Goal: Task Accomplishment & Management: Use online tool/utility

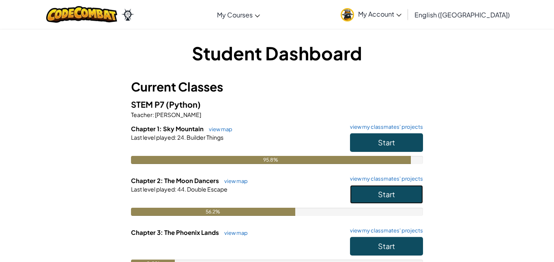
click at [398, 193] on button "Start" at bounding box center [386, 194] width 73 height 19
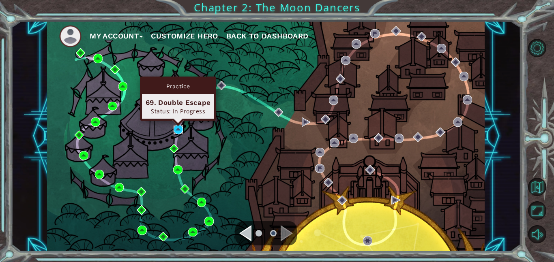
click at [175, 130] on img at bounding box center [177, 129] width 9 height 9
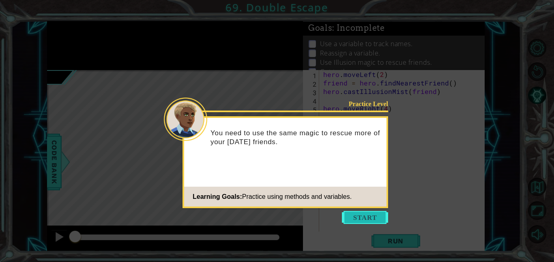
click at [368, 213] on button "Start" at bounding box center [365, 217] width 46 height 13
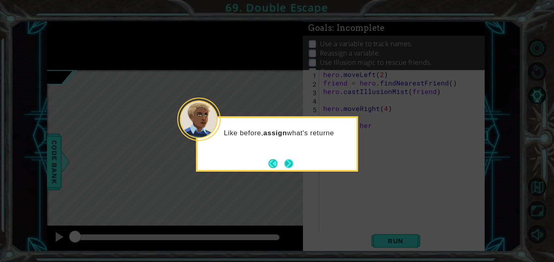
click at [289, 162] on button "Next" at bounding box center [288, 163] width 9 height 9
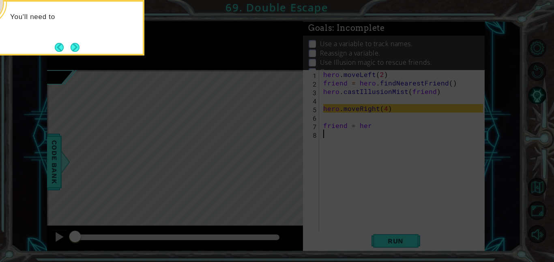
click at [391, 119] on icon at bounding box center [277, 39] width 554 height 446
click at [75, 54] on div "You'll need to move between each hero.findNeare" at bounding box center [63, 28] width 162 height 56
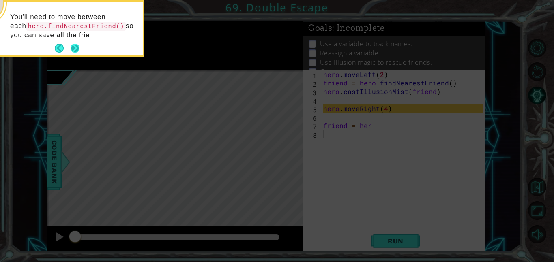
click at [71, 45] on button "Next" at bounding box center [75, 48] width 9 height 9
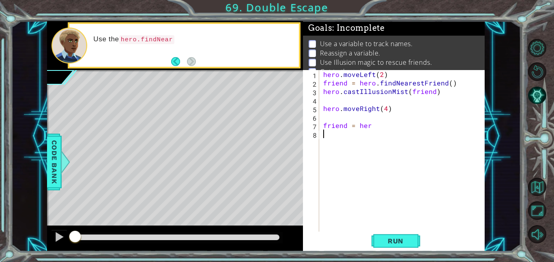
click at [365, 142] on div "hero . moveLeft ( 2 ) friend = hero . findNearestFriend ( ) hero . castIllusion…" at bounding box center [403, 159] width 165 height 179
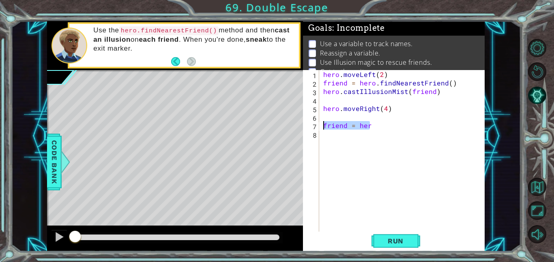
drag, startPoint x: 374, startPoint y: 127, endPoint x: 313, endPoint y: 127, distance: 60.8
click at [313, 127] on div "1 2 3 4 5 6 7 8 hero . moveLeft ( 2 ) friend = hero . findNearestFriend ( ) her…" at bounding box center [393, 151] width 180 height 162
type textarea "friend = her"
click at [376, 244] on button "Run" at bounding box center [395, 241] width 49 height 18
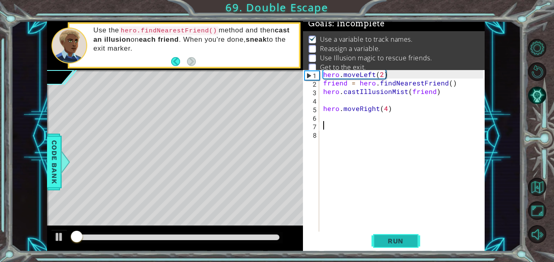
scroll to position [5, 0]
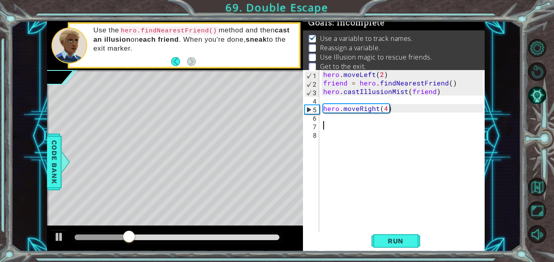
click at [409, 111] on div "hero . moveLeft ( 2 ) friend = hero . findNearestFriend ( ) hero . castIllusion…" at bounding box center [403, 159] width 165 height 179
click at [407, 105] on div "hero . moveLeft ( 2 ) friend = hero . findNearestFriend ( ) hero . castIllusion…" at bounding box center [403, 159] width 165 height 179
type textarea "hero.moveRight(4)\"
type textarea "hero.moveRight(4)"
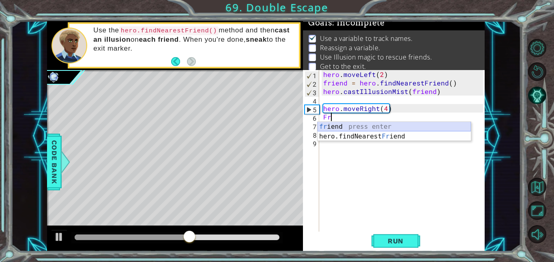
click at [411, 123] on div "fr iend press enter hero.findNearest Fr iend press enter" at bounding box center [393, 141] width 153 height 39
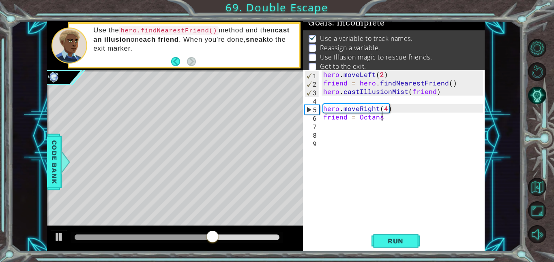
scroll to position [0, 3]
click at [418, 119] on div "hero . moveLeft ( 2 ) friend = hero . findNearestFriend ( ) hero . castIllusion…" at bounding box center [403, 159] width 165 height 179
click at [409, 111] on div "hero . moveLeft ( 2 ) friend = hero . findNearestFriend ( ) hero . castIllusion…" at bounding box center [403, 159] width 165 height 179
type textarea "hero.moveRight(4)"
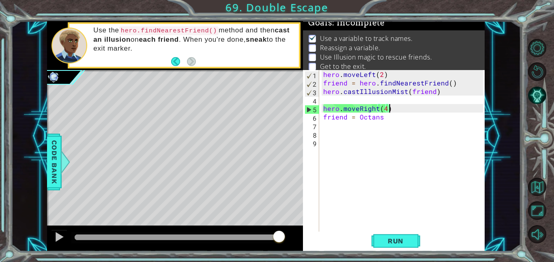
scroll to position [0, 0]
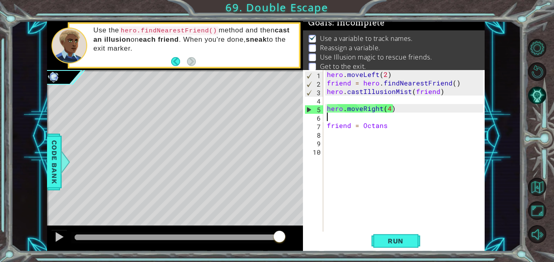
click at [427, 128] on div "hero . moveLeft ( 2 ) friend = hero . findNearestFriend ( ) hero . castIllusion…" at bounding box center [406, 159] width 162 height 179
type textarea "friend = [PERSON_NAME]"
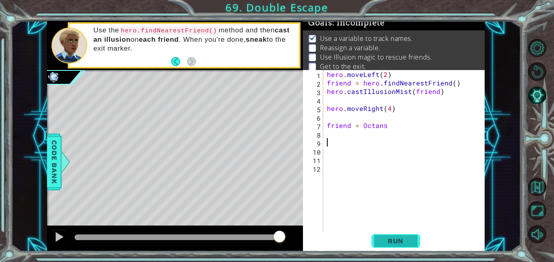
click at [408, 243] on span "Run" at bounding box center [395, 241] width 32 height 8
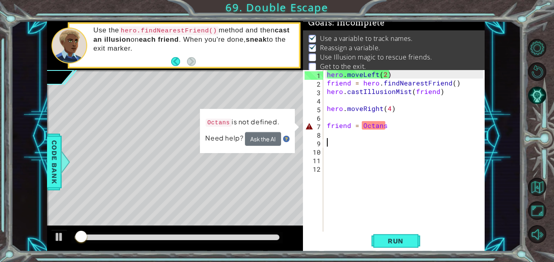
click at [379, 131] on div "hero . moveLeft ( 2 ) friend = hero . findNearestFriend ( ) hero . castIllusion…" at bounding box center [406, 159] width 162 height 179
click at [387, 129] on div "hero . moveLeft ( 2 ) friend = hero . findNearestFriend ( ) hero . castIllusion…" at bounding box center [406, 159] width 162 height 179
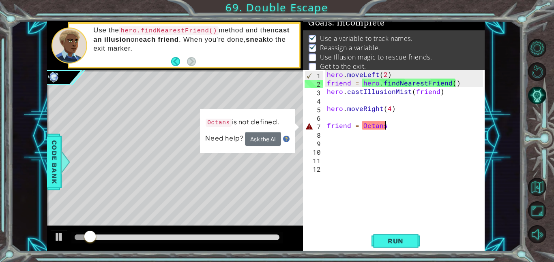
scroll to position [0, 3]
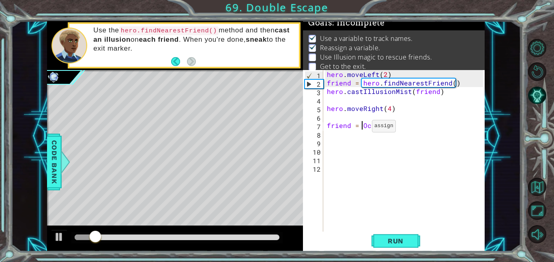
click at [361, 128] on div "hero . moveLeft ( 2 ) friend = hero . findNearestFriend ( ) hero . castIllusion…" at bounding box center [406, 159] width 162 height 179
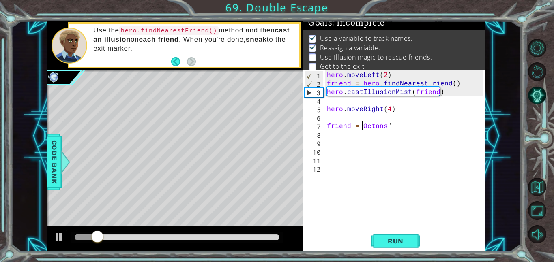
type textarea "friend = "Octans""
click at [425, 122] on div "hero . moveLeft ( 2 ) friend = hero . findNearestFriend ( ) hero . castIllusion…" at bounding box center [406, 159] width 162 height 179
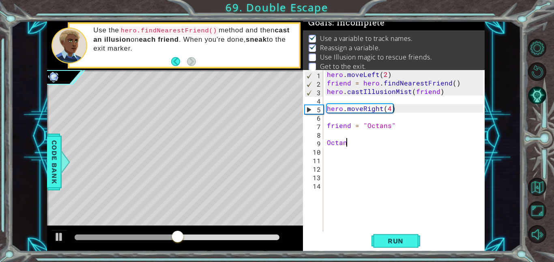
scroll to position [0, 1]
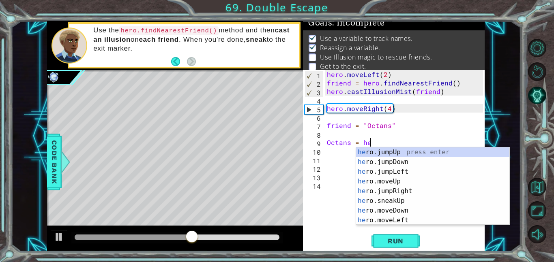
type textarea "Octans = her"
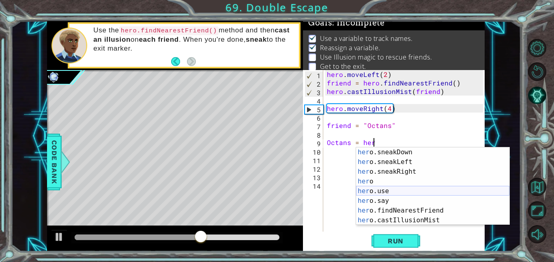
scroll to position [88, 0]
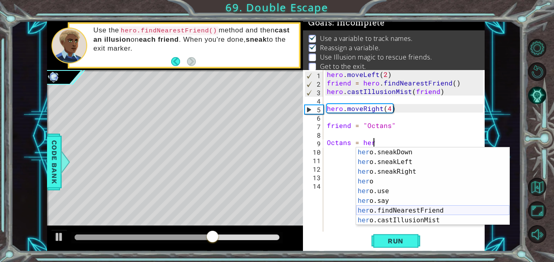
click at [441, 209] on div "her o.sneakDown press enter her o.sneakLeft press enter her o.sneakRight press …" at bounding box center [432, 195] width 153 height 97
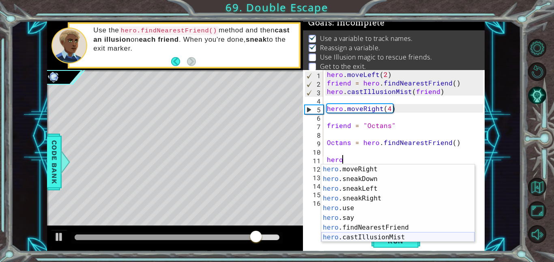
click at [434, 236] on div "hero .moveRight press enter hero .sneakDown press enter hero .sneakLeft press e…" at bounding box center [397, 213] width 153 height 97
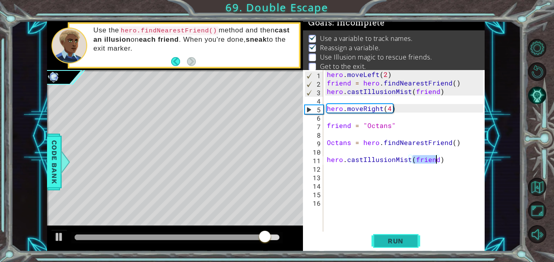
type textarea "hero.castIllusionMist(friend)"
click at [417, 244] on button "Run" at bounding box center [395, 241] width 49 height 18
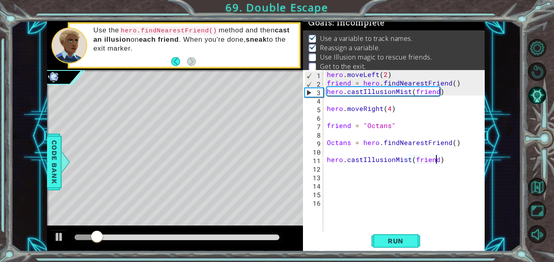
click at [409, 230] on div "hero . moveLeft ( 2 ) friend = hero . findNearestFriend ( ) hero . castIllusion…" at bounding box center [406, 159] width 162 height 179
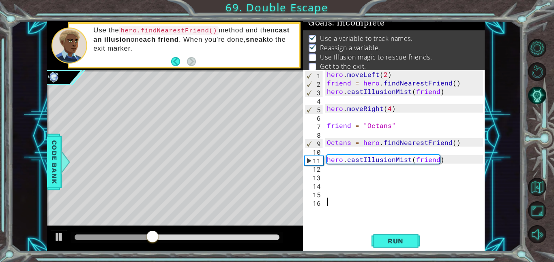
click at [387, 128] on div "hero . moveLeft ( 2 ) friend = hero . findNearestFriend ( ) hero . castIllusion…" at bounding box center [406, 159] width 162 height 179
click at [387, 129] on div "hero . moveLeft ( 2 ) friend = hero . findNearestFriend ( ) hero . castIllusion…" at bounding box center [406, 159] width 162 height 179
drag, startPoint x: 348, startPoint y: 144, endPoint x: 329, endPoint y: 144, distance: 19.9
click at [329, 144] on div "hero . moveLeft ( 2 ) friend = hero . findNearestFriend ( ) hero . castIllusion…" at bounding box center [406, 159] width 162 height 179
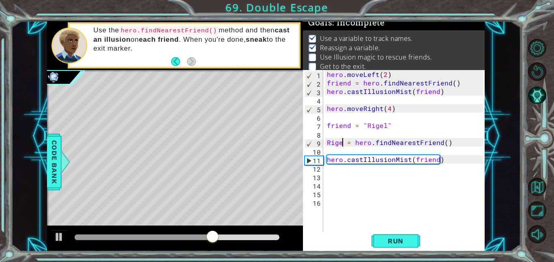
scroll to position [0, 1]
click at [378, 235] on button "Run" at bounding box center [395, 241] width 49 height 18
click at [463, 160] on div "hero . moveLeft ( 2 ) friend = hero . findNearestFriend ( ) hero . castIllusion…" at bounding box center [406, 159] width 162 height 179
type textarea "hero.castIllusionMist(friend)"
click at [463, 170] on div "hero . moveLeft ( 2 ) friend = hero . findNearestFriend ( ) hero . castIllusion…" at bounding box center [406, 159] width 162 height 179
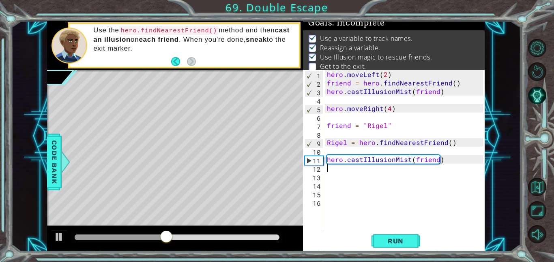
scroll to position [0, 0]
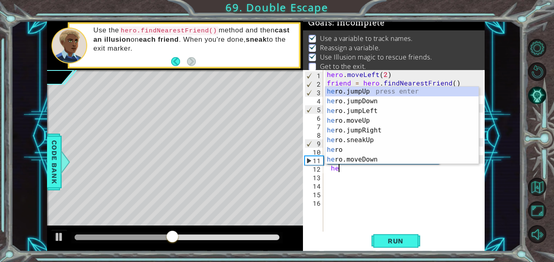
type textarea "hero"
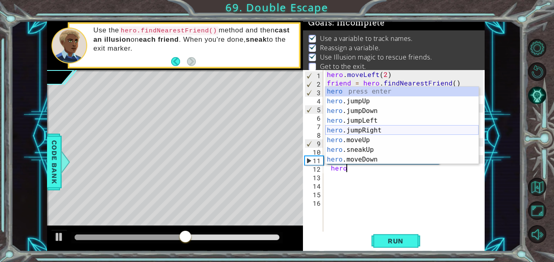
scroll to position [1, 0]
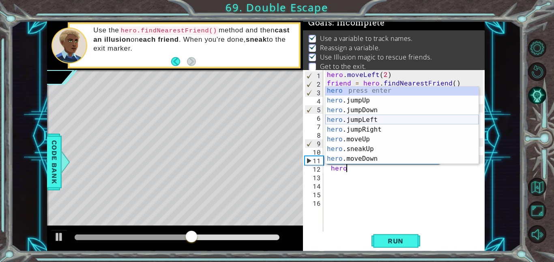
click at [391, 123] on div "hero press enter hero .jumpUp press enter hero .jumpDown press enter hero .jump…" at bounding box center [401, 134] width 153 height 97
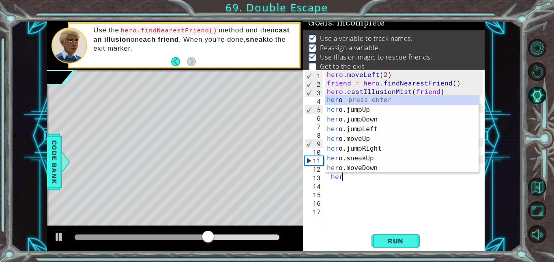
scroll to position [0, 1]
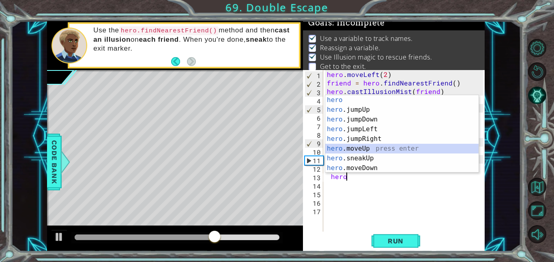
click at [384, 150] on div "hero press enter hero .jumpUp press enter hero .jumpDown press enter hero .jump…" at bounding box center [401, 143] width 153 height 97
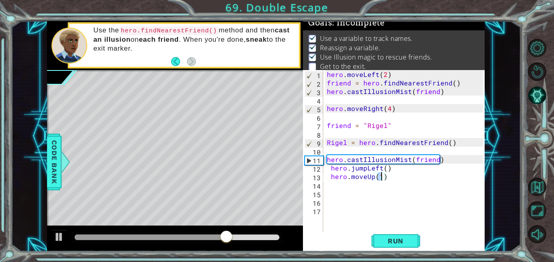
scroll to position [0, 3]
click at [400, 237] on span "Run" at bounding box center [395, 241] width 32 height 8
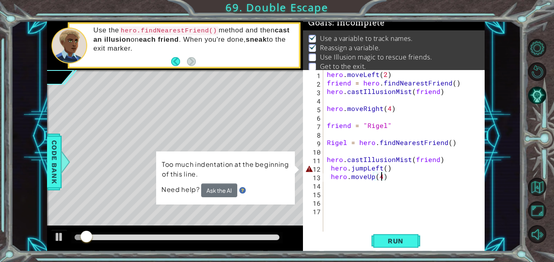
click at [385, 170] on div "hero . moveLeft ( 2 ) friend = hero . findNearestFriend ( ) hero . castIllusion…" at bounding box center [406, 159] width 162 height 179
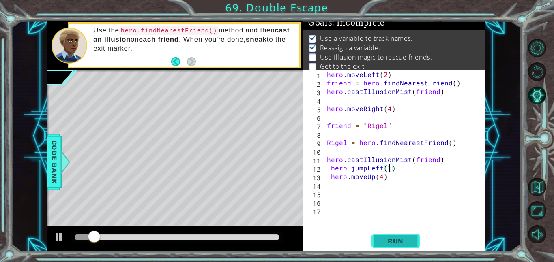
scroll to position [0, 4]
click at [392, 236] on button "Run" at bounding box center [395, 241] width 49 height 18
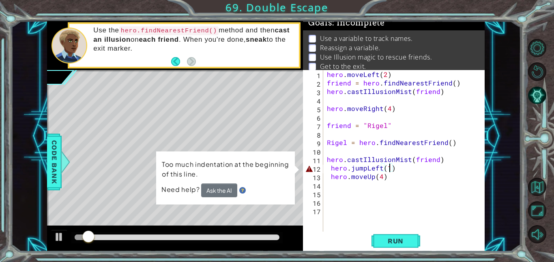
click at [329, 170] on div "hero . moveLeft ( 2 ) friend = hero . findNearestFriend ( ) hero . castIllusion…" at bounding box center [406, 159] width 162 height 179
type textarea "hero.jumpLeft(1)"
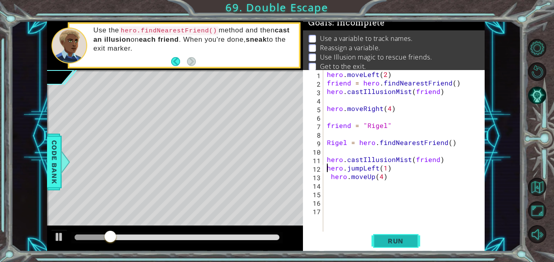
click at [402, 247] on button "Run" at bounding box center [395, 241] width 49 height 18
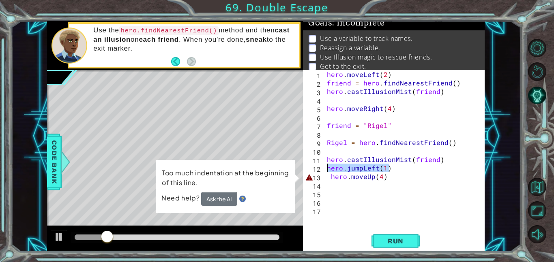
drag, startPoint x: 395, startPoint y: 170, endPoint x: 321, endPoint y: 168, distance: 73.8
click at [321, 168] on div "hero.jumpLeft(1) 1 2 3 4 5 6 7 8 9 10 11 12 13 14 15 16 17 hero . moveLeft ( 2 …" at bounding box center [393, 151] width 180 height 162
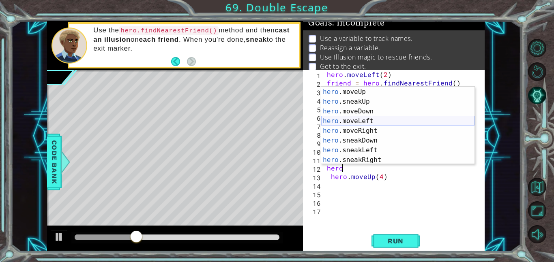
scroll to position [48, 0]
click at [354, 124] on div "hero .jumpRight press enter hero .moveUp press enter hero .sneakUp press enter …" at bounding box center [397, 125] width 153 height 97
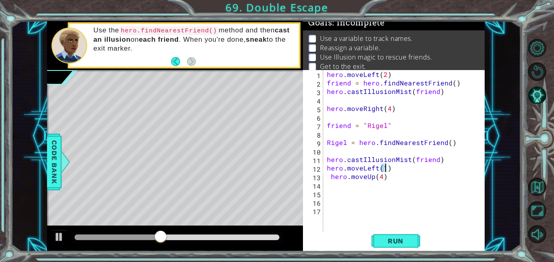
click at [386, 250] on div "hero.moveLeft(1) 1 2 3 4 5 6 7 8 9 10 11 12 13 14 15 16 17 hero . moveLeft ( 2 …" at bounding box center [394, 161] width 182 height 182
click at [382, 244] on span "Run" at bounding box center [395, 241] width 32 height 8
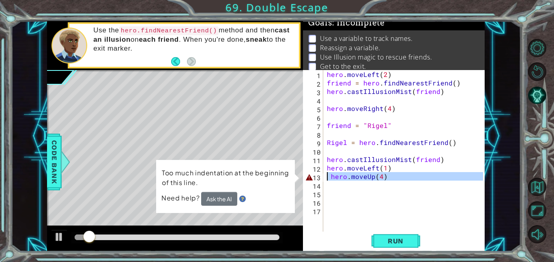
drag, startPoint x: 408, startPoint y: 181, endPoint x: 302, endPoint y: 179, distance: 105.8
click at [302, 179] on div "1 ההההההההההההההההההההההההההההההההההההההההההההההההההההההההההההההההההההההההההההה…" at bounding box center [265, 136] width 437 height 231
type textarea "hero.moveUp(4)"
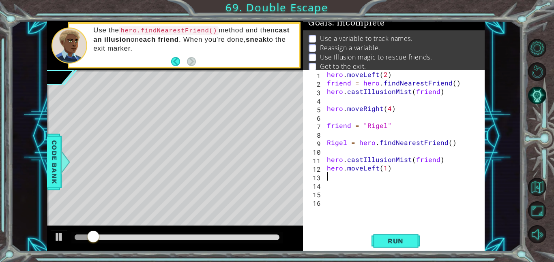
scroll to position [0, 0]
click at [389, 237] on span "Run" at bounding box center [395, 241] width 32 height 8
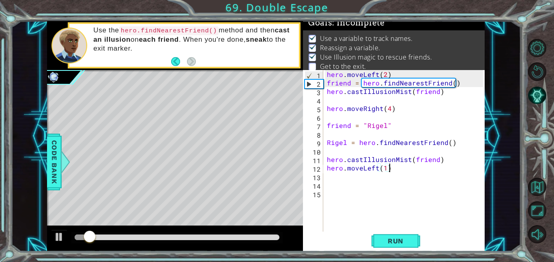
click at [223, 235] on div at bounding box center [177, 238] width 205 height 6
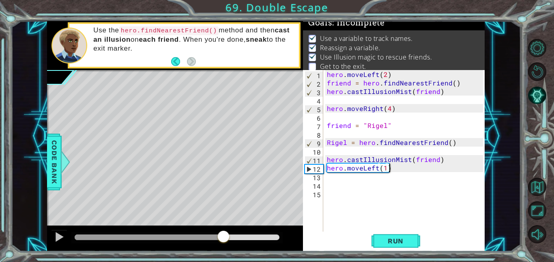
click at [387, 170] on div "hero . moveLeft ( 2 ) friend = hero . findNearestFriend ( ) hero . castIllusion…" at bounding box center [406, 159] width 162 height 179
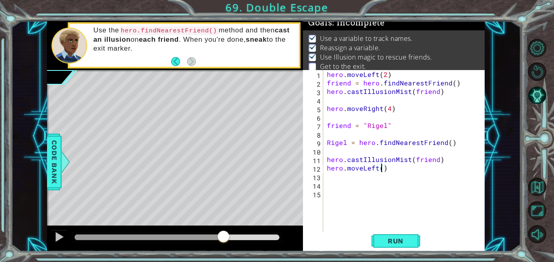
type textarea "hero.moveLeft(2)"
click at [430, 202] on div "hero . moveLeft ( 2 ) friend = hero . findNearestFriend ( ) hero . castIllusion…" at bounding box center [406, 159] width 162 height 179
click at [408, 177] on div "hero . moveLeft ( 2 ) friend = hero . findNearestFriend ( ) hero . castIllusion…" at bounding box center [406, 159] width 162 height 179
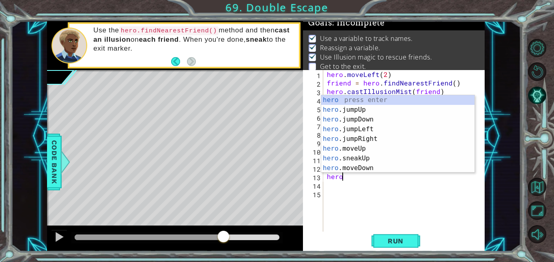
scroll to position [0, 0]
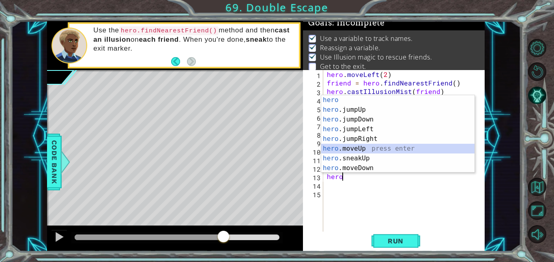
click at [395, 149] on div "hero press enter hero .jumpUp press enter hero .jumpDown press enter hero .jump…" at bounding box center [397, 143] width 153 height 97
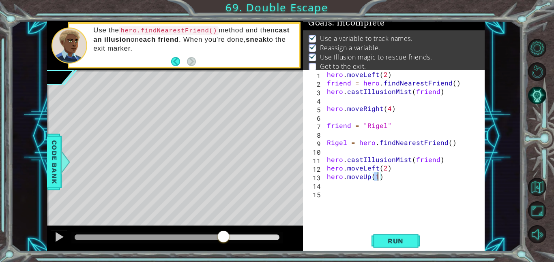
scroll to position [0, 3]
type textarea "hero.moveUp(4)"
click at [388, 242] on span "Run" at bounding box center [395, 241] width 32 height 8
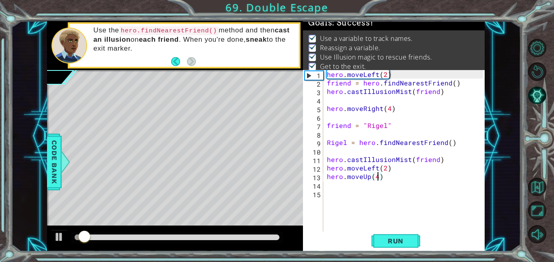
click at [280, 235] on div at bounding box center [176, 237] width 211 height 11
click at [275, 238] on div at bounding box center [177, 238] width 205 height 6
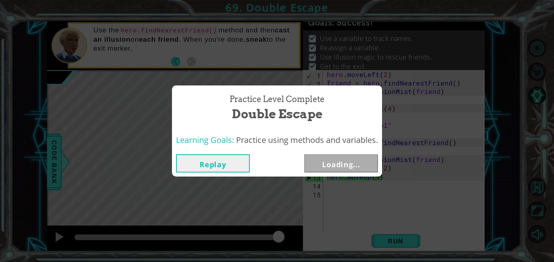
drag, startPoint x: 277, startPoint y: 236, endPoint x: 291, endPoint y: 237, distance: 13.8
click at [338, 166] on button "Next" at bounding box center [341, 163] width 74 height 18
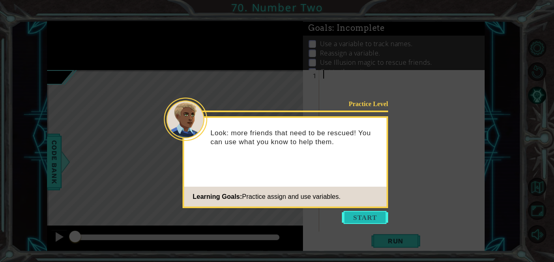
click at [379, 213] on button "Start" at bounding box center [365, 217] width 46 height 13
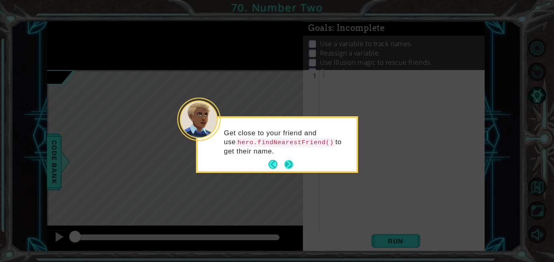
click at [286, 168] on button "Next" at bounding box center [288, 164] width 9 height 9
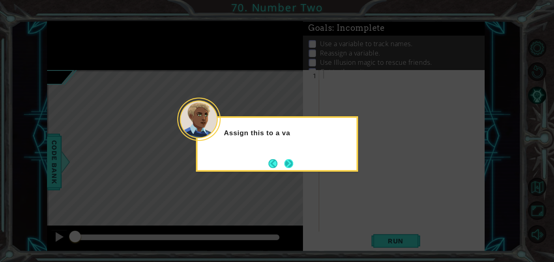
click at [285, 163] on button "Next" at bounding box center [288, 163] width 9 height 9
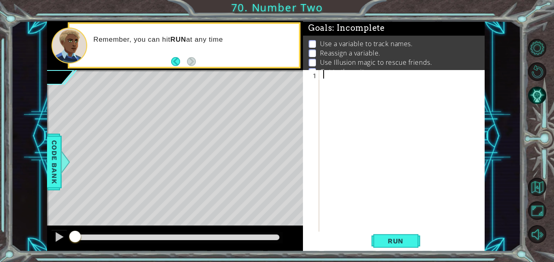
click at [382, 87] on div at bounding box center [403, 159] width 165 height 179
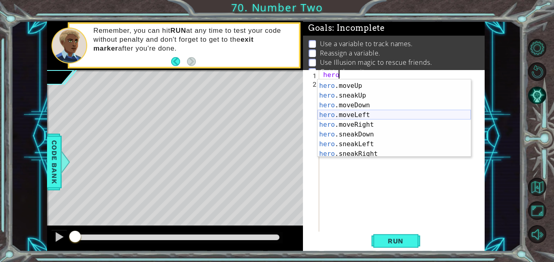
scroll to position [37, 0]
click at [402, 129] on div "hero .jumpRight press enter hero .moveUp press enter hero .sneakUp press enter …" at bounding box center [393, 120] width 153 height 97
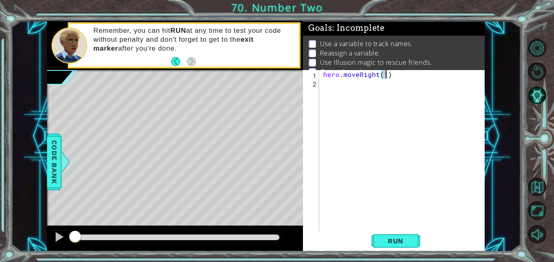
type textarea "hero.moveRight(2)"
click at [372, 97] on div "hero . moveRight ( 2 )" at bounding box center [403, 159] width 165 height 179
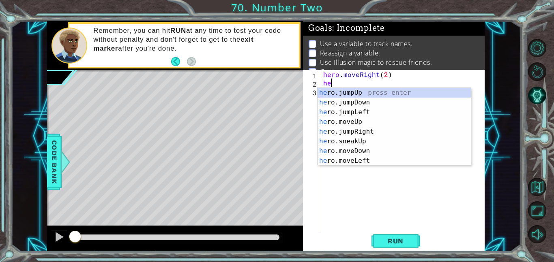
scroll to position [0, 0]
type textarea "hero"
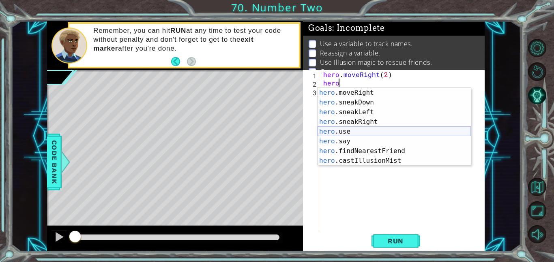
scroll to position [78, 0]
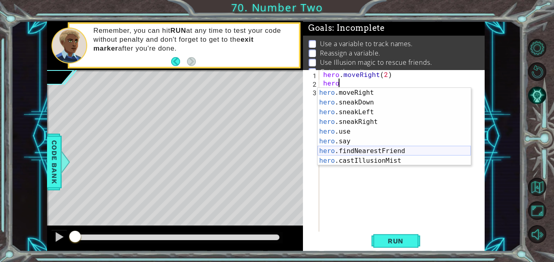
click at [414, 151] on div "hero .moveRight press enter hero .sneakDown press enter hero .sneakLeft press e…" at bounding box center [393, 136] width 153 height 97
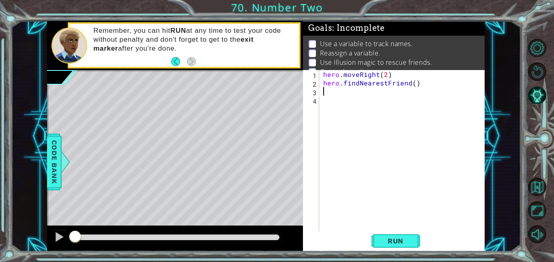
scroll to position [0, 0]
click at [405, 228] on div "hero . moveRight ( 2 ) hero . findNearestFriend ( )" at bounding box center [403, 159] width 165 height 179
click at [409, 241] on span "Run" at bounding box center [395, 241] width 32 height 8
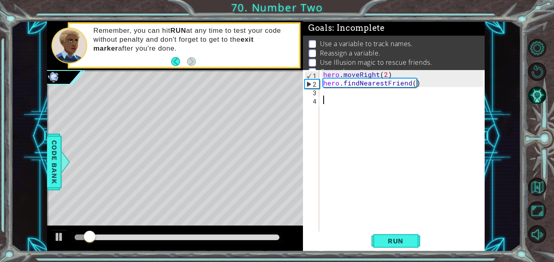
click at [380, 93] on div "hero . moveRight ( 2 ) hero . findNearestFriend ( )" at bounding box center [403, 159] width 165 height 179
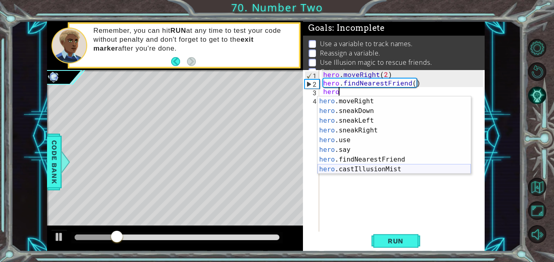
scroll to position [78, 0]
click at [407, 171] on div "hero .moveRight press enter hero .sneakDown press enter hero .sneakLeft press e…" at bounding box center [393, 144] width 153 height 97
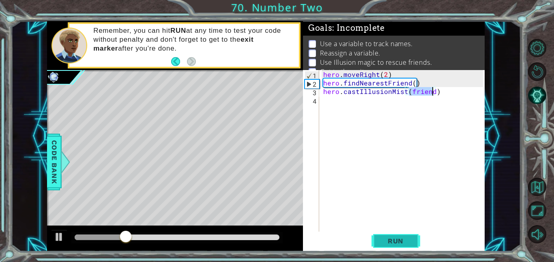
click at [408, 247] on button "Run" at bounding box center [395, 241] width 49 height 18
click at [411, 239] on span "Run" at bounding box center [395, 241] width 32 height 8
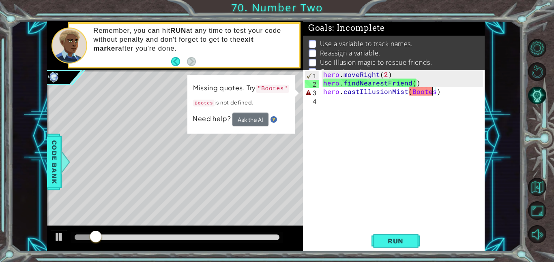
click at [424, 75] on div "hero . moveRight ( 2 ) hero . findNearestFriend ( ) hero . castIllusionMist ( B…" at bounding box center [403, 159] width 165 height 179
click at [430, 89] on div "hero . moveRight ( 2 ) hero . findNearestFriend ( ) hero . castIllusionMist ( B…" at bounding box center [403, 159] width 165 height 179
click at [426, 83] on div "hero . moveRight ( 2 ) hero . findNearestFriend ( ) hero . castIllusionMist ( B…" at bounding box center [403, 159] width 165 height 179
type textarea "hero.findNearestFriend()"
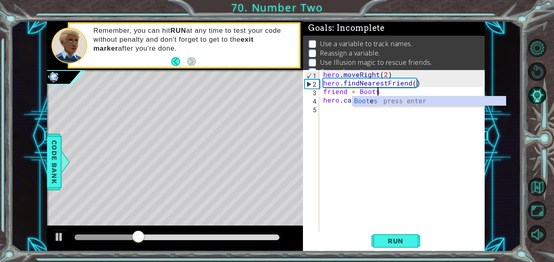
scroll to position [0, 3]
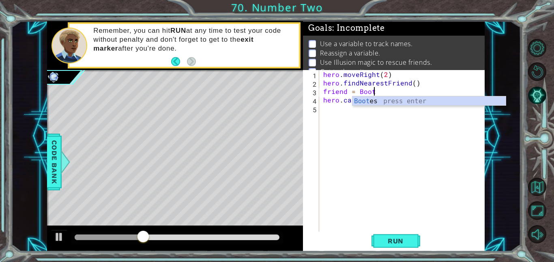
type textarea "friend = Bootes"
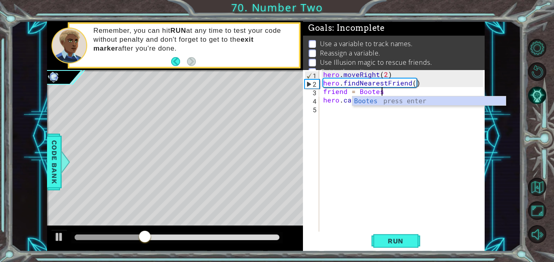
scroll to position [0, 3]
click at [457, 145] on div "hero . moveRight ( 2 ) hero . findNearestFriend ( ) friend = Bootes hero . cast…" at bounding box center [403, 159] width 165 height 179
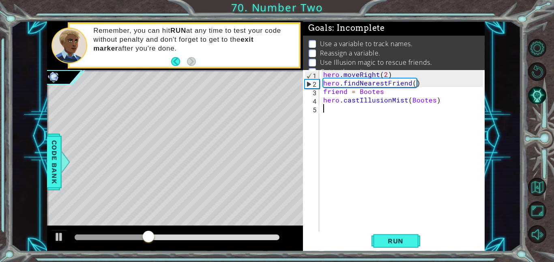
scroll to position [0, 0]
click at [434, 99] on div "hero . moveRight ( 2 ) hero . findNearestFriend ( ) friend = Bootes hero . cast…" at bounding box center [403, 159] width 165 height 179
drag, startPoint x: 434, startPoint y: 99, endPoint x: 415, endPoint y: 101, distance: 19.1
click at [415, 101] on div "hero . moveRight ( 2 ) hero . findNearestFriend ( ) friend = Bootes hero . cast…" at bounding box center [403, 159] width 165 height 179
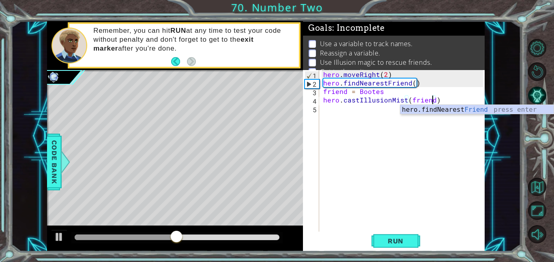
scroll to position [0, 6]
click at [413, 242] on button "Run" at bounding box center [395, 241] width 49 height 18
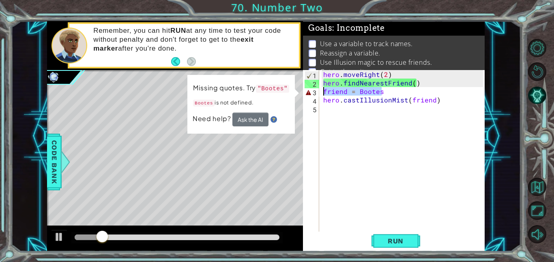
drag, startPoint x: 384, startPoint y: 91, endPoint x: 321, endPoint y: 92, distance: 63.2
click at [321, 92] on div "hero . moveRight ( 2 ) hero . findNearestFriend ( ) friend = Bootes hero . cast…" at bounding box center [403, 159] width 165 height 179
type textarea "friend = Bootes"
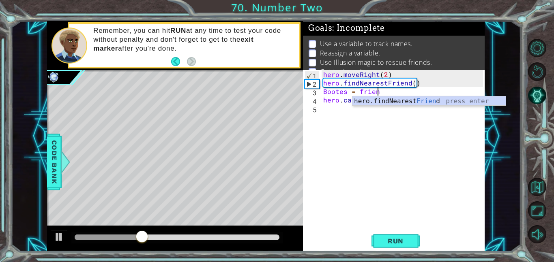
scroll to position [0, 3]
click at [398, 238] on span "Run" at bounding box center [395, 241] width 32 height 8
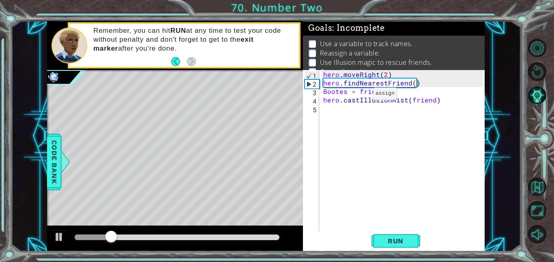
click at [360, 97] on div "hero . moveRight ( 2 ) hero . findNearestFriend ( ) Bootes = friend ) hero . ca…" at bounding box center [403, 159] width 165 height 179
click at [358, 94] on div "hero . moveRight ( 2 ) hero . findNearestFriend ( ) Bootes = friend ) hero . ca…" at bounding box center [403, 159] width 165 height 179
type textarea "Bootes = (friend)"
click at [398, 231] on div "hero . moveRight ( 2 ) hero . findNearestFriend ( ) Bootes = ( friend ) hero . …" at bounding box center [403, 159] width 165 height 179
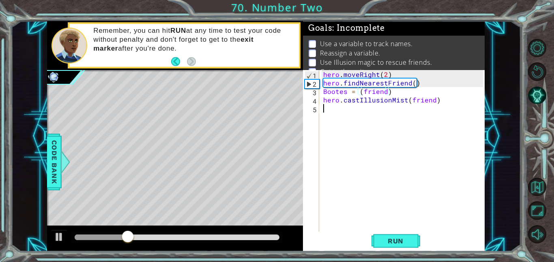
scroll to position [0, 0]
click at [401, 235] on button "Run" at bounding box center [395, 241] width 49 height 18
drag, startPoint x: 451, startPoint y: 104, endPoint x: 427, endPoint y: 100, distance: 24.6
click at [427, 100] on div "hero . moveRight ( 2 ) hero . findNearestFriend ( ) Bootes = ( friend ) hero . …" at bounding box center [403, 159] width 165 height 179
click at [393, 93] on div "hero . moveRight ( 2 ) hero . findNearestFriend ( ) Bootes = ( friend ) hero . …" at bounding box center [403, 159] width 165 height 179
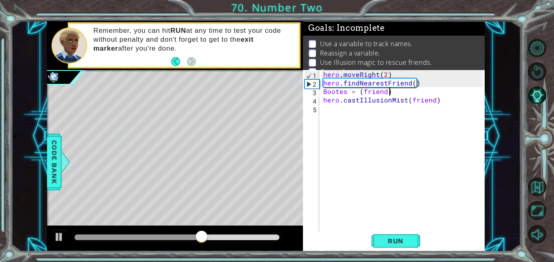
type textarea "Bootes = (friend)"
drag, startPoint x: 393, startPoint y: 93, endPoint x: 318, endPoint y: 92, distance: 75.0
click at [318, 92] on div "Bootes = (friend) 1 2 3 4 5 hero . moveRight ( 2 ) hero . findNearestFriend ( )…" at bounding box center [393, 151] width 180 height 162
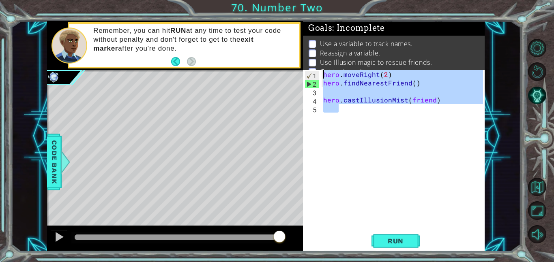
drag, startPoint x: 446, startPoint y: 125, endPoint x: 311, endPoint y: 77, distance: 143.2
click at [311, 77] on div "1 2 3 4 5 hero . moveRight ( 2 ) hero . findNearestFriend ( ) hero . castIllusi…" at bounding box center [393, 151] width 180 height 162
type textarea "hero.moveRight(2) hero.findNearestFriend()"
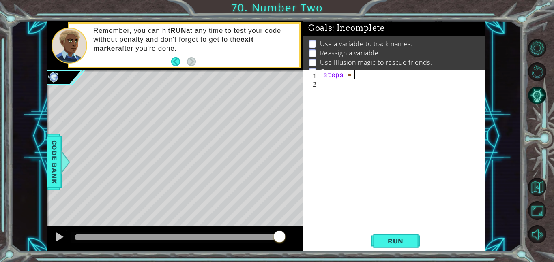
scroll to position [0, 2]
type textarea "steps = 2"
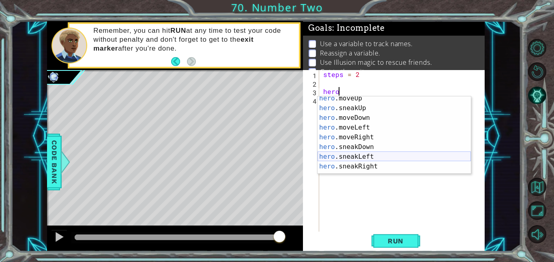
scroll to position [28, 0]
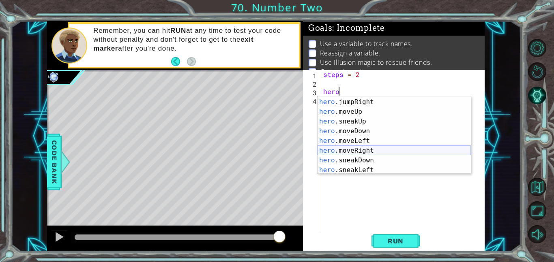
click at [370, 153] on div "hero .jumpLeft press enter hero .jumpRight press enter hero .moveUp press enter…" at bounding box center [393, 136] width 153 height 97
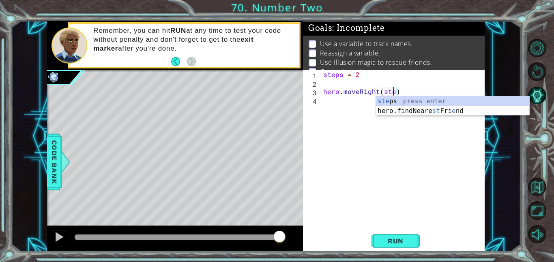
scroll to position [0, 4]
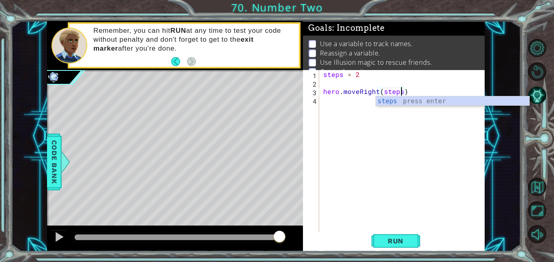
type textarea "hero.moveRight(steps)"
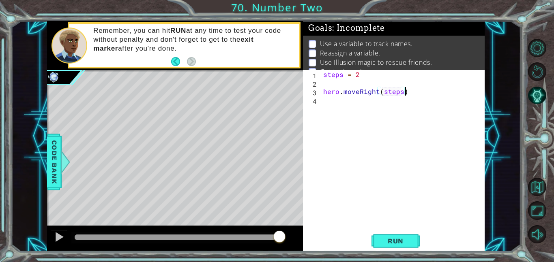
click at [427, 91] on div "steps = 2 hero . moveRight ( steps )" at bounding box center [403, 159] width 165 height 179
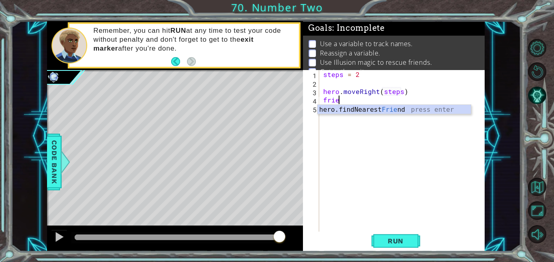
scroll to position [0, 0]
type textarea "frie"
click at [396, 109] on div "hero.findNearest Frie nd press enter" at bounding box center [393, 119] width 153 height 29
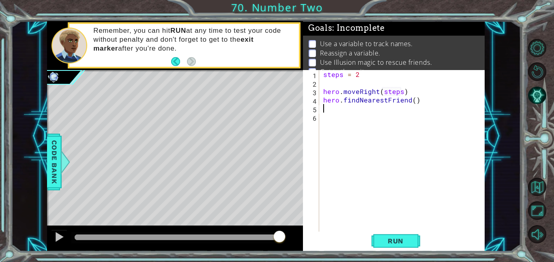
click at [321, 99] on div "steps = 2 hero . moveRight ( steps ) hero . findNearestFriend ( )" at bounding box center [403, 159] width 165 height 179
type textarea "friend = hero.findNearestFriend()"
click at [458, 102] on div "steps = 2 hero . moveRight ( steps ) friend = hero . findNearestFriend ( )" at bounding box center [403, 159] width 165 height 179
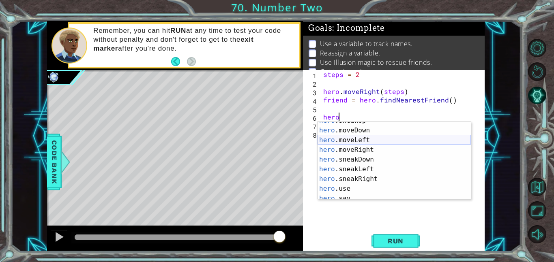
scroll to position [56, 0]
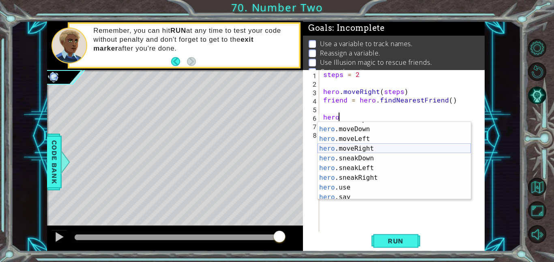
click at [417, 145] on div "hero .sneakUp press enter hero .moveDown press enter hero .moveLeft press enter…" at bounding box center [393, 163] width 153 height 97
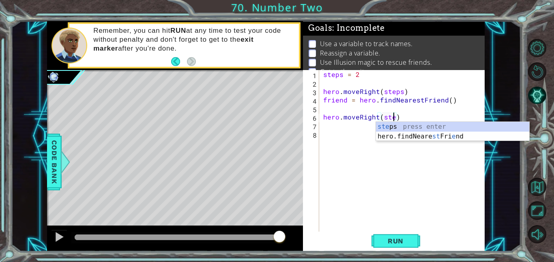
scroll to position [0, 4]
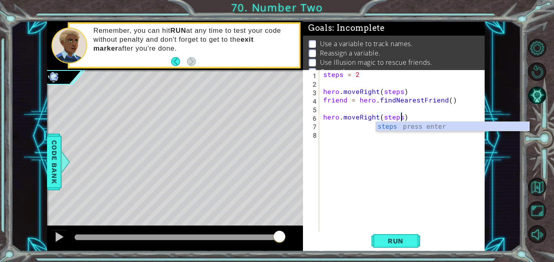
type textarea "hero.moveRight(steps)"
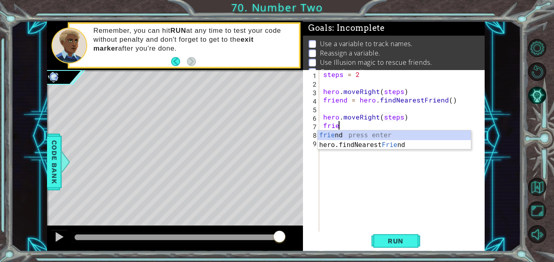
scroll to position [0, 1]
type textarea "friend"
click at [425, 146] on div "friend press enter hero.findNearest Friend press enter" at bounding box center [393, 149] width 153 height 39
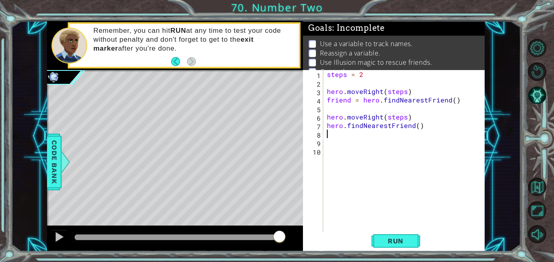
scroll to position [0, 0]
click at [331, 126] on div "steps = 2 hero . moveRight ( steps ) friend = hero . findNearestFriend ( ) hero…" at bounding box center [406, 159] width 162 height 179
click at [325, 128] on div "steps = 2 hero . moveRight ( steps ) friend = hero . findNearestFriend ( ) hero…" at bounding box center [406, 159] width 162 height 179
type textarea "friend = hero.findNearestFriend()"
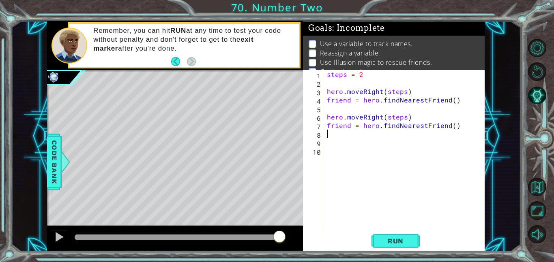
click at [345, 136] on div "steps = 2 hero . moveRight ( steps ) friend = hero . findNearestFriend ( ) hero…" at bounding box center [406, 159] width 162 height 179
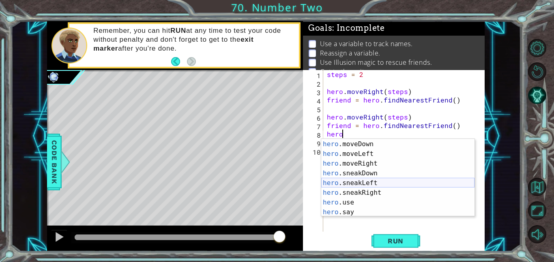
scroll to position [78, 0]
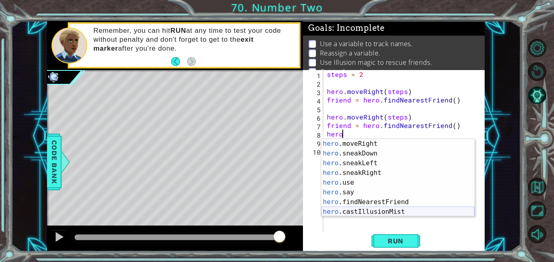
click at [384, 212] on div "hero .moveRight press enter hero .sneakDown press enter hero .sneakLeft press e…" at bounding box center [397, 187] width 153 height 97
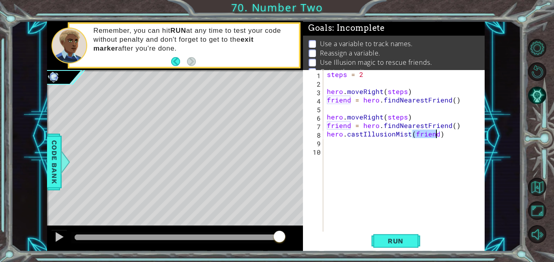
type textarea "hero.castIllusionMist(friend)"
click at [449, 135] on div "steps = 2 hero . moveRight ( steps ) friend = hero . findNearestFriend ( ) hero…" at bounding box center [406, 159] width 162 height 179
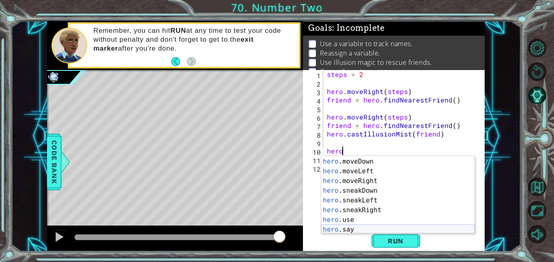
scroll to position [79, 0]
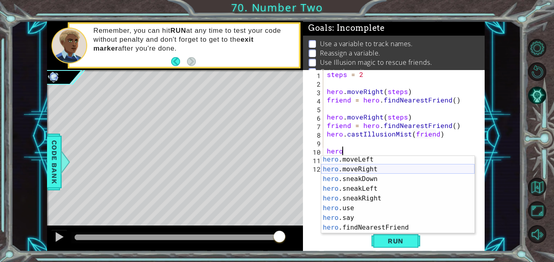
click at [378, 170] on div "hero .moveLeft press enter hero .moveRight press enter hero .sneakDown press en…" at bounding box center [397, 203] width 153 height 97
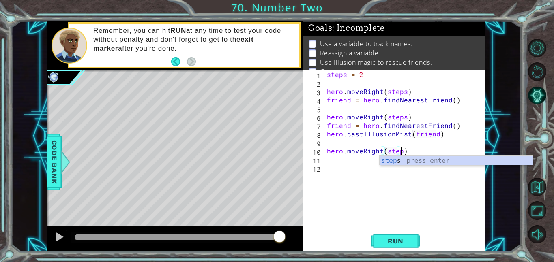
scroll to position [0, 4]
type textarea "hero.moveRight(steps)"
click at [405, 241] on span "Run" at bounding box center [395, 241] width 32 height 8
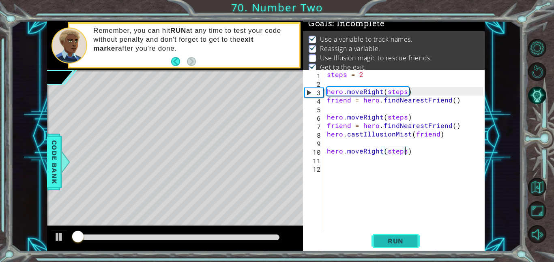
scroll to position [5, 0]
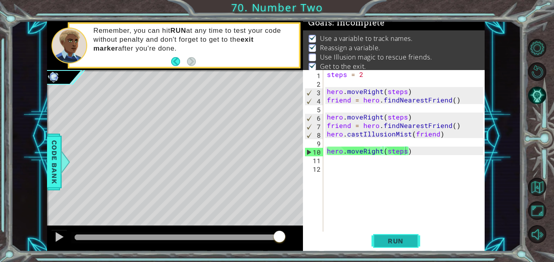
click at [405, 241] on span "Run" at bounding box center [395, 241] width 32 height 8
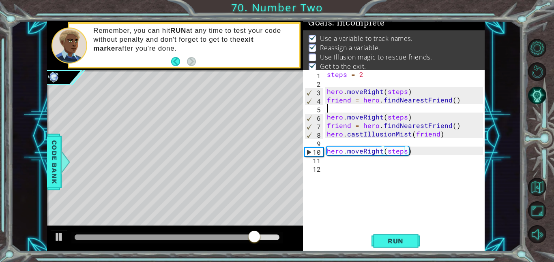
click at [385, 110] on div "steps = 2 hero . moveRight ( steps ) friend = hero . findNearestFriend ( ) hero…" at bounding box center [406, 159] width 162 height 179
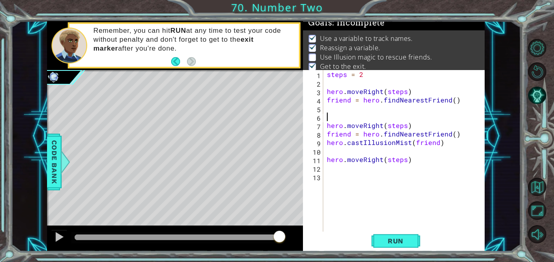
click at [351, 108] on div "steps = 2 hero . moveRight ( steps ) friend = hero . findNearestFriend ( ) hero…" at bounding box center [406, 159] width 162 height 179
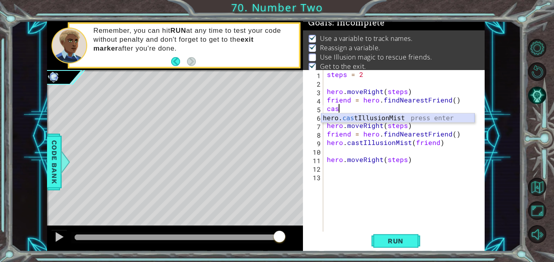
click at [356, 120] on div "hero. cas tIllusionMist press enter" at bounding box center [397, 127] width 153 height 29
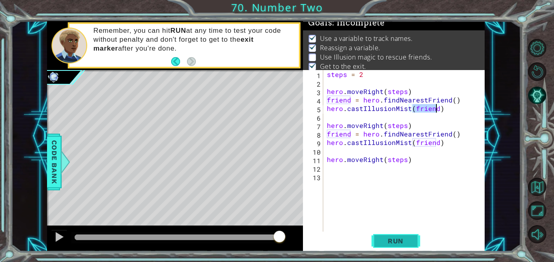
type textarea "hero.castIllusionMist(friend)"
click at [410, 244] on span "Run" at bounding box center [395, 241] width 32 height 8
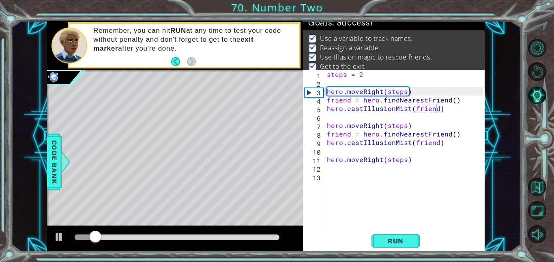
drag, startPoint x: 273, startPoint y: 241, endPoint x: 275, endPoint y: 235, distance: 5.5
click at [275, 235] on div at bounding box center [176, 237] width 211 height 11
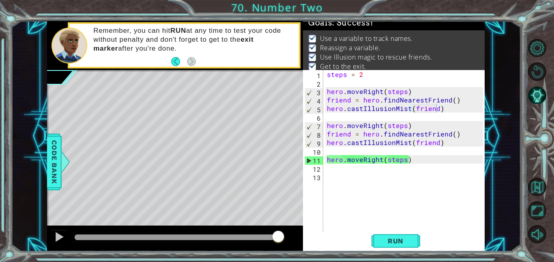
drag, startPoint x: 275, startPoint y: 235, endPoint x: 285, endPoint y: 240, distance: 11.1
click at [285, 240] on body "1 ההההההההההההההההההההההההההההההההההההההההההההההההההההההההההההההההההההההההההההה…" at bounding box center [277, 131] width 554 height 262
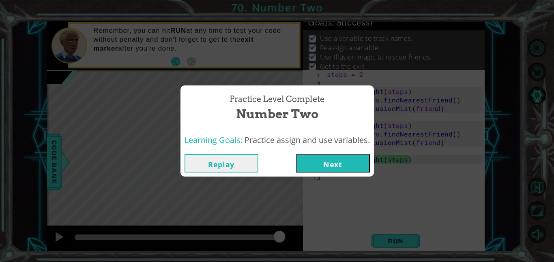
click at [340, 160] on button "Next" at bounding box center [333, 163] width 74 height 18
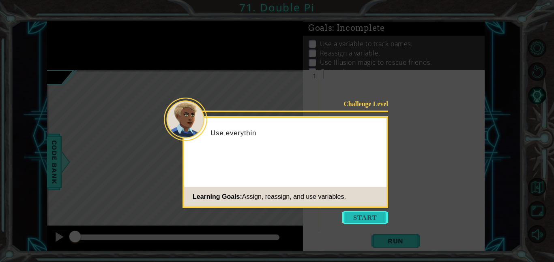
click at [365, 215] on button "Start" at bounding box center [365, 217] width 46 height 13
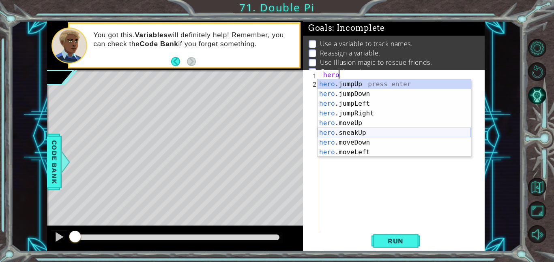
click at [345, 135] on div "hero .jumpUp press enter hero .jumpDown press enter hero .jumpLeft press enter …" at bounding box center [393, 127] width 153 height 97
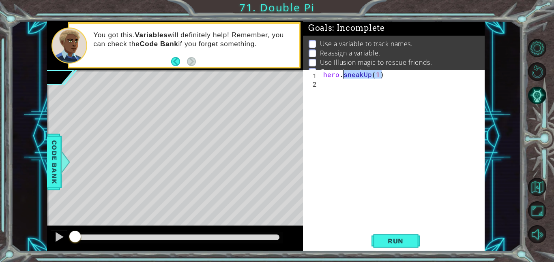
drag, startPoint x: 387, startPoint y: 78, endPoint x: 343, endPoint y: 78, distance: 44.6
click at [343, 78] on div "hero . sneakUp ( 1 )" at bounding box center [403, 159] width 165 height 179
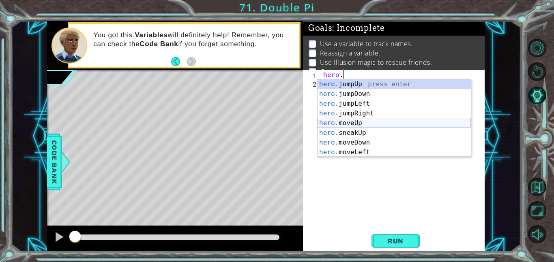
click at [364, 124] on div "hero. jumpUp press enter hero. jumpDown press enter hero. jumpLeft press enter …" at bounding box center [393, 127] width 153 height 97
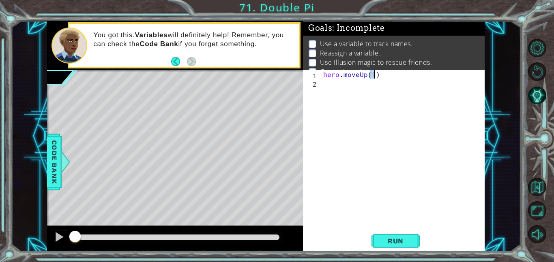
type textarea "hero.moveUp(2)"
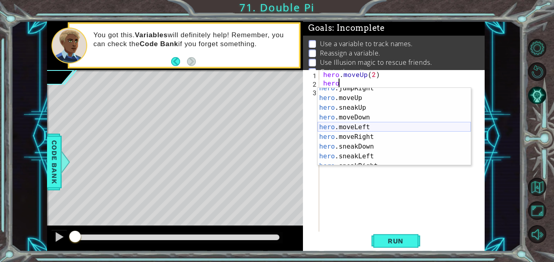
scroll to position [34, 0]
click at [372, 135] on div "hero .jumpRight press enter hero .moveUp press enter hero .sneakUp press enter …" at bounding box center [393, 131] width 153 height 97
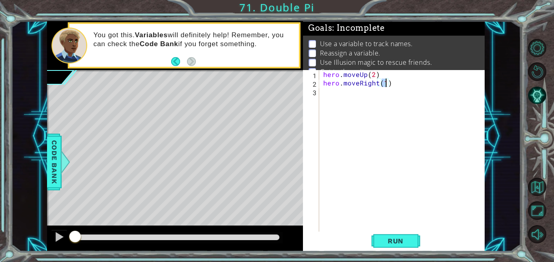
type textarea "hero.moveRight(2)"
click at [405, 107] on div "hero . moveUp ( 2 ) hero . moveRight ( 2 )" at bounding box center [403, 159] width 165 height 179
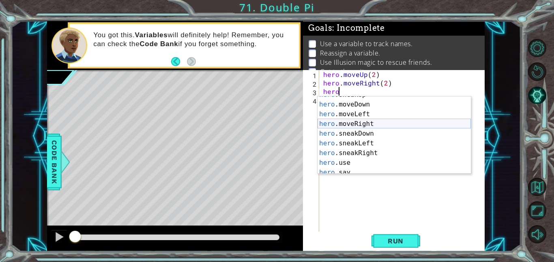
scroll to position [58, 0]
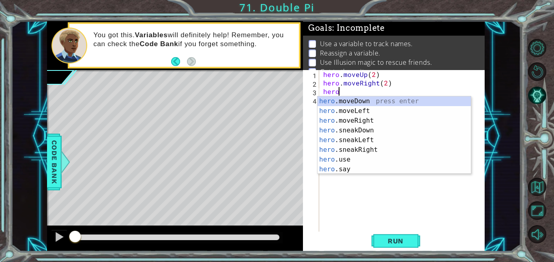
click at [378, 103] on div "hero .moveDown press enter hero .moveLeft press enter hero .moveRight press ent…" at bounding box center [393, 144] width 153 height 97
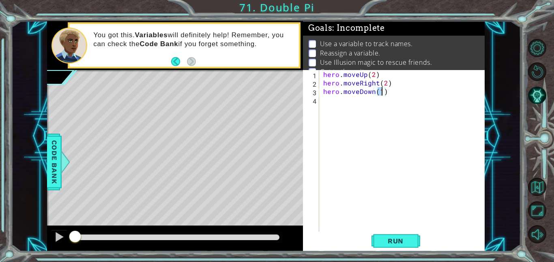
scroll to position [0, 3]
type textarea "hero.moveDown(2)"
click at [385, 240] on span "Run" at bounding box center [395, 241] width 32 height 8
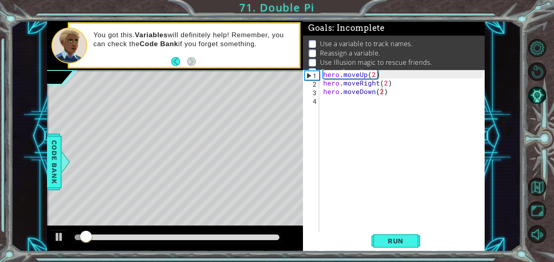
click at [205, 243] on div at bounding box center [176, 237] width 211 height 11
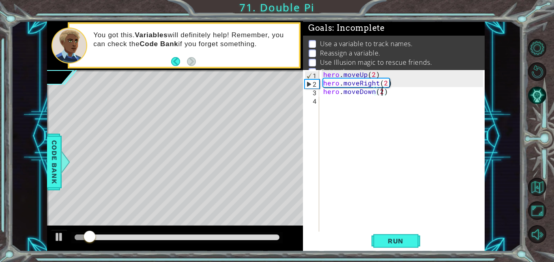
click at [413, 117] on div "hero . moveUp ( 2 ) hero . moveRight ( 2 ) hero . moveDown ( 2 )" at bounding box center [403, 159] width 165 height 179
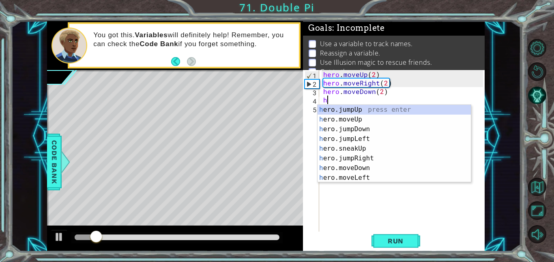
scroll to position [0, 0]
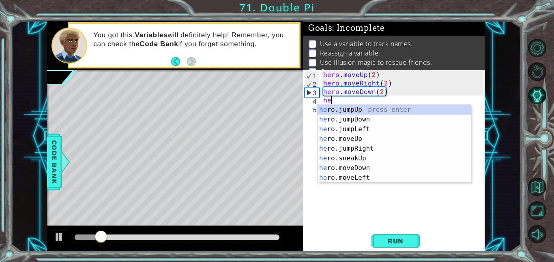
type textarea "h"
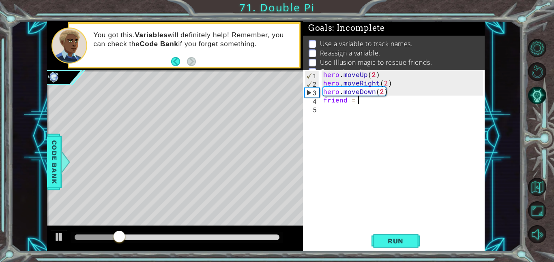
scroll to position [0, 2]
type textarea "friend = fi"
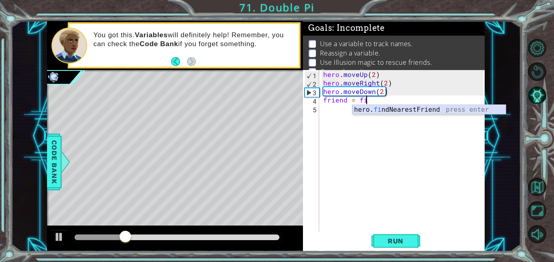
click at [410, 108] on div "hero. fi ndNearestFriend press enter" at bounding box center [428, 119] width 153 height 29
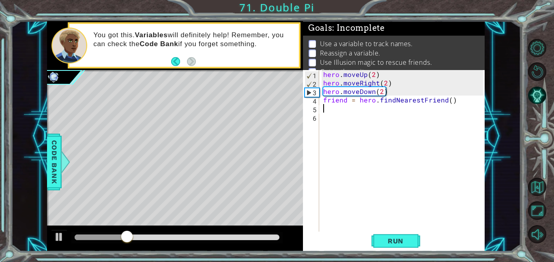
scroll to position [0, 0]
click at [408, 113] on div "hero . moveUp ( 2 ) hero . moveRight ( 2 ) hero . moveDown ( 2 ) friend = hero …" at bounding box center [403, 159] width 165 height 179
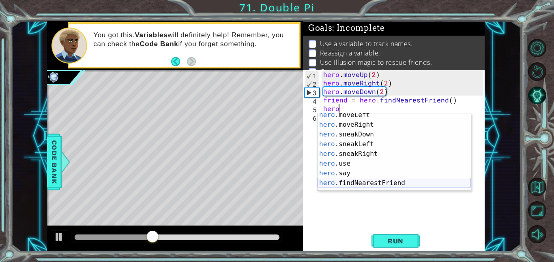
scroll to position [78, 0]
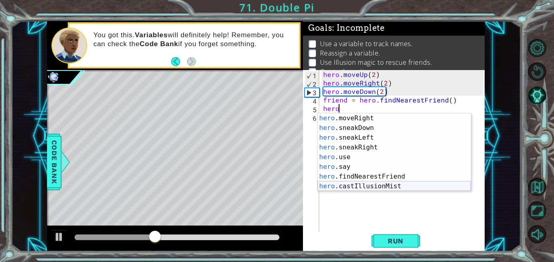
click at [398, 187] on div "hero .moveRight press enter hero .sneakDown press enter hero .sneakLeft press e…" at bounding box center [393, 161] width 153 height 97
type textarea "hero.castIllusionMist(friend)"
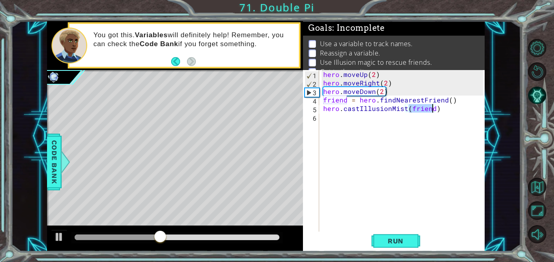
click at [357, 118] on div "hero . moveUp ( 2 ) hero . moveRight ( 2 ) hero . moveDown ( 2 ) friend = hero …" at bounding box center [403, 159] width 165 height 179
type textarea "steps = 3"
click at [396, 126] on div "hero . moveUp ( 2 ) hero . moveRight ( 2 ) hero . moveDown ( 2 ) friend = hero …" at bounding box center [403, 159] width 165 height 179
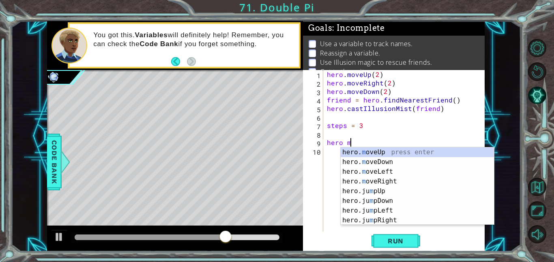
scroll to position [0, 1]
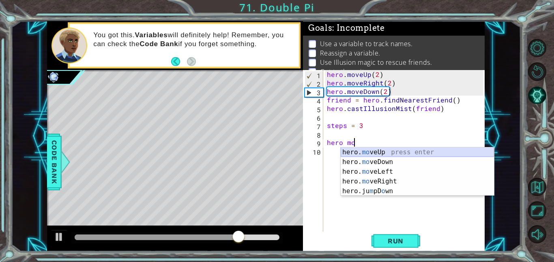
click at [405, 150] on div "hero. mo veUp press enter hero. mo veDown press enter hero. mo veLeft press ent…" at bounding box center [416, 181] width 153 height 68
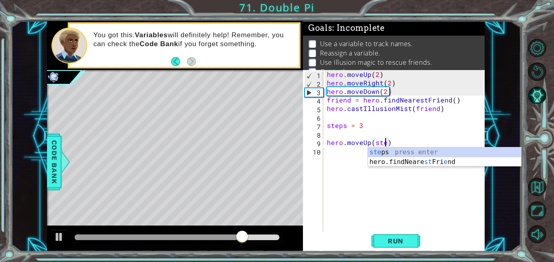
scroll to position [0, 4]
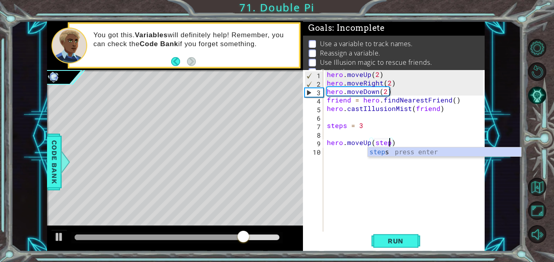
type textarea "hero.moveUp(steps)"
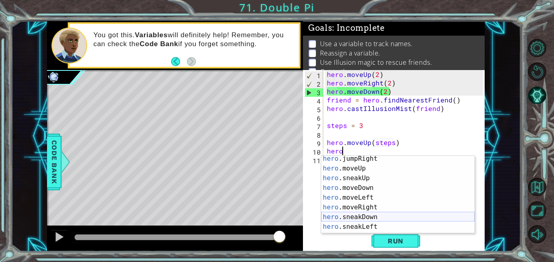
scroll to position [43, 0]
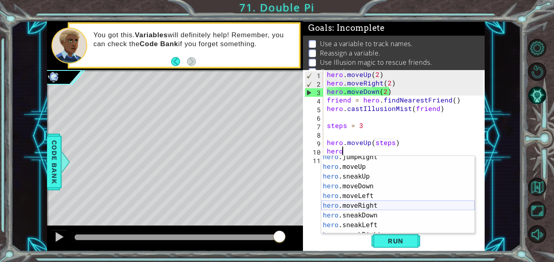
click at [384, 204] on div "hero .jumpRight press enter hero .moveUp press enter hero .sneakUp press enter …" at bounding box center [397, 200] width 153 height 97
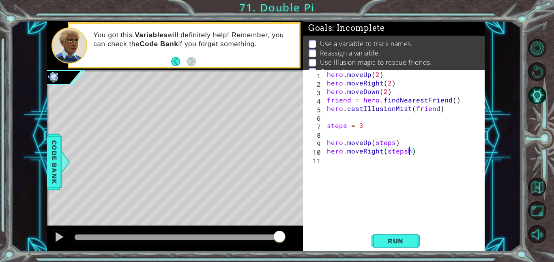
scroll to position [0, 5]
type textarea "hero.moveRight(steps)"
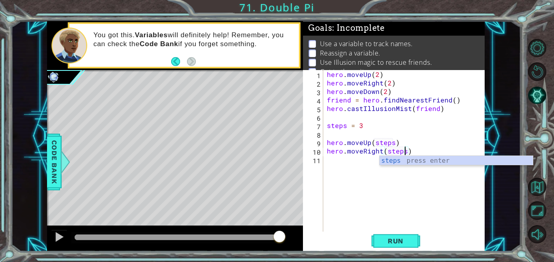
click at [466, 148] on div "hero . moveUp ( 2 ) hero . moveRight ( 2 ) hero . moveDown ( 2 ) friend = hero …" at bounding box center [406, 159] width 162 height 179
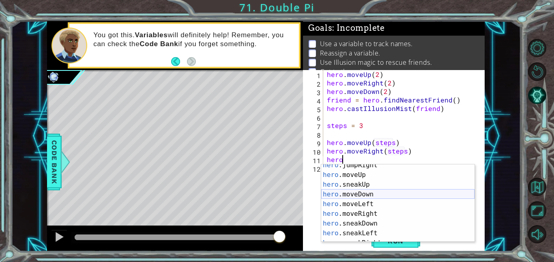
scroll to position [34, 0]
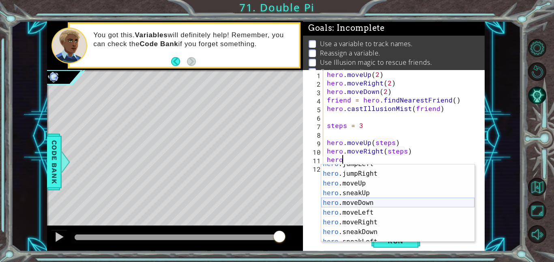
click at [398, 203] on div "hero .jumpLeft press enter hero .jumpRight press enter hero .moveUp press enter…" at bounding box center [397, 207] width 153 height 97
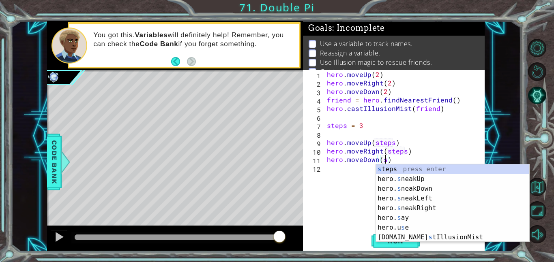
scroll to position [0, 0]
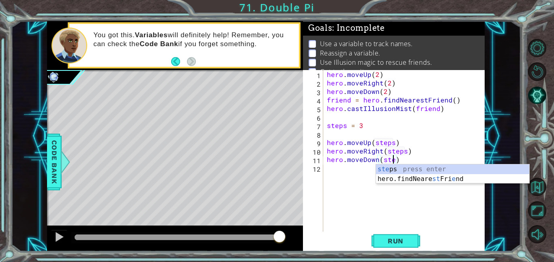
type textarea "hero.moveDown(steps)"
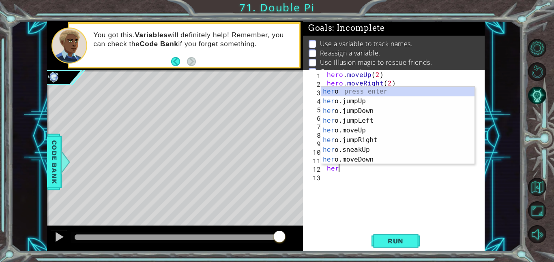
type textarea "h"
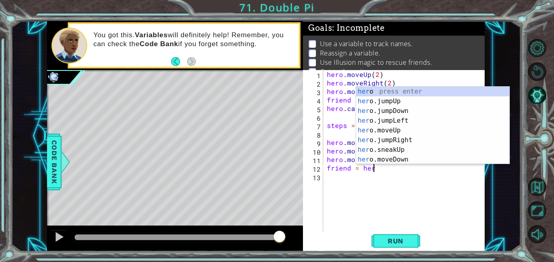
scroll to position [0, 2]
type textarea "friend = hero"
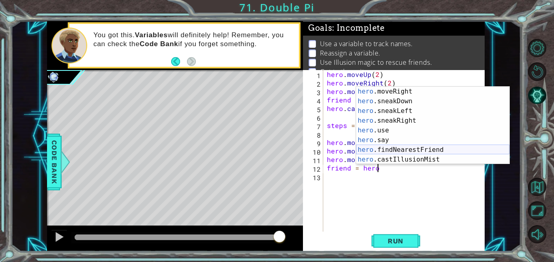
click at [431, 150] on div "hero .moveRight press enter hero .sneakDown press enter hero .sneakLeft press e…" at bounding box center [432, 135] width 153 height 97
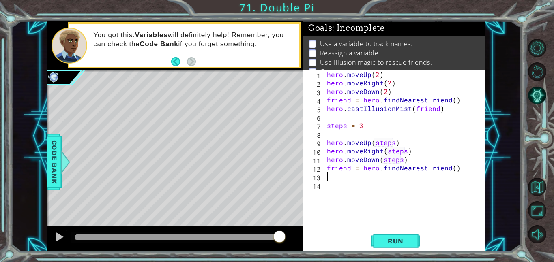
click at [362, 190] on div "hero . moveUp ( 2 ) hero . moveRight ( 2 ) hero . moveDown ( 2 ) friend = hero …" at bounding box center [406, 159] width 162 height 179
click at [356, 182] on div "hero . moveUp ( 2 ) hero . moveRight ( 2 ) hero . moveDown ( 2 ) friend = hero …" at bounding box center [406, 159] width 162 height 179
click at [341, 170] on div "hero . moveUp ( 2 ) hero . moveRight ( 2 ) hero . moveDown ( 2 ) friend = hero …" at bounding box center [406, 159] width 162 height 179
type textarea "friend = hero.findNearestFriend()"
click at [345, 174] on div "hero . moveUp ( 2 ) hero . moveRight ( 2 ) hero . moveDown ( 2 ) friend = hero …" at bounding box center [406, 159] width 162 height 179
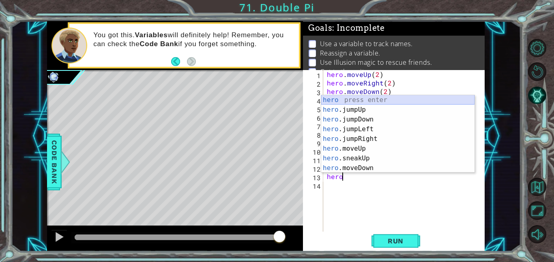
scroll to position [88, 0]
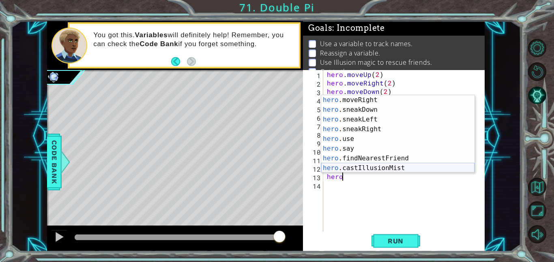
click at [398, 169] on div "hero .moveRight press enter hero .sneakDown press enter hero .sneakLeft press e…" at bounding box center [397, 143] width 153 height 97
type textarea "hero.castIllusionMist(friend)"
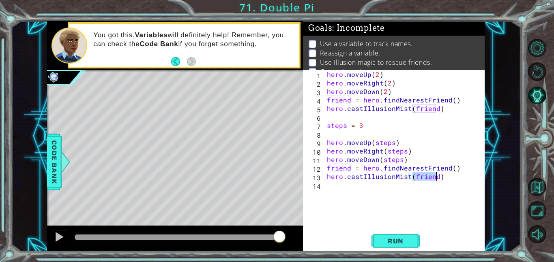
click at [395, 188] on div "hero . moveUp ( 2 ) hero . moveRight ( 2 ) hero . moveDown ( 2 ) friend = hero …" at bounding box center [406, 159] width 162 height 179
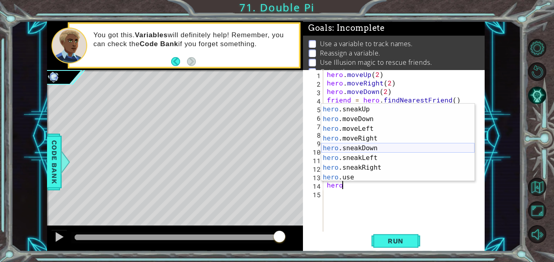
scroll to position [58, 0]
click at [386, 137] on div "hero .moveUp press enter hero .sneakUp press enter hero .moveDown press enter h…" at bounding box center [397, 143] width 153 height 97
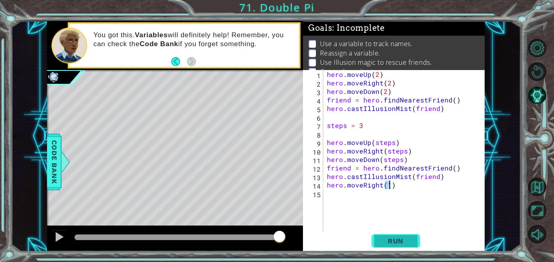
type textarea "hero.moveRight(1)"
click at [406, 244] on span "Run" at bounding box center [395, 241] width 32 height 8
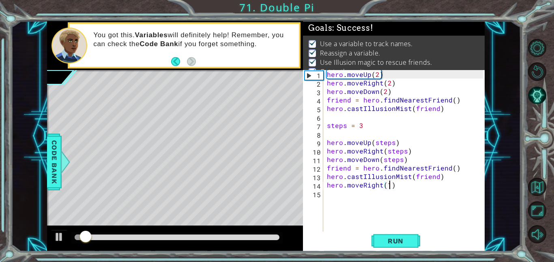
drag, startPoint x: 271, startPoint y: 240, endPoint x: 299, endPoint y: 242, distance: 28.5
click at [299, 242] on div at bounding box center [175, 239] width 256 height 26
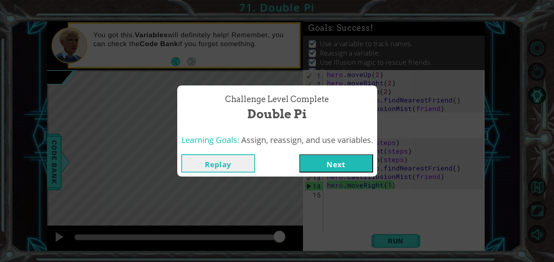
click at [350, 162] on button "Next" at bounding box center [336, 163] width 74 height 18
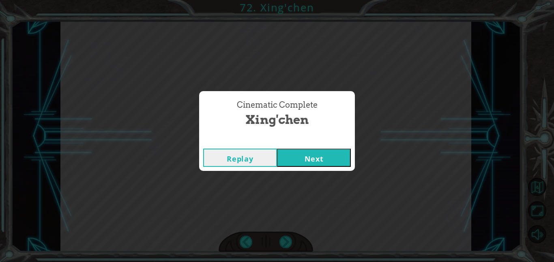
click at [327, 158] on button "Next" at bounding box center [314, 158] width 74 height 18
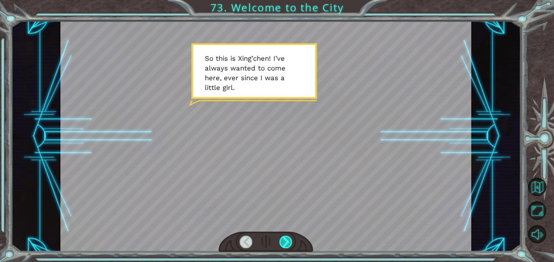
click at [287, 239] on div at bounding box center [285, 242] width 13 height 13
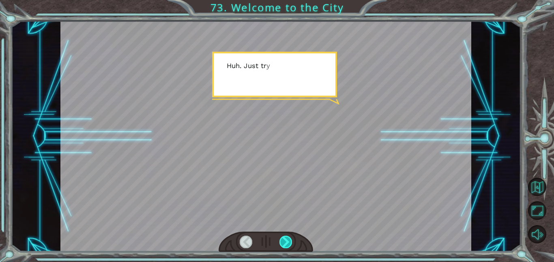
click at [287, 239] on div at bounding box center [285, 242] width 13 height 13
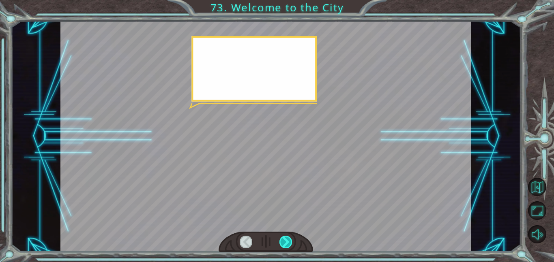
click at [287, 239] on div at bounding box center [285, 242] width 13 height 13
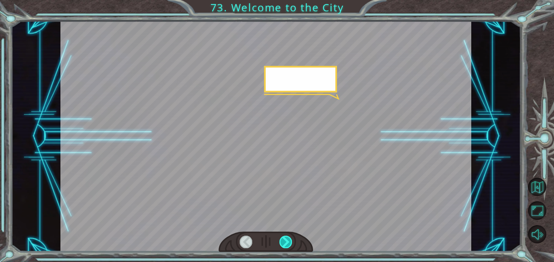
click at [287, 239] on div at bounding box center [285, 242] width 13 height 13
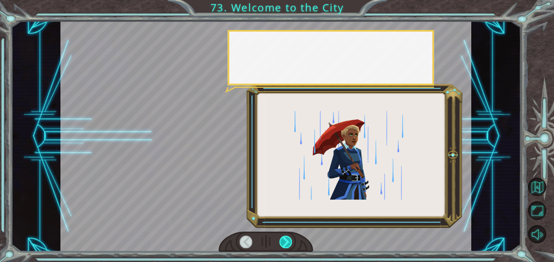
click at [287, 239] on div at bounding box center [285, 242] width 13 height 13
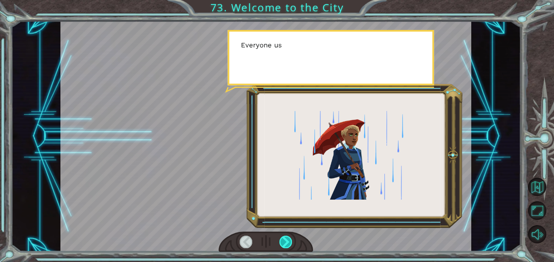
click at [287, 239] on div at bounding box center [285, 242] width 13 height 13
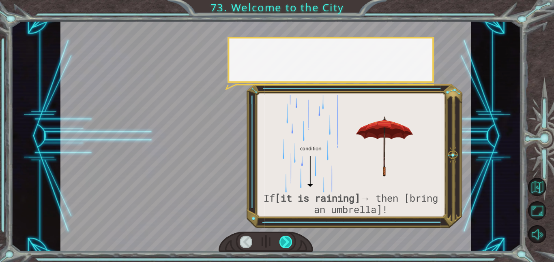
click at [287, 239] on div at bounding box center [285, 242] width 13 height 13
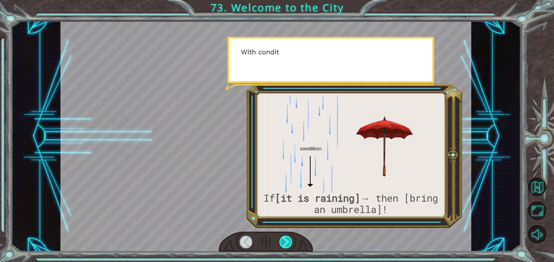
click at [287, 239] on div at bounding box center [285, 242] width 13 height 13
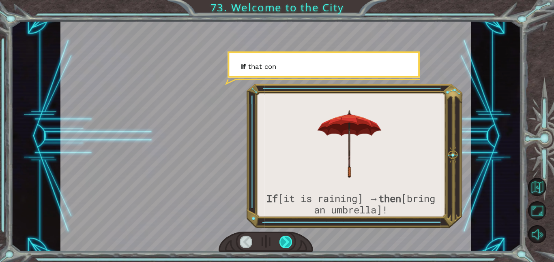
click at [287, 239] on div at bounding box center [285, 242] width 13 height 13
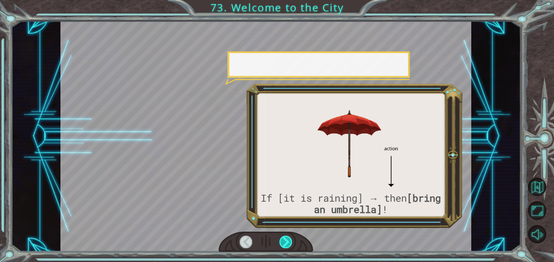
click at [287, 239] on div at bounding box center [285, 242] width 13 height 13
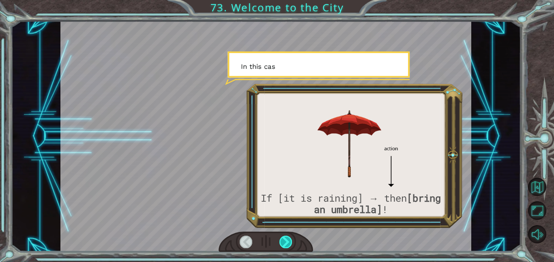
click at [287, 239] on div at bounding box center [285, 242] width 13 height 13
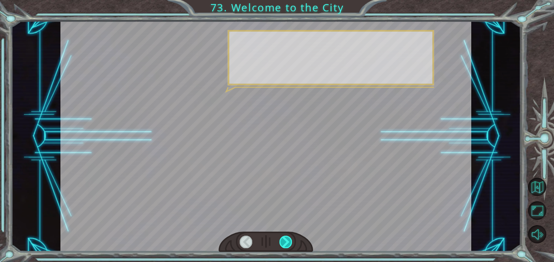
click at [287, 239] on div at bounding box center [285, 242] width 13 height 13
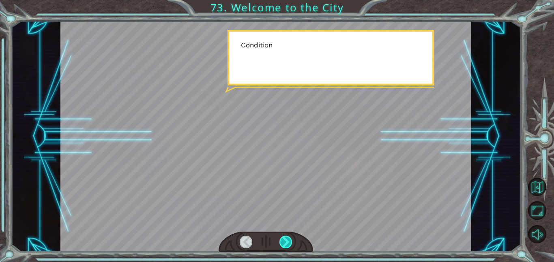
click at [287, 239] on div at bounding box center [285, 242] width 13 height 13
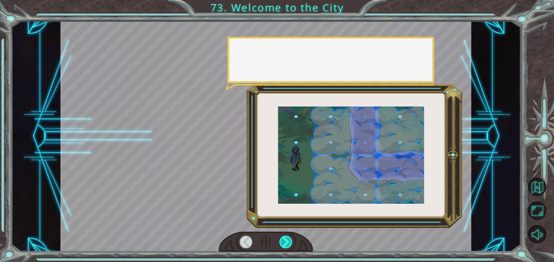
click at [287, 239] on div at bounding box center [285, 242] width 13 height 13
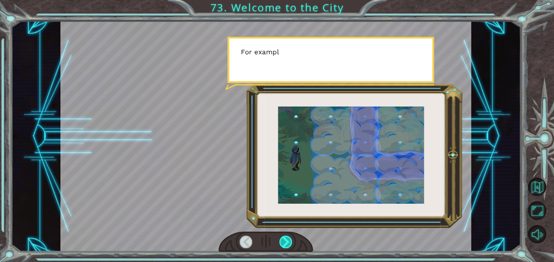
click at [287, 239] on div at bounding box center [285, 242] width 13 height 13
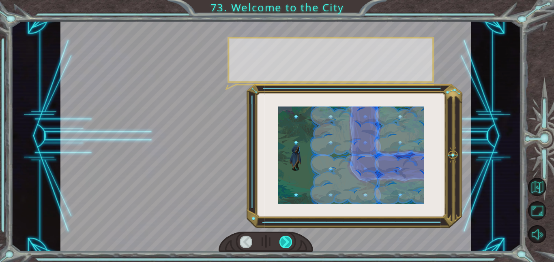
click at [287, 239] on div at bounding box center [285, 242] width 13 height 13
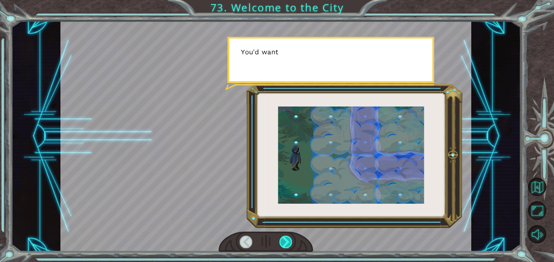
click at [287, 239] on div at bounding box center [285, 242] width 13 height 13
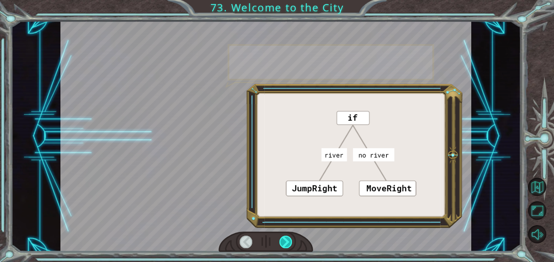
click at [287, 239] on div at bounding box center [285, 242] width 13 height 13
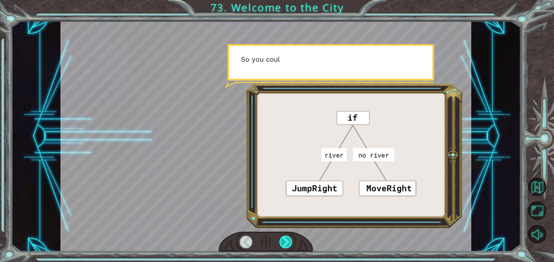
click at [287, 239] on div at bounding box center [285, 242] width 13 height 13
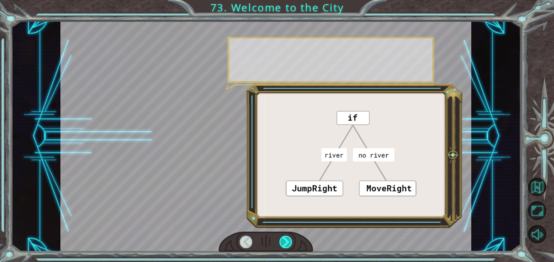
click at [287, 239] on div at bounding box center [285, 242] width 13 height 13
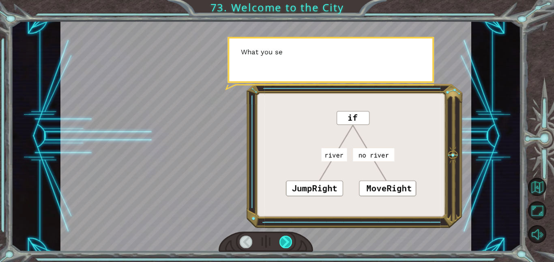
click at [287, 239] on div at bounding box center [285, 242] width 13 height 13
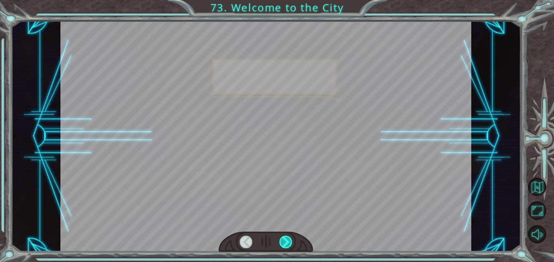
click at [287, 239] on div at bounding box center [285, 242] width 13 height 13
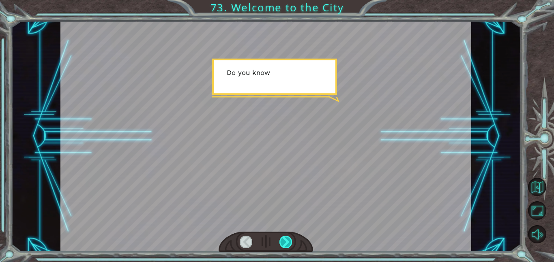
click at [287, 239] on div at bounding box center [285, 242] width 13 height 13
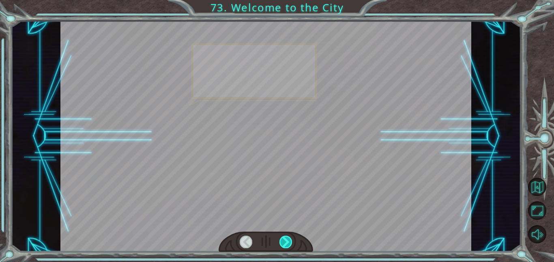
click at [287, 239] on div at bounding box center [285, 242] width 13 height 13
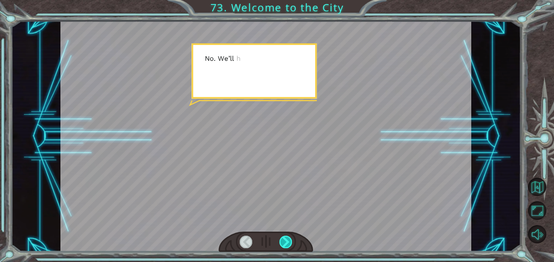
click at [287, 239] on div at bounding box center [285, 242] width 13 height 13
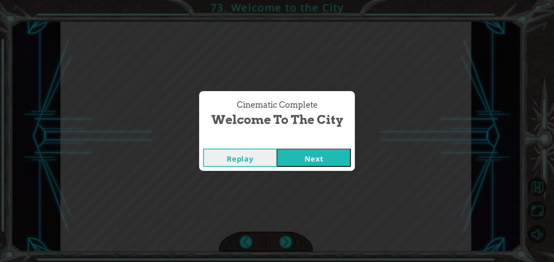
click at [322, 155] on button "Next" at bounding box center [314, 158] width 74 height 18
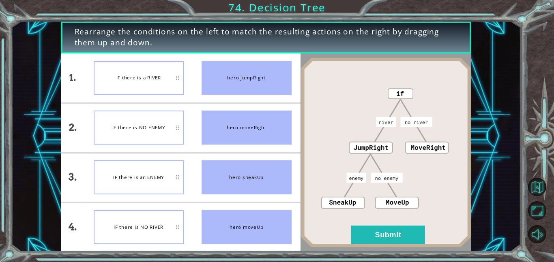
click at [253, 239] on div "hero moveUp" at bounding box center [246, 227] width 90 height 34
click at [161, 233] on div "IF there is NO RIVER" at bounding box center [139, 227] width 90 height 34
click at [409, 228] on button "Submit" at bounding box center [388, 235] width 74 height 18
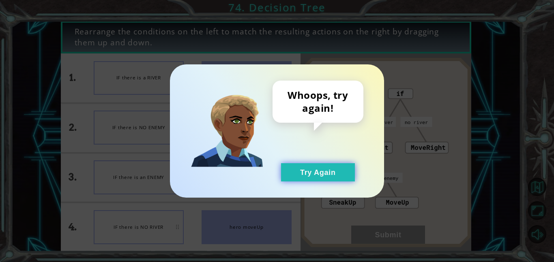
click at [327, 173] on button "Try Again" at bounding box center [318, 172] width 74 height 18
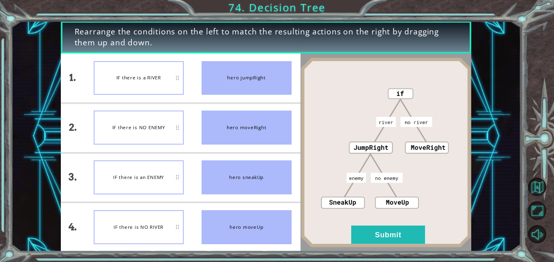
click at [143, 182] on div "IF there is an ENEMY" at bounding box center [139, 177] width 90 height 34
click at [353, 229] on button "Submit" at bounding box center [388, 235] width 74 height 18
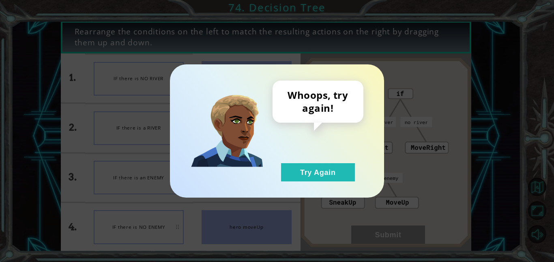
click at [329, 161] on div "Whoops, try again! Try Again" at bounding box center [317, 131] width 91 height 101
click at [331, 165] on button "Try Again" at bounding box center [318, 172] width 74 height 18
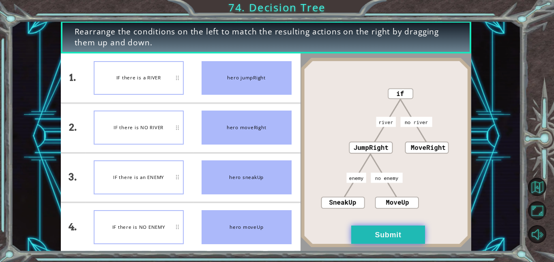
click at [377, 243] on button "Submit" at bounding box center [388, 235] width 74 height 18
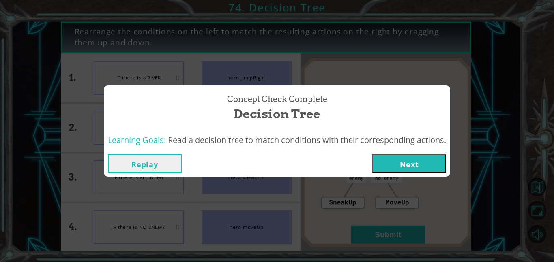
click at [412, 169] on button "Next" at bounding box center [409, 163] width 74 height 18
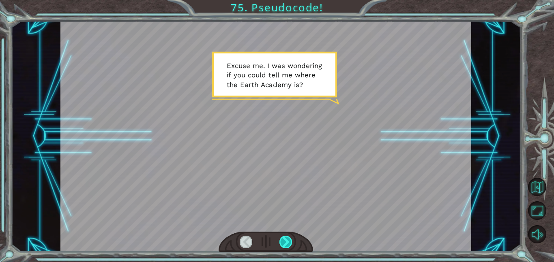
click at [288, 236] on div at bounding box center [285, 242] width 13 height 13
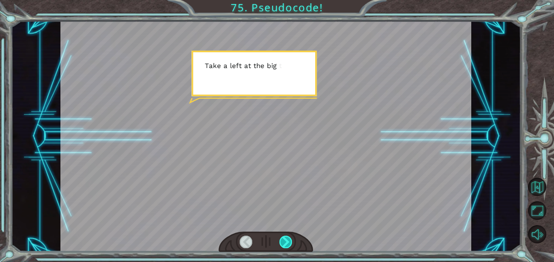
click at [288, 236] on div at bounding box center [285, 242] width 13 height 13
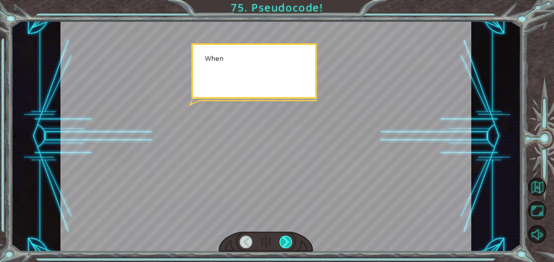
click at [288, 236] on div at bounding box center [285, 242] width 13 height 13
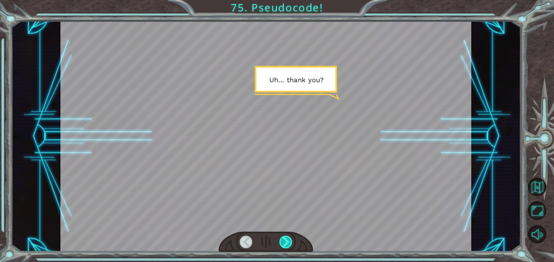
click at [288, 236] on div at bounding box center [285, 242] width 13 height 13
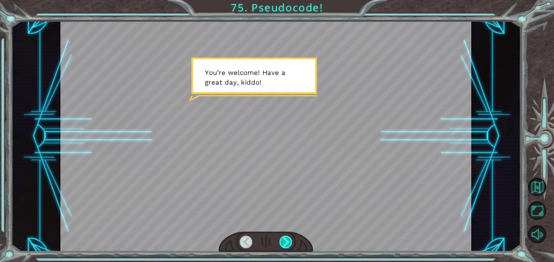
click at [288, 236] on div at bounding box center [285, 242] width 13 height 13
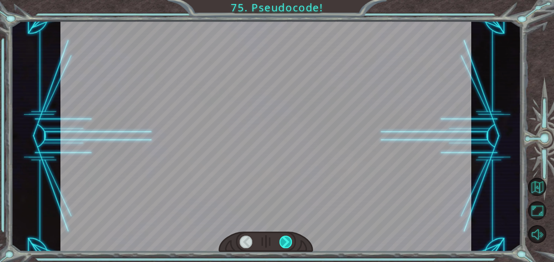
click at [288, 236] on div at bounding box center [285, 242] width 13 height 13
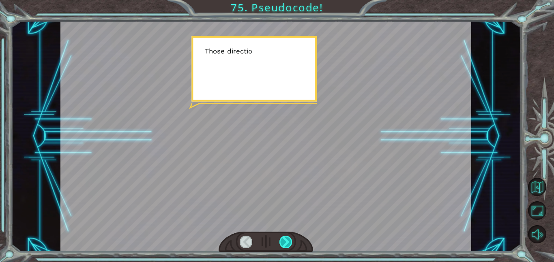
click at [288, 236] on div at bounding box center [285, 242] width 13 height 13
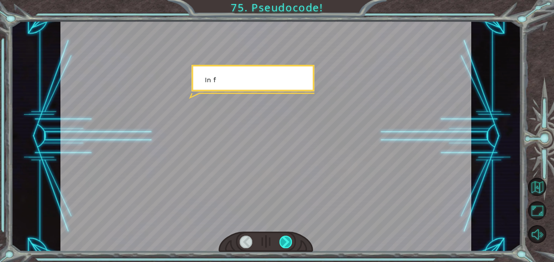
click at [288, 236] on div at bounding box center [285, 242] width 13 height 13
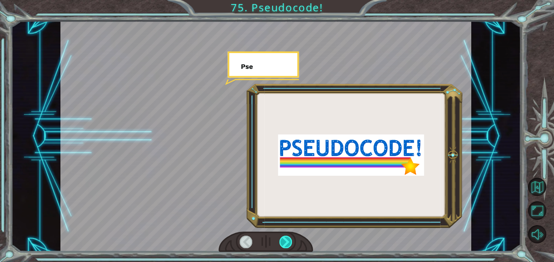
click at [288, 236] on div at bounding box center [285, 242] width 13 height 13
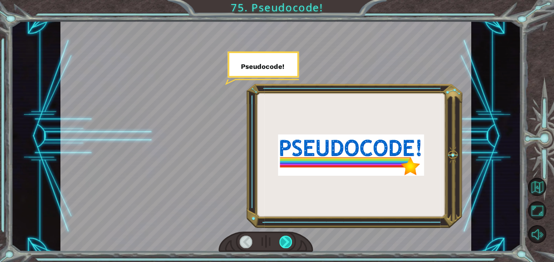
click at [288, 236] on div at bounding box center [285, 242] width 13 height 13
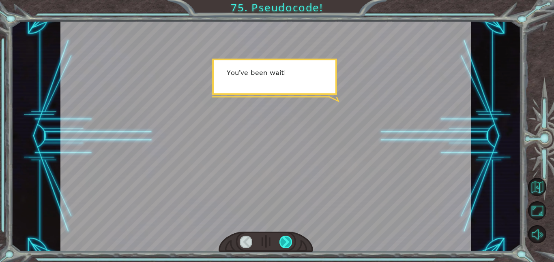
click at [288, 236] on div at bounding box center [285, 242] width 13 height 13
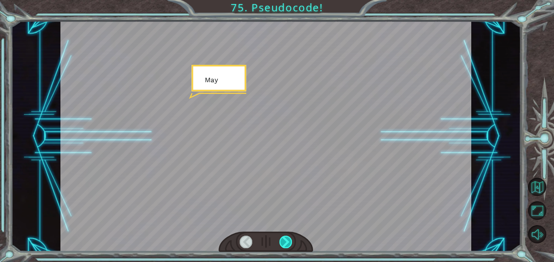
click at [288, 236] on div at bounding box center [285, 242] width 13 height 13
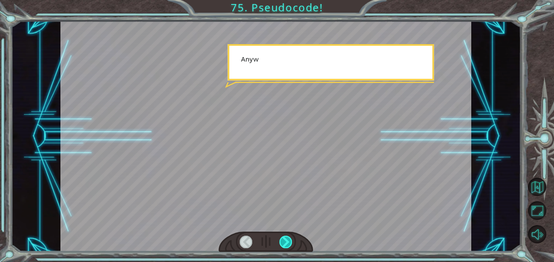
click at [288, 236] on div at bounding box center [285, 242] width 13 height 13
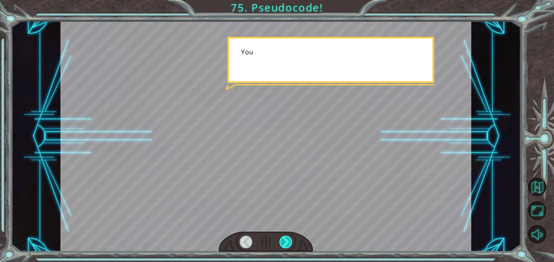
click at [288, 236] on div at bounding box center [285, 242] width 13 height 13
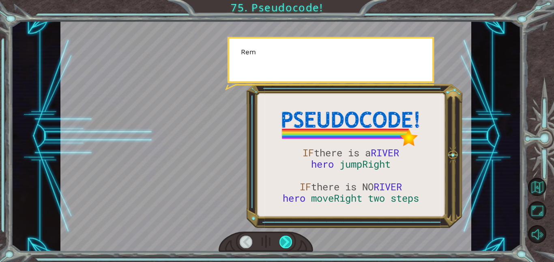
click at [288, 236] on div at bounding box center [285, 242] width 13 height 13
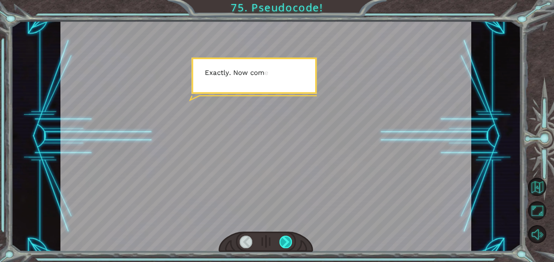
click at [288, 236] on div at bounding box center [285, 242] width 13 height 13
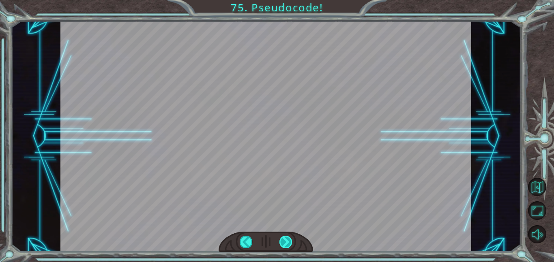
click at [288, 236] on div at bounding box center [285, 242] width 13 height 13
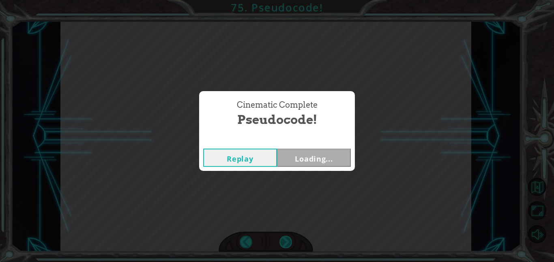
click at [288, 236] on div "Cinematic Complete Pseudocode! Replay Loading..." at bounding box center [277, 131] width 554 height 262
click at [326, 147] on div "Replay Next" at bounding box center [277, 158] width 156 height 26
click at [332, 154] on button "Next" at bounding box center [314, 158] width 74 height 18
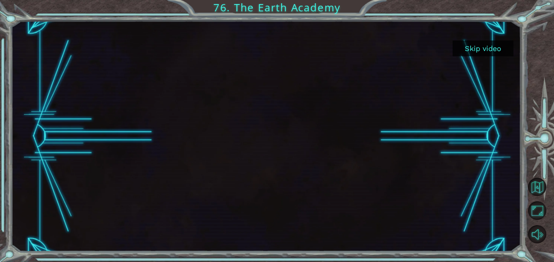
click at [479, 54] on button "Skip video" at bounding box center [482, 49] width 61 height 16
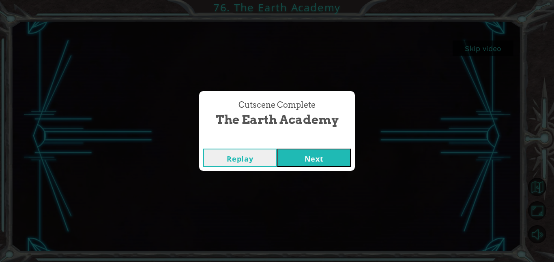
click at [318, 153] on button "Next" at bounding box center [314, 158] width 74 height 18
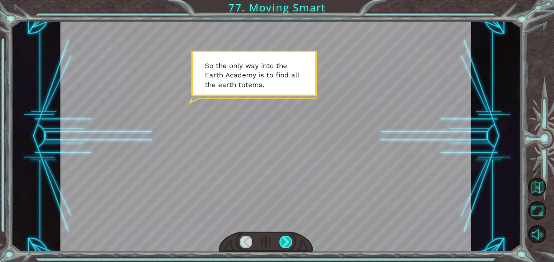
click at [286, 239] on div at bounding box center [285, 242] width 13 height 13
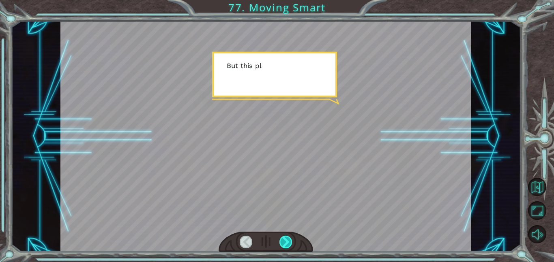
click at [286, 239] on div at bounding box center [285, 242] width 13 height 13
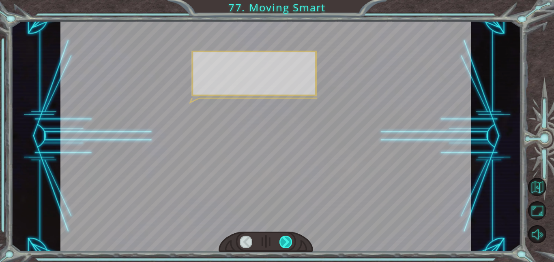
click at [286, 239] on div at bounding box center [285, 242] width 13 height 13
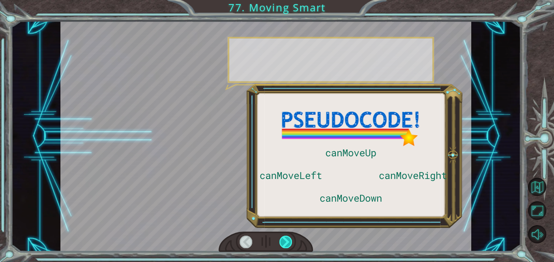
click at [286, 239] on div at bounding box center [285, 242] width 13 height 13
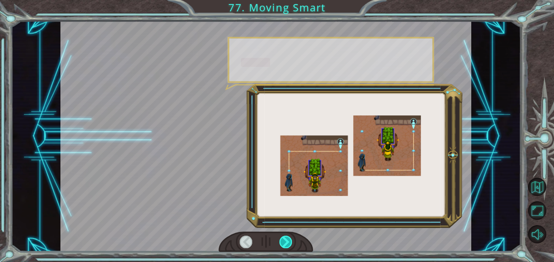
click at [286, 239] on div at bounding box center [285, 242] width 13 height 13
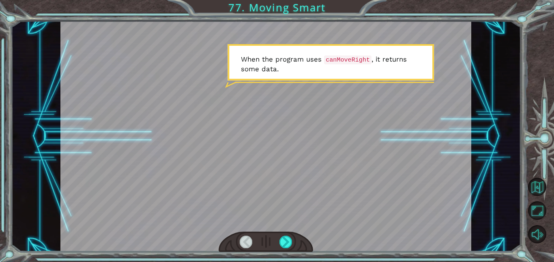
click at [246, 241] on div at bounding box center [245, 242] width 13 height 13
click at [261, 245] on div at bounding box center [265, 242] width 94 height 21
click at [278, 244] on div at bounding box center [265, 242] width 94 height 21
click at [241, 244] on div at bounding box center [245, 242] width 13 height 13
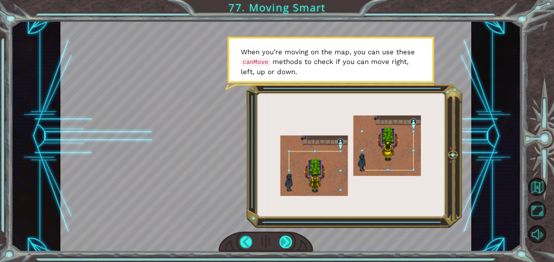
click at [287, 239] on div at bounding box center [285, 242] width 13 height 13
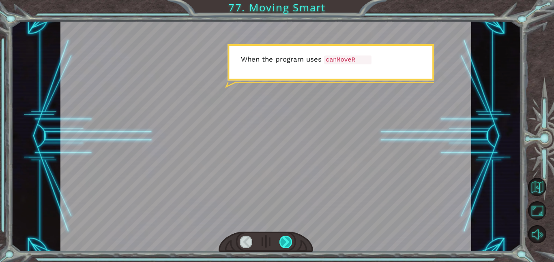
click at [285, 238] on div at bounding box center [285, 242] width 13 height 13
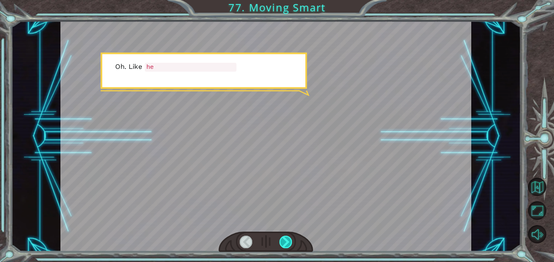
click at [285, 238] on div at bounding box center [285, 242] width 13 height 13
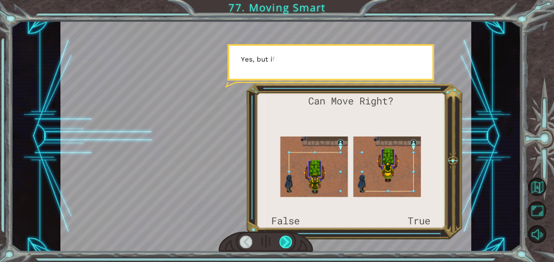
click at [285, 238] on div at bounding box center [285, 242] width 13 height 13
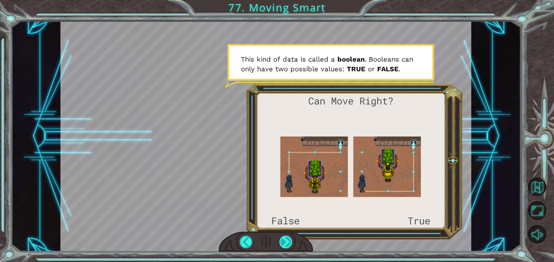
click at [285, 245] on div at bounding box center [285, 242] width 13 height 13
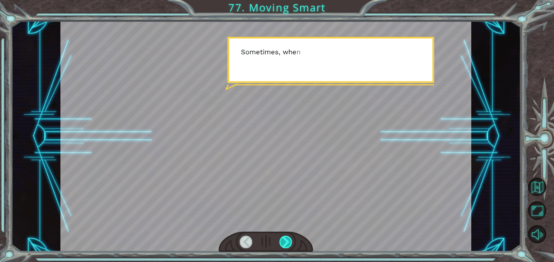
click at [285, 245] on div at bounding box center [285, 242] width 13 height 13
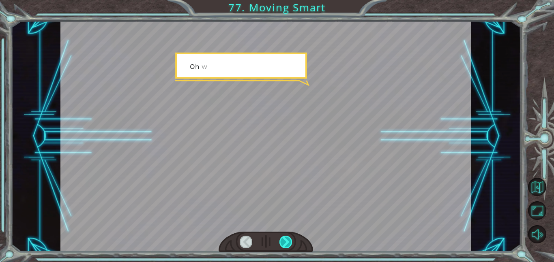
click at [285, 245] on div at bounding box center [285, 242] width 13 height 13
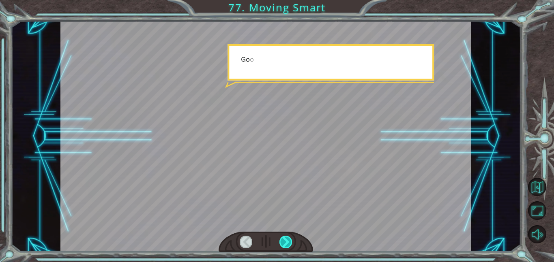
click at [285, 245] on div at bounding box center [285, 242] width 13 height 13
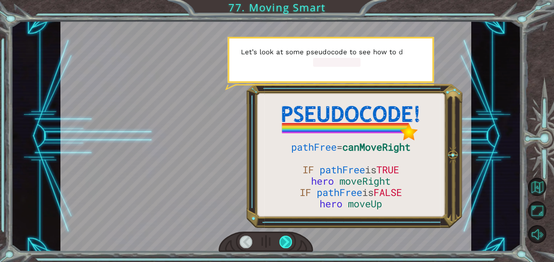
click at [285, 245] on div at bounding box center [285, 242] width 13 height 13
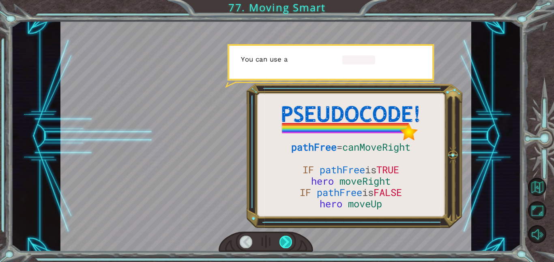
click at [285, 245] on div at bounding box center [285, 242] width 13 height 13
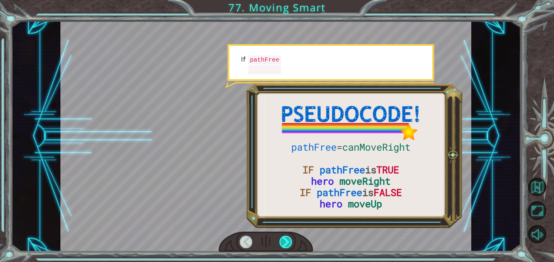
click at [285, 245] on div at bounding box center [285, 242] width 13 height 13
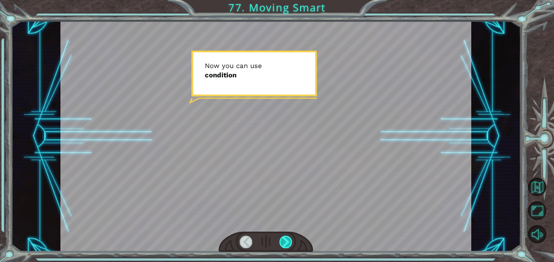
click at [285, 245] on div at bounding box center [285, 242] width 13 height 13
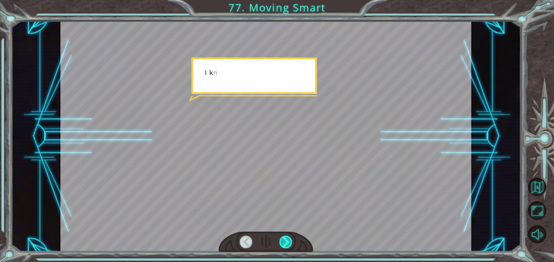
click at [285, 245] on div at bounding box center [285, 242] width 13 height 13
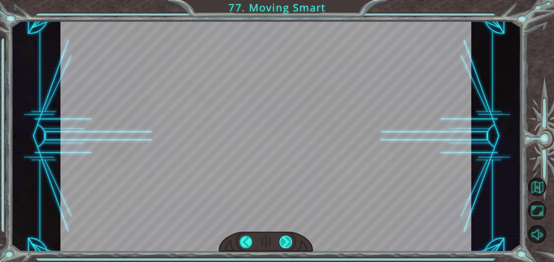
click at [285, 245] on div at bounding box center [285, 242] width 13 height 13
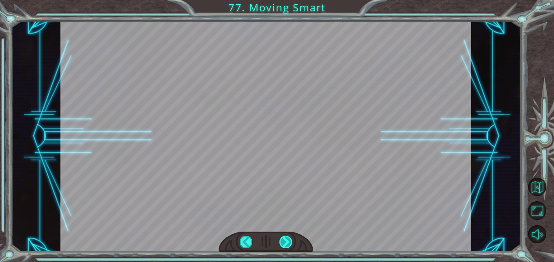
click at [285, 245] on div at bounding box center [285, 242] width 13 height 13
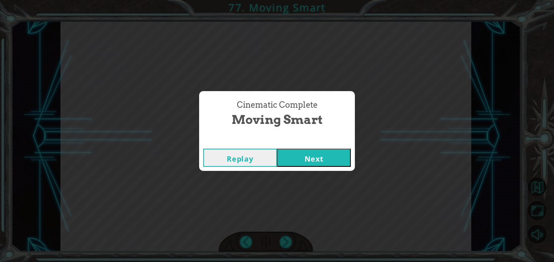
click at [301, 156] on button "Next" at bounding box center [314, 158] width 74 height 18
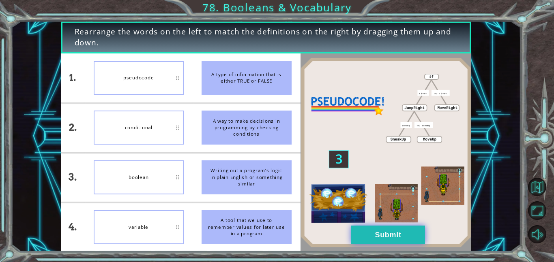
click at [402, 229] on button "Submit" at bounding box center [388, 235] width 74 height 18
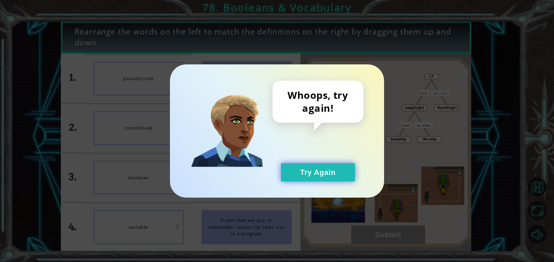
click at [321, 171] on button "Try Again" at bounding box center [318, 172] width 74 height 18
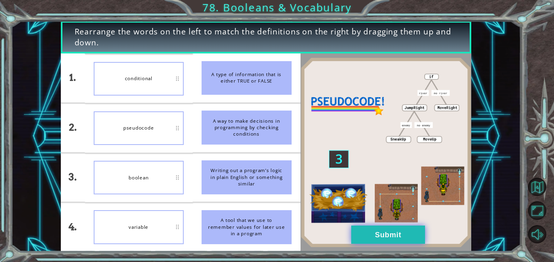
click at [382, 242] on button "Submit" at bounding box center [388, 235] width 74 height 18
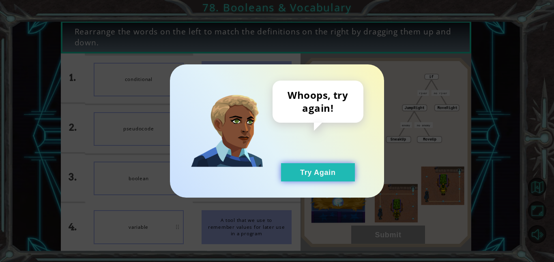
click at [313, 166] on button "Try Again" at bounding box center [318, 172] width 74 height 18
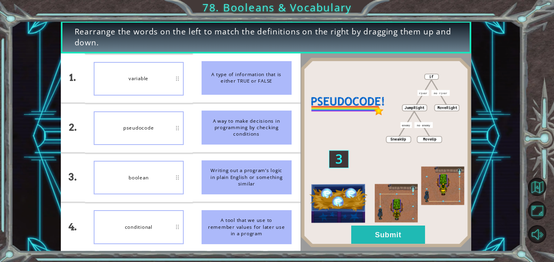
click at [156, 238] on div "conditional" at bounding box center [139, 227] width 90 height 34
click at [416, 242] on button "Submit" at bounding box center [388, 235] width 74 height 18
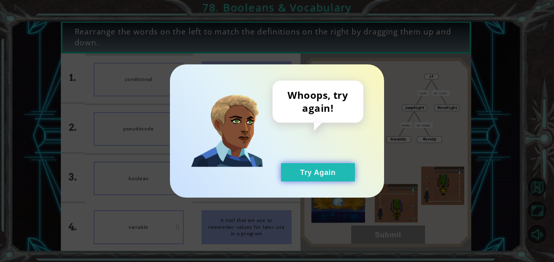
click at [324, 173] on button "Try Again" at bounding box center [318, 172] width 74 height 18
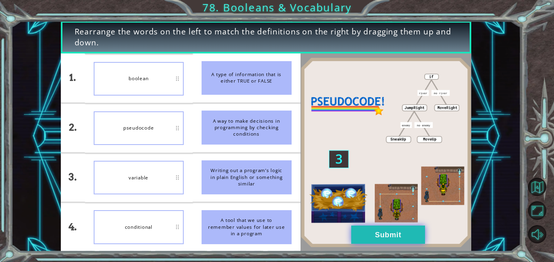
click at [402, 231] on button "Submit" at bounding box center [388, 235] width 74 height 18
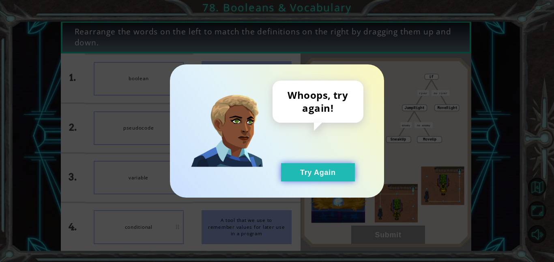
click at [305, 172] on button "Try Again" at bounding box center [318, 172] width 74 height 18
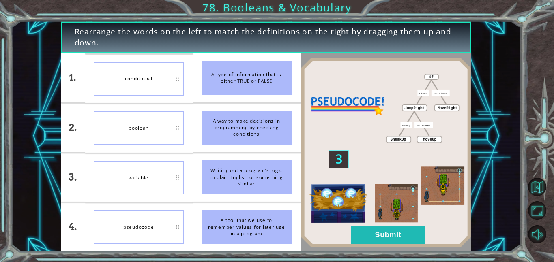
click at [411, 223] on img at bounding box center [385, 153] width 171 height 190
click at [414, 227] on button "Submit" at bounding box center [388, 235] width 74 height 18
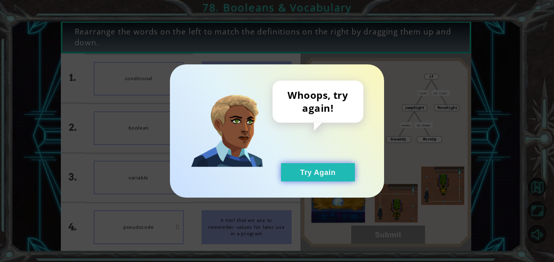
click at [335, 173] on button "Try Again" at bounding box center [318, 172] width 74 height 18
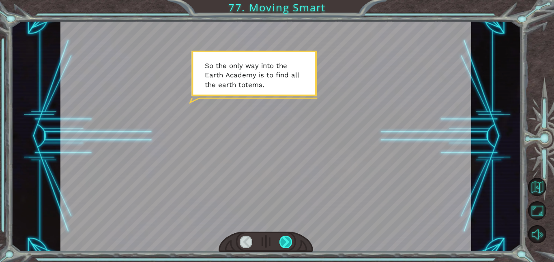
click at [289, 244] on div at bounding box center [285, 242] width 13 height 13
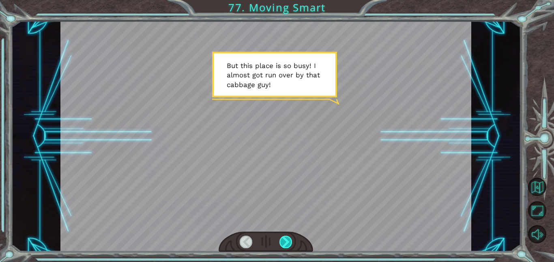
click at [287, 243] on div at bounding box center [285, 242] width 13 height 13
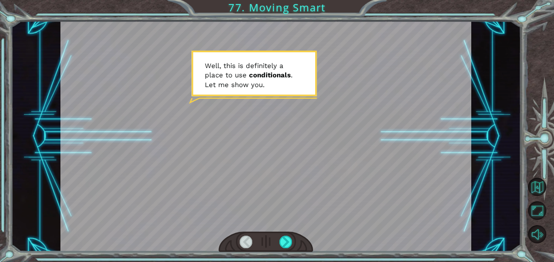
click at [287, 249] on div at bounding box center [265, 242] width 94 height 21
click at [286, 243] on div at bounding box center [285, 242] width 13 height 13
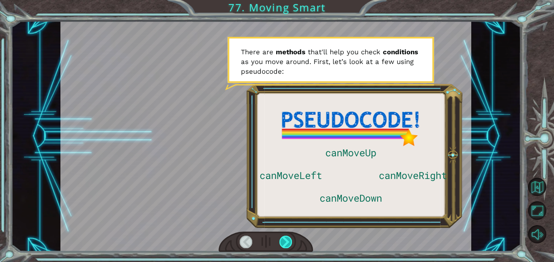
click at [286, 243] on div at bounding box center [285, 242] width 13 height 13
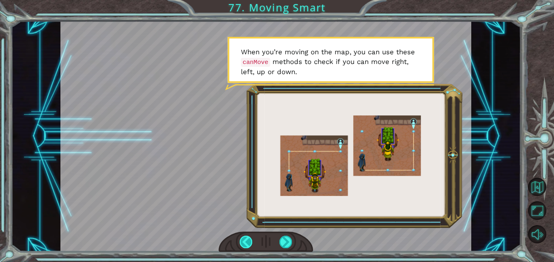
click at [249, 240] on div at bounding box center [245, 242] width 13 height 13
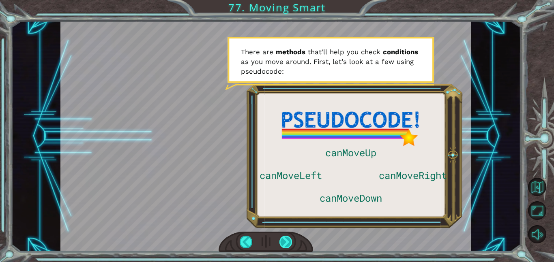
click at [286, 240] on div at bounding box center [285, 242] width 13 height 13
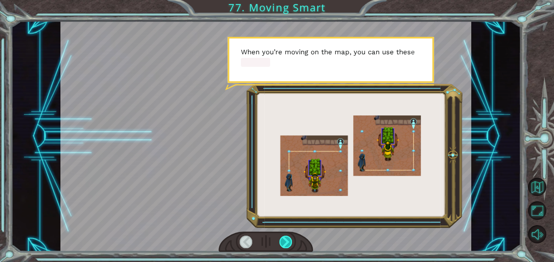
click at [286, 240] on div at bounding box center [285, 242] width 13 height 13
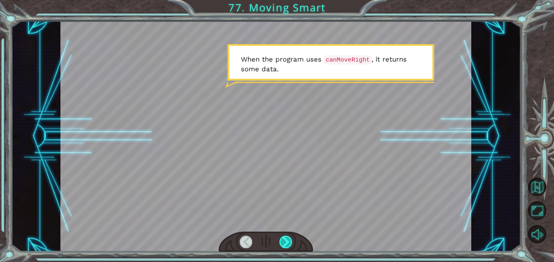
click at [286, 240] on div at bounding box center [285, 242] width 13 height 13
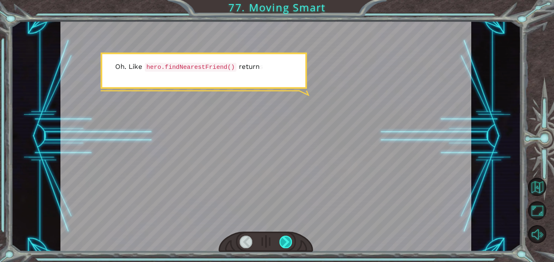
click at [286, 240] on div at bounding box center [285, 242] width 13 height 13
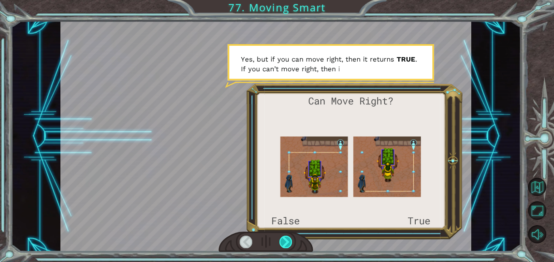
click at [286, 240] on div at bounding box center [285, 242] width 13 height 13
click at [244, 245] on div at bounding box center [245, 242] width 13 height 13
click at [290, 240] on div at bounding box center [285, 242] width 13 height 13
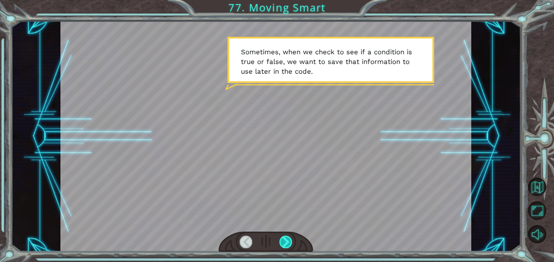
click at [290, 240] on div at bounding box center [285, 242] width 13 height 13
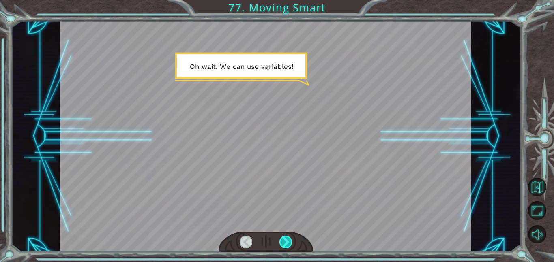
click at [290, 240] on div at bounding box center [285, 242] width 13 height 13
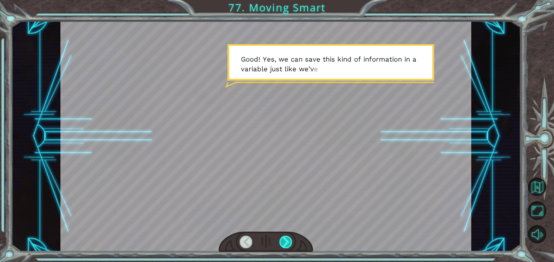
click at [290, 240] on div at bounding box center [285, 242] width 13 height 13
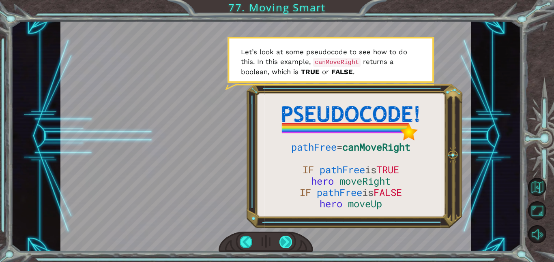
click at [291, 242] on div at bounding box center [285, 242] width 13 height 13
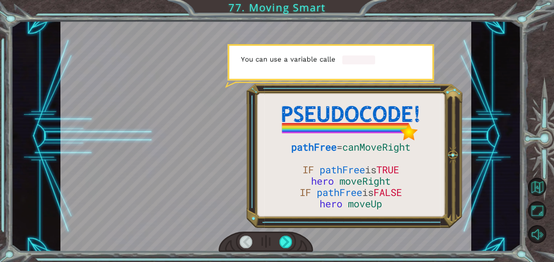
click at [293, 244] on div at bounding box center [265, 242] width 94 height 21
click at [296, 250] on div at bounding box center [265, 242] width 94 height 21
click at [287, 244] on div at bounding box center [285, 242] width 13 height 13
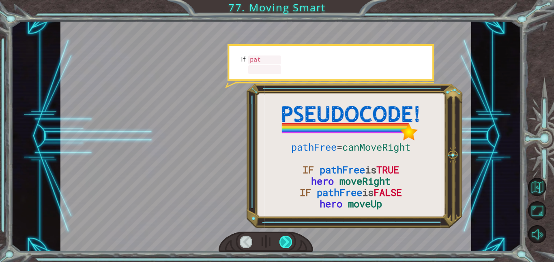
click at [287, 244] on div at bounding box center [285, 242] width 13 height 13
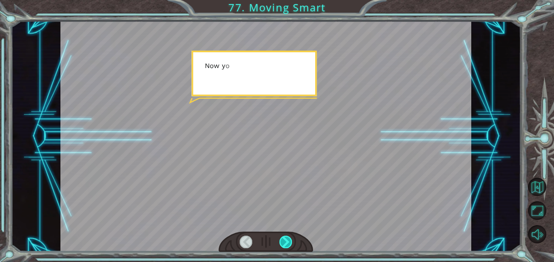
click at [287, 244] on div at bounding box center [285, 242] width 13 height 13
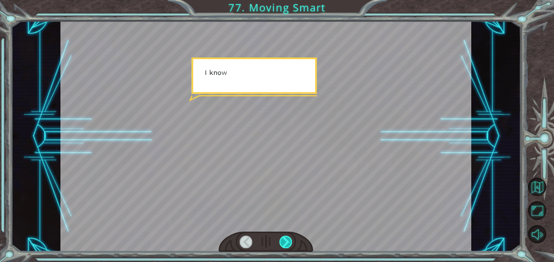
click at [287, 244] on div at bounding box center [285, 242] width 13 height 13
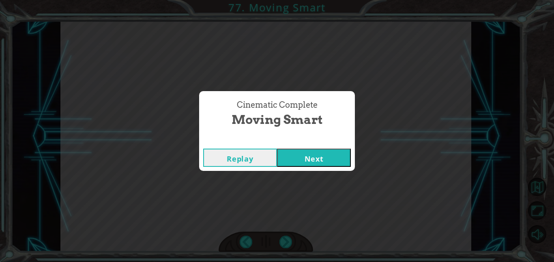
click at [305, 162] on button "Next" at bounding box center [314, 158] width 74 height 18
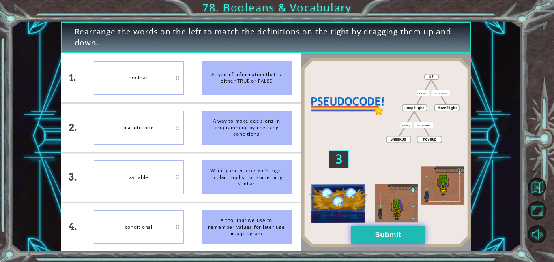
click at [372, 242] on button "Submit" at bounding box center [388, 235] width 74 height 18
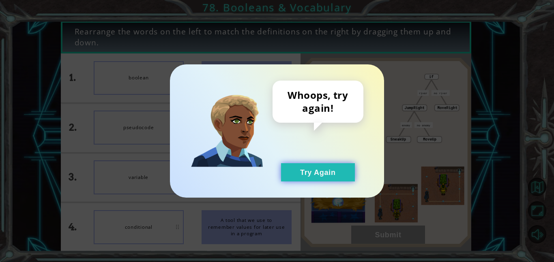
click at [337, 167] on button "Try Again" at bounding box center [318, 172] width 74 height 18
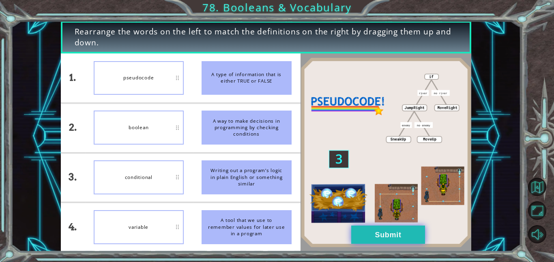
click at [382, 242] on button "Submit" at bounding box center [388, 235] width 74 height 18
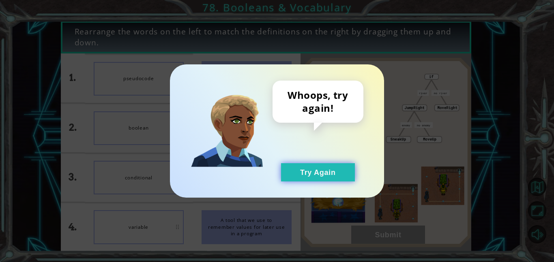
click at [325, 171] on button "Try Again" at bounding box center [318, 172] width 74 height 18
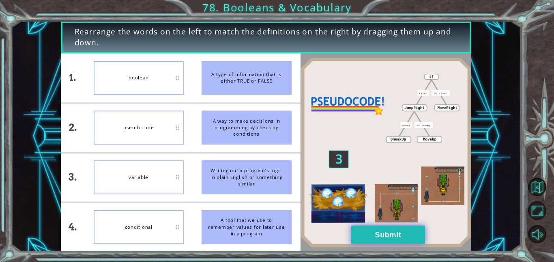
click at [363, 236] on button "Submit" at bounding box center [388, 235] width 74 height 18
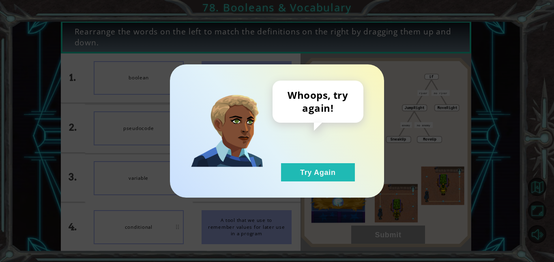
click at [343, 182] on div "Whoops, try again! Try Again" at bounding box center [277, 130] width 214 height 133
click at [336, 172] on button "Try Again" at bounding box center [318, 172] width 74 height 18
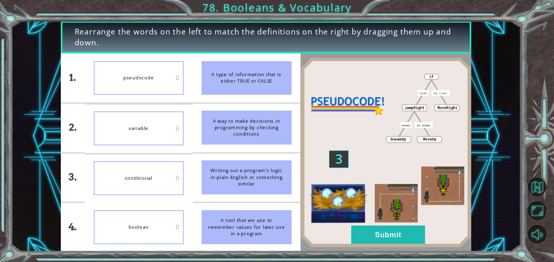
click at [381, 244] on img at bounding box center [385, 153] width 171 height 190
click at [378, 240] on button "Submit" at bounding box center [388, 235] width 74 height 18
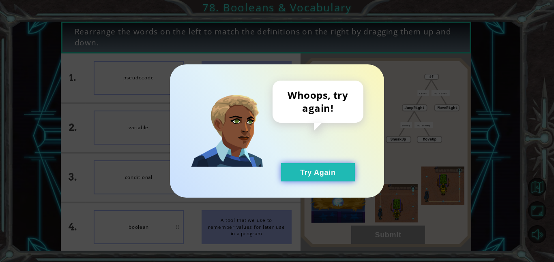
click at [309, 170] on button "Try Again" at bounding box center [318, 172] width 74 height 18
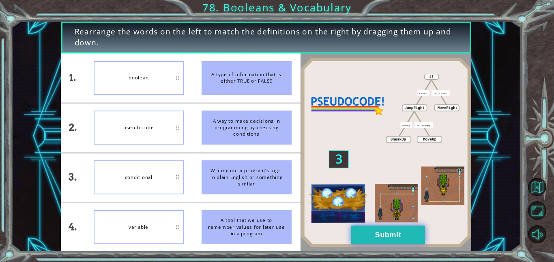
click at [378, 236] on button "Submit" at bounding box center [388, 235] width 74 height 18
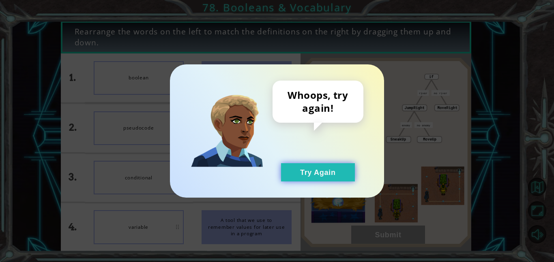
click at [313, 178] on button "Try Again" at bounding box center [318, 172] width 74 height 18
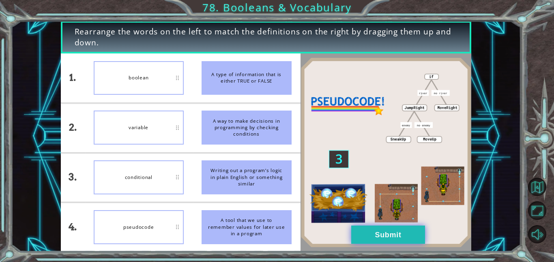
click at [424, 238] on button "Submit" at bounding box center [388, 235] width 74 height 18
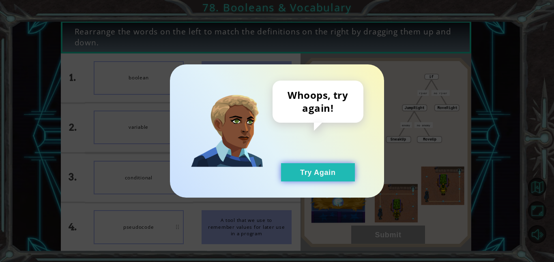
click at [300, 177] on button "Try Again" at bounding box center [318, 172] width 74 height 18
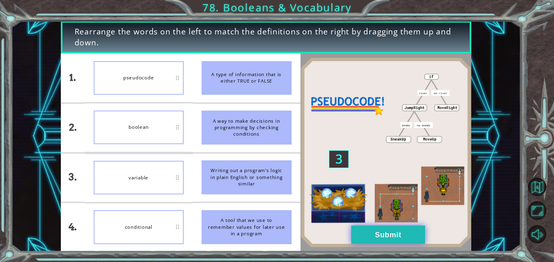
click at [372, 243] on button "Submit" at bounding box center [388, 235] width 74 height 18
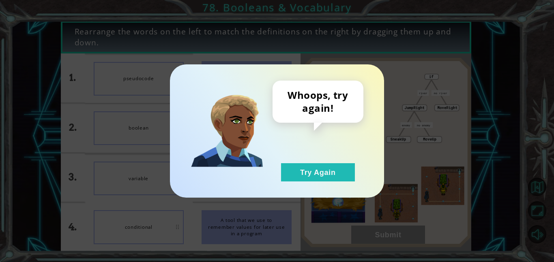
click at [333, 160] on div "Whoops, try again! Try Again" at bounding box center [317, 131] width 91 height 101
click at [336, 165] on button "Try Again" at bounding box center [318, 172] width 74 height 18
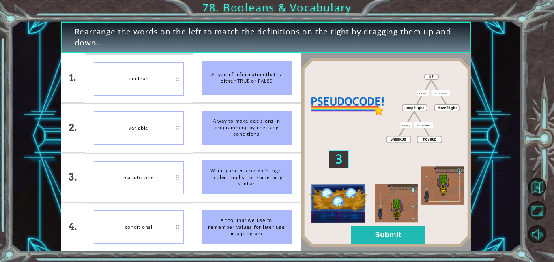
click at [390, 224] on img at bounding box center [385, 153] width 171 height 190
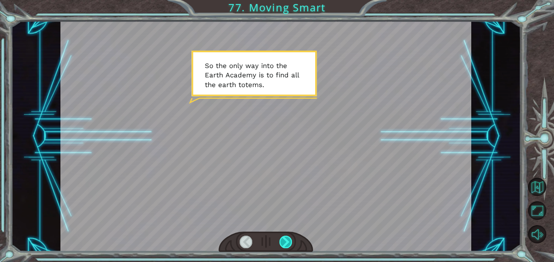
click at [285, 244] on div at bounding box center [285, 242] width 13 height 13
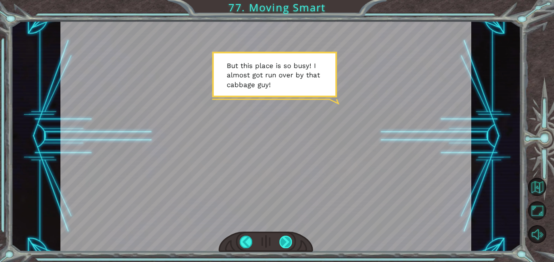
click at [281, 244] on div at bounding box center [285, 242] width 13 height 13
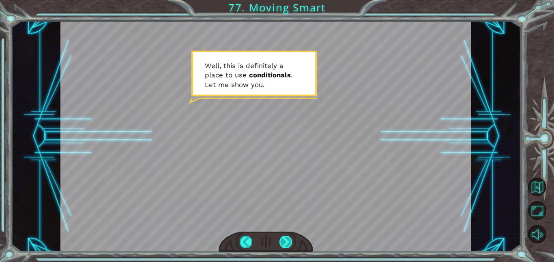
click at [282, 242] on div at bounding box center [285, 242] width 13 height 13
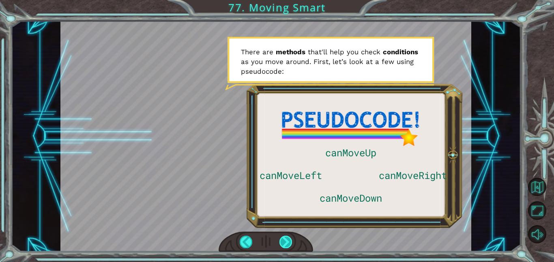
click at [282, 242] on div at bounding box center [285, 242] width 13 height 13
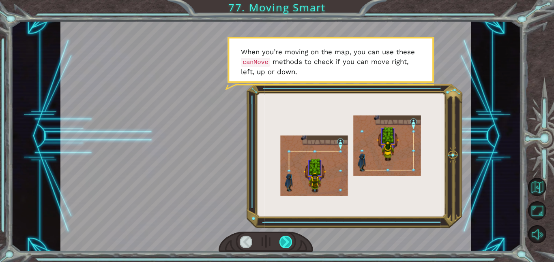
click at [282, 242] on div at bounding box center [285, 242] width 13 height 13
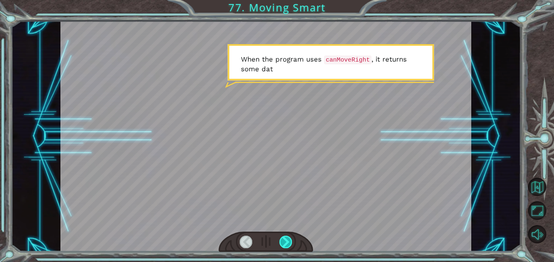
click at [282, 242] on div at bounding box center [285, 242] width 13 height 13
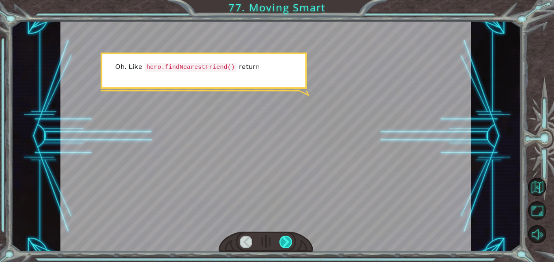
click at [282, 242] on div at bounding box center [285, 242] width 13 height 13
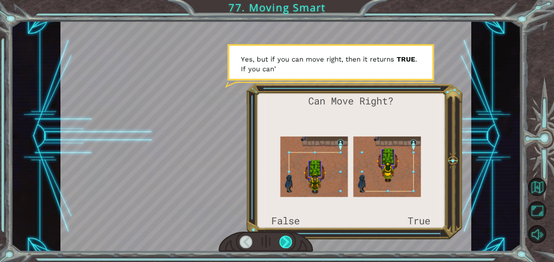
click at [282, 242] on div at bounding box center [285, 242] width 13 height 13
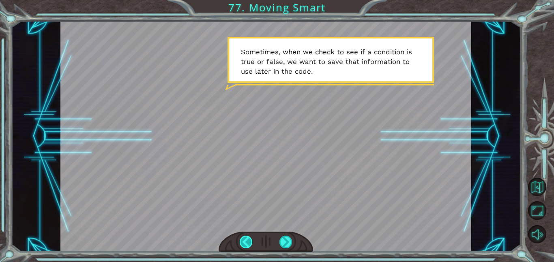
click at [245, 241] on div at bounding box center [245, 242] width 13 height 13
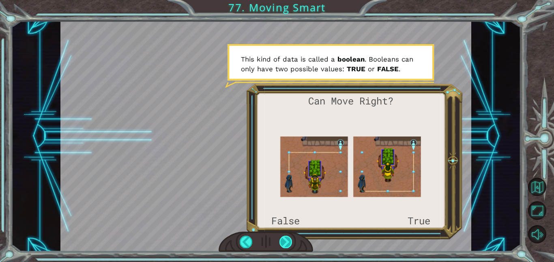
click at [289, 243] on div at bounding box center [285, 242] width 13 height 13
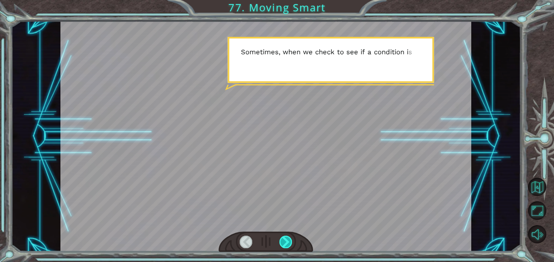
click at [291, 243] on div at bounding box center [285, 242] width 13 height 13
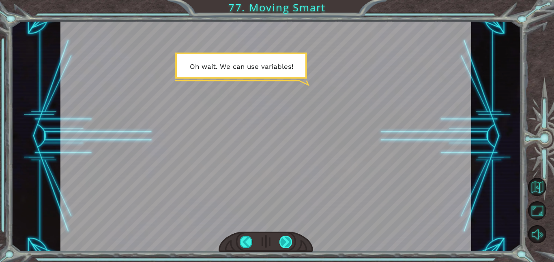
click at [283, 238] on div at bounding box center [285, 242] width 13 height 13
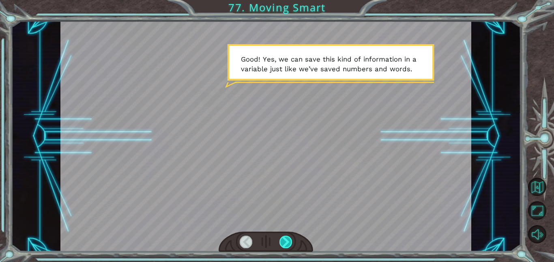
click at [289, 237] on div at bounding box center [285, 242] width 13 height 13
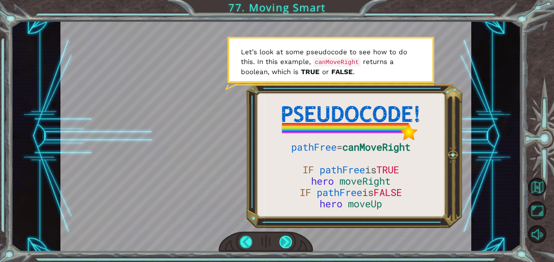
click at [284, 239] on div at bounding box center [285, 242] width 13 height 13
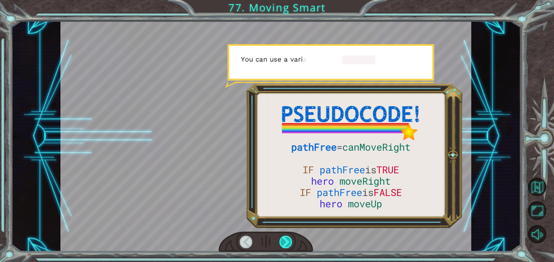
click at [284, 239] on div at bounding box center [285, 242] width 13 height 13
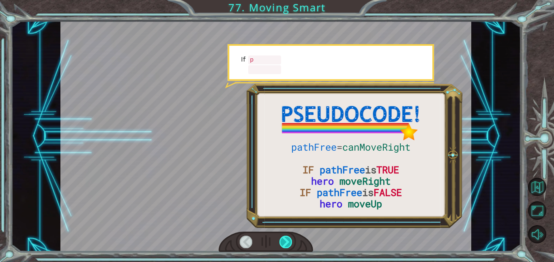
click at [284, 239] on div at bounding box center [285, 242] width 13 height 13
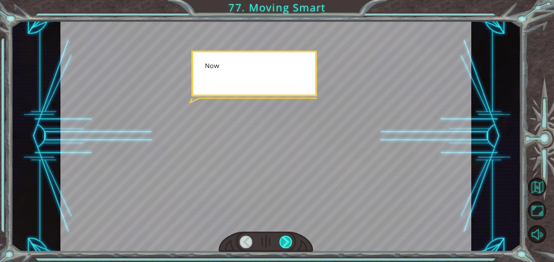
click at [284, 239] on div at bounding box center [285, 242] width 13 height 13
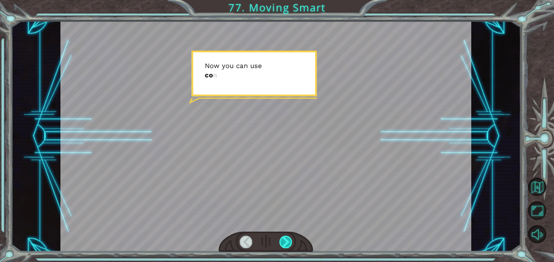
click at [284, 239] on div at bounding box center [285, 242] width 13 height 13
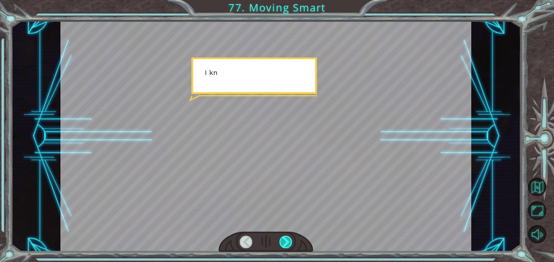
click at [284, 239] on div at bounding box center [285, 242] width 13 height 13
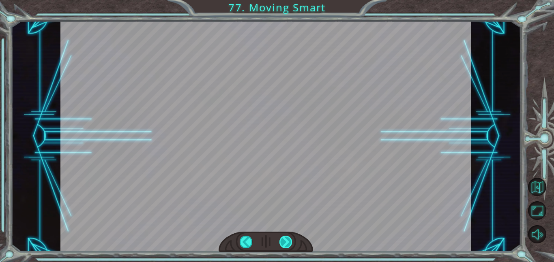
click at [284, 239] on div at bounding box center [285, 242] width 13 height 13
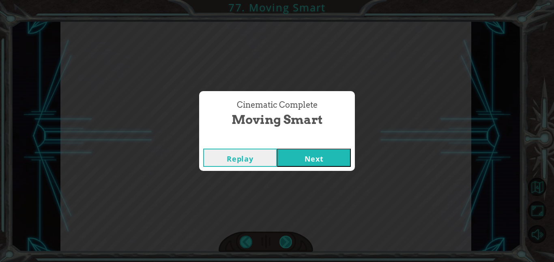
click at [284, 239] on div "Cinematic Complete Moving Smart Replay Next" at bounding box center [277, 131] width 554 height 262
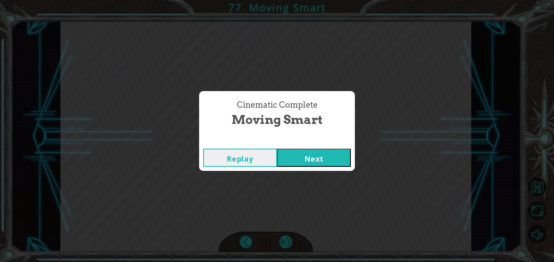
click at [284, 239] on div "Cinematic Complete Moving Smart Replay Next" at bounding box center [277, 131] width 554 height 262
click at [322, 153] on button "Next" at bounding box center [314, 158] width 74 height 18
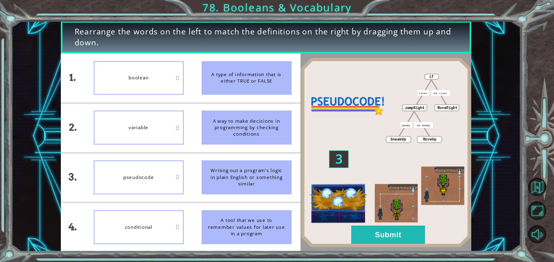
click at [208, 152] on li at bounding box center [246, 152] width 108 height 1
click at [388, 235] on button "Submit" at bounding box center [388, 235] width 74 height 18
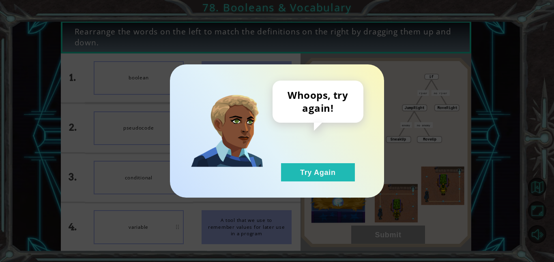
click at [331, 187] on div "Whoops, try again! Try Again" at bounding box center [277, 130] width 214 height 133
click at [328, 186] on div "Whoops, try again! Try Again" at bounding box center [277, 130] width 214 height 133
click at [321, 173] on button "Try Again" at bounding box center [318, 172] width 74 height 18
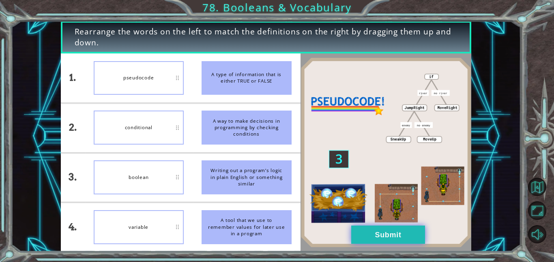
click at [360, 237] on button "Submit" at bounding box center [388, 235] width 74 height 18
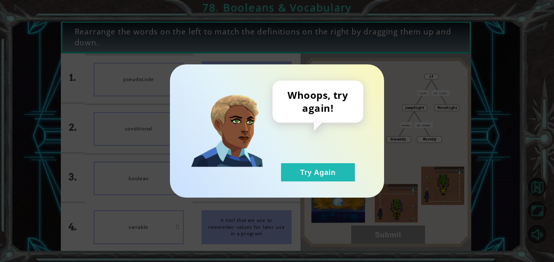
click at [327, 184] on div "Whoops, try again! Try Again" at bounding box center [277, 130] width 214 height 133
click at [326, 177] on button "Try Again" at bounding box center [318, 172] width 74 height 18
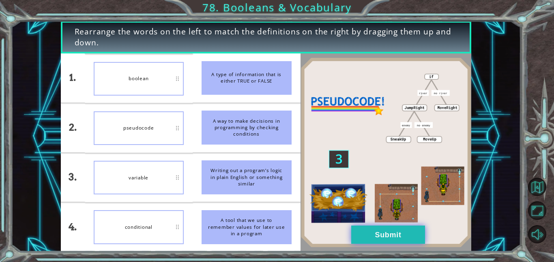
click at [402, 235] on button "Submit" at bounding box center [388, 235] width 74 height 18
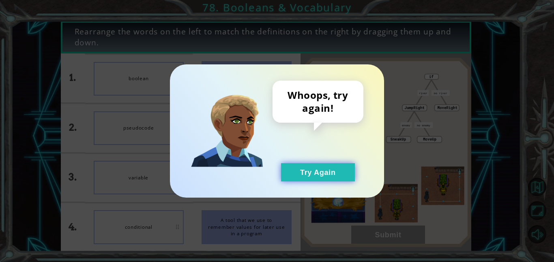
click at [336, 173] on button "Try Again" at bounding box center [318, 172] width 74 height 18
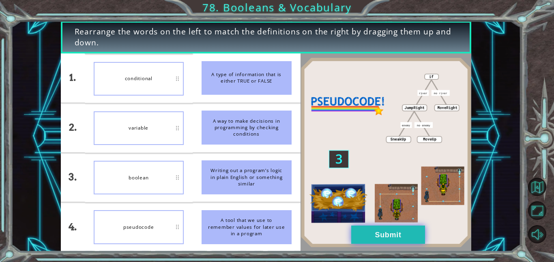
click at [415, 235] on button "Submit" at bounding box center [388, 235] width 74 height 18
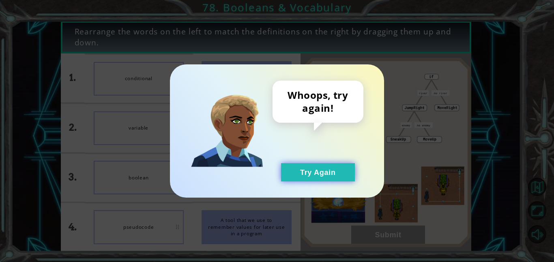
click at [329, 170] on button "Try Again" at bounding box center [318, 172] width 74 height 18
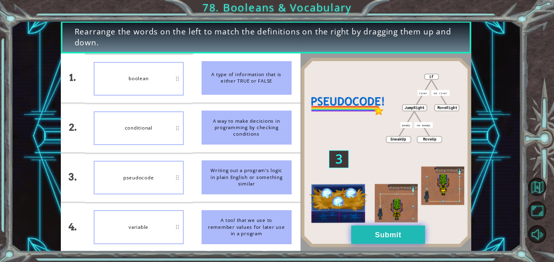
click at [363, 226] on button "Submit" at bounding box center [388, 235] width 74 height 18
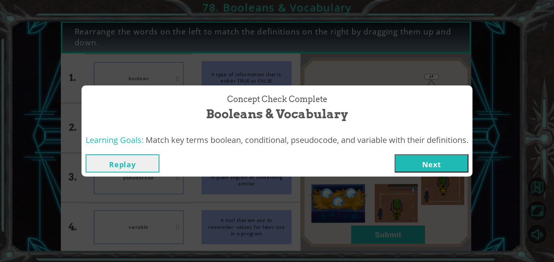
click at [422, 165] on button "Next" at bounding box center [431, 163] width 74 height 18
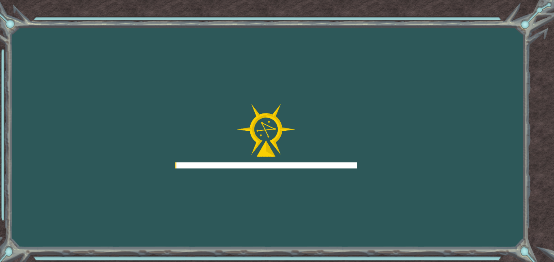
click at [424, 169] on div "Goals Error loading from server. Try refreshing the page. You'll need to join a…" at bounding box center [277, 131] width 554 height 262
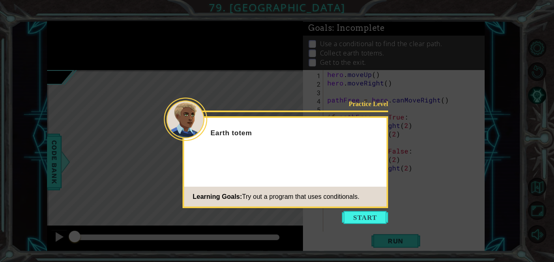
click at [372, 227] on icon at bounding box center [277, 131] width 554 height 262
click at [368, 217] on button "Start" at bounding box center [365, 217] width 46 height 13
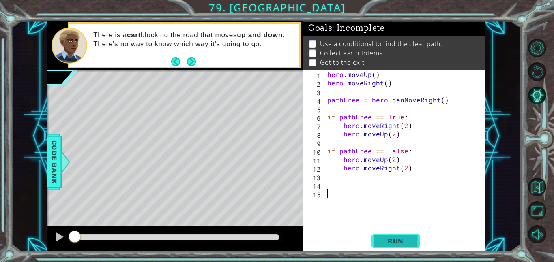
click at [401, 242] on span "Run" at bounding box center [395, 241] width 32 height 8
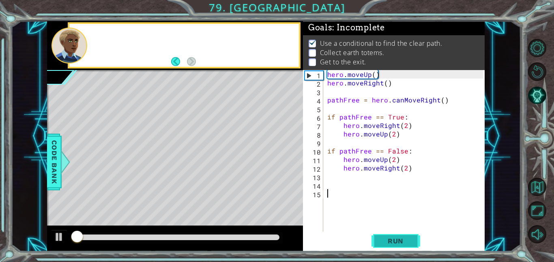
scroll to position [1, 0]
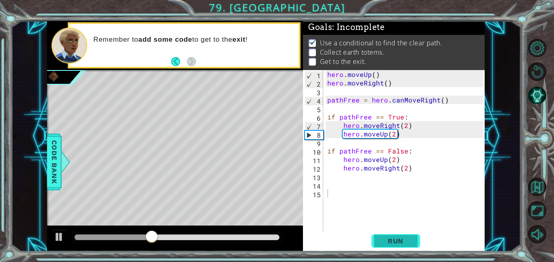
click at [397, 244] on span "Run" at bounding box center [395, 241] width 32 height 8
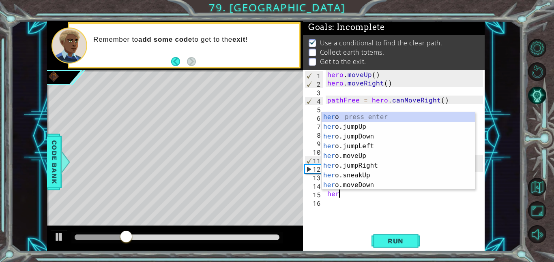
type textarea "hero"
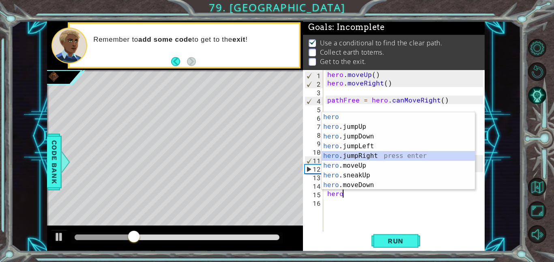
click at [393, 153] on div "hero press enter hero .jumpUp press enter hero .jumpDown press enter hero .jump…" at bounding box center [397, 160] width 153 height 97
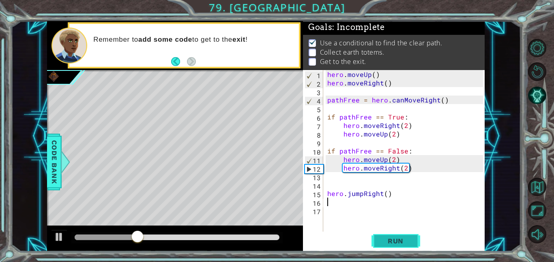
click at [403, 245] on button "Run" at bounding box center [395, 241] width 49 height 18
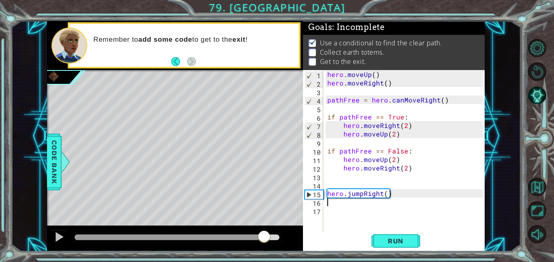
drag, startPoint x: 241, startPoint y: 236, endPoint x: 264, endPoint y: 240, distance: 23.9
click at [264, 240] on div at bounding box center [177, 238] width 205 height 6
click at [391, 205] on div "hero . moveUp ( ) hero . moveRight ( ) pathFree = hero . canMoveRight ( ) if pa…" at bounding box center [405, 159] width 161 height 179
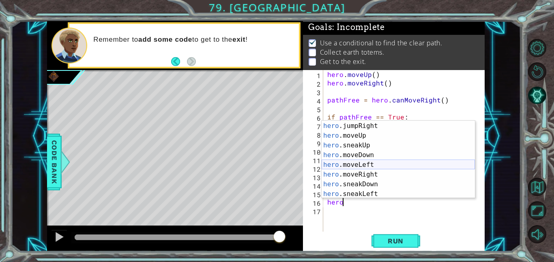
scroll to position [38, 0]
click at [428, 177] on div "hero .jumpLeft press enter hero .jumpRight press enter hero .moveUp press enter…" at bounding box center [397, 159] width 153 height 97
type textarea "hero.moveRight(1)"
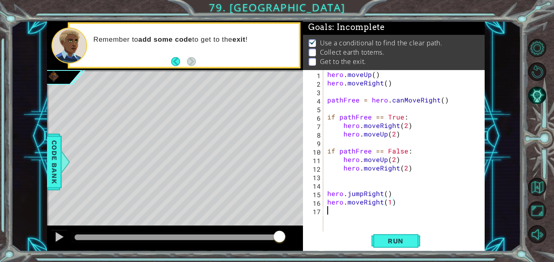
click at [350, 216] on div "hero . moveUp ( ) hero . moveRight ( ) pathFree = hero . canMoveRight ( ) if pa…" at bounding box center [405, 159] width 161 height 179
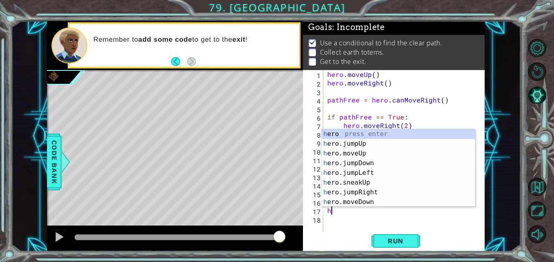
scroll to position [0, 0]
type textarea "her"
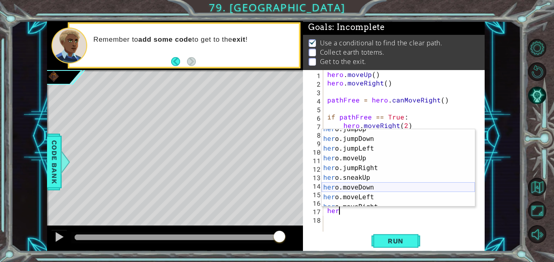
scroll to position [15, 0]
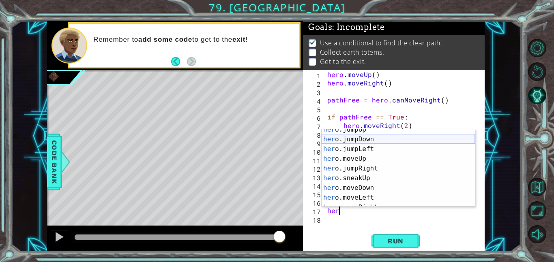
click at [361, 137] on div "her o.jumpUp press enter her o.jumpDown press enter her o.jumpLeft press enter …" at bounding box center [397, 173] width 153 height 97
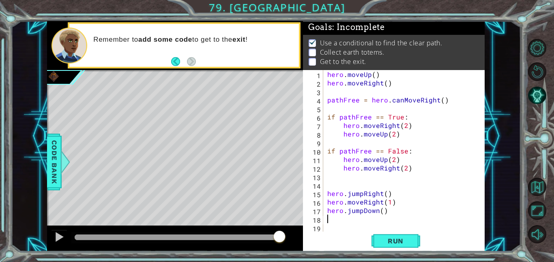
click at [361, 220] on div "hero . moveUp ( ) hero . moveRight ( ) pathFree = hero . canMoveRight ( ) if pa…" at bounding box center [405, 159] width 161 height 179
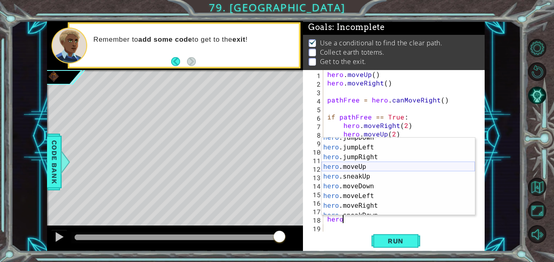
scroll to position [28, 0]
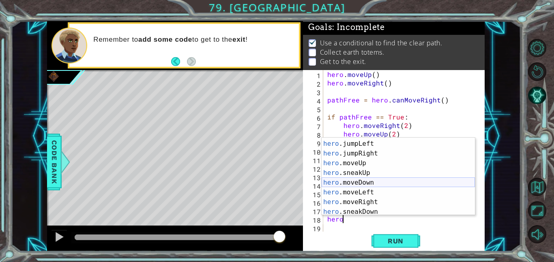
click at [376, 186] on div "hero .jumpDown press enter hero .jumpLeft press enter hero .jumpRight press ent…" at bounding box center [397, 177] width 153 height 97
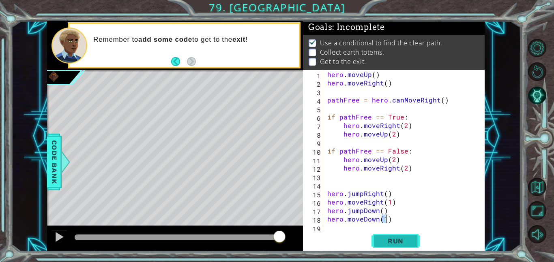
type textarea "hero.moveDown(1)"
click at [394, 240] on span "Run" at bounding box center [395, 241] width 32 height 8
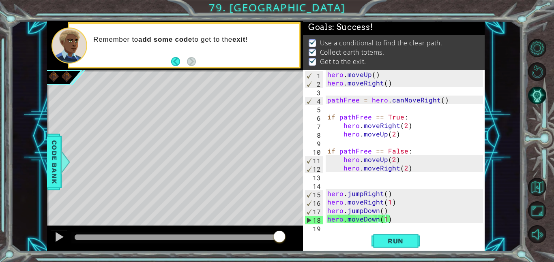
drag, startPoint x: 256, startPoint y: 238, endPoint x: 295, endPoint y: 238, distance: 38.5
click at [295, 238] on body "1 ההההההההההההההההההההההההההההההההההההההההההההההההההההההההההההההההההההההההההההה…" at bounding box center [277, 131] width 554 height 262
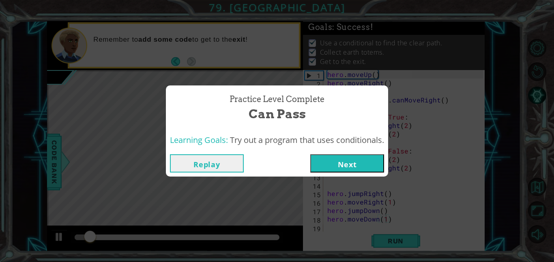
click at [339, 159] on button "Next" at bounding box center [347, 163] width 74 height 18
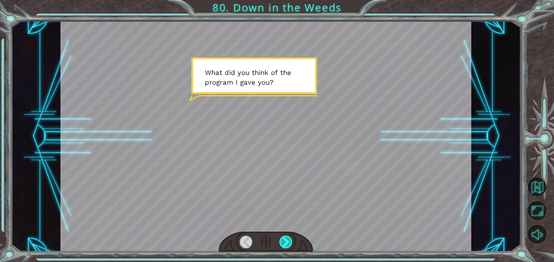
click at [291, 242] on div at bounding box center [285, 242] width 13 height 13
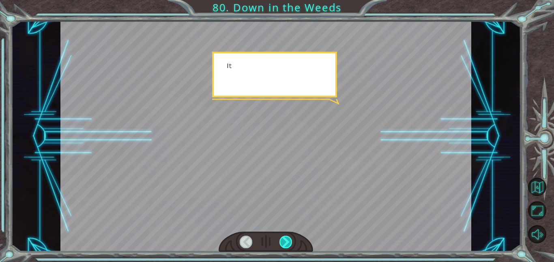
click at [291, 242] on div at bounding box center [285, 242] width 13 height 13
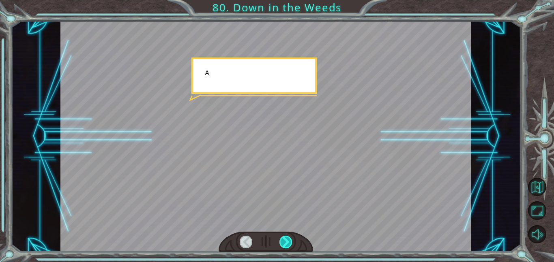
click at [291, 242] on div at bounding box center [285, 242] width 13 height 13
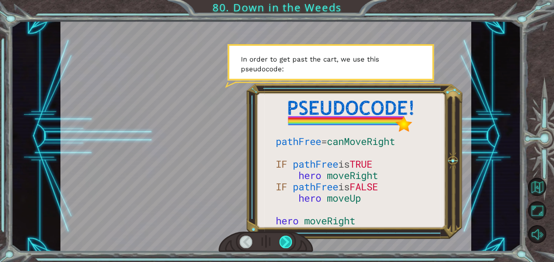
click at [291, 242] on div at bounding box center [285, 242] width 13 height 13
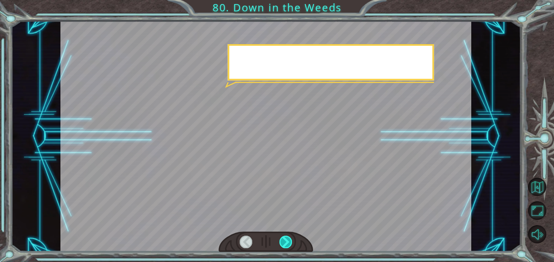
click at [291, 242] on div at bounding box center [285, 242] width 13 height 13
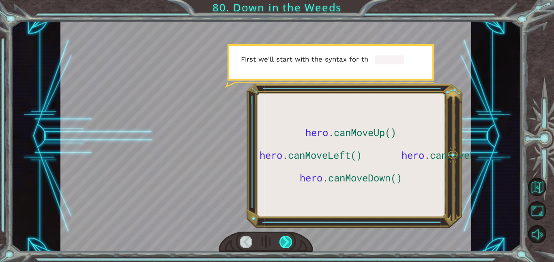
click at [289, 241] on div at bounding box center [285, 242] width 13 height 13
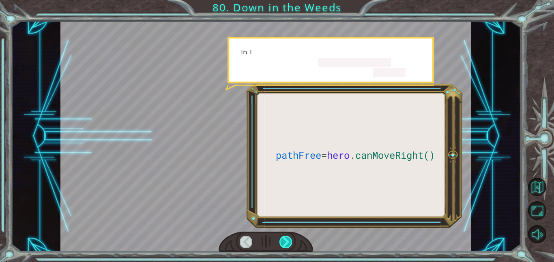
click at [289, 241] on div at bounding box center [285, 242] width 13 height 13
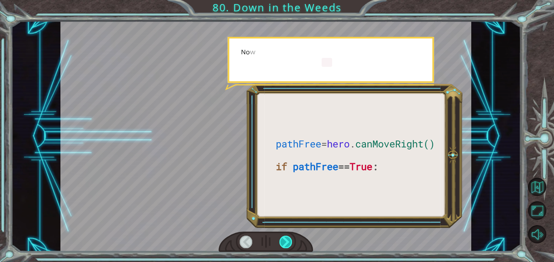
click at [289, 241] on div at bounding box center [285, 242] width 13 height 13
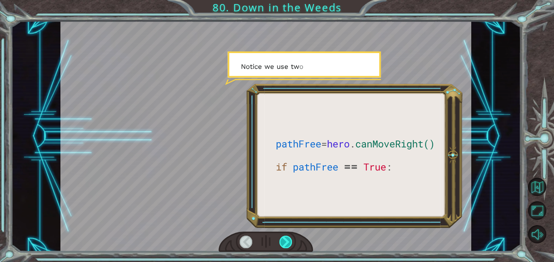
click at [289, 241] on div at bounding box center [285, 242] width 13 height 13
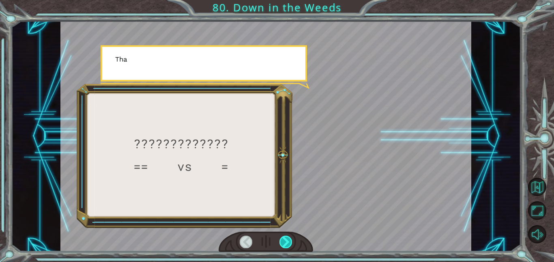
click at [289, 241] on div at bounding box center [285, 242] width 13 height 13
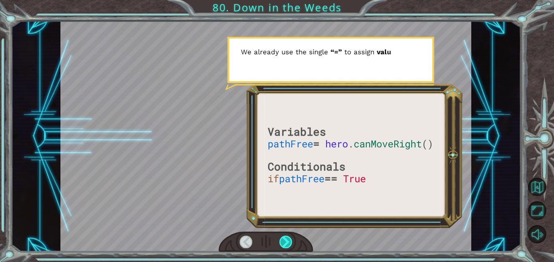
click at [289, 241] on div at bounding box center [285, 242] width 13 height 13
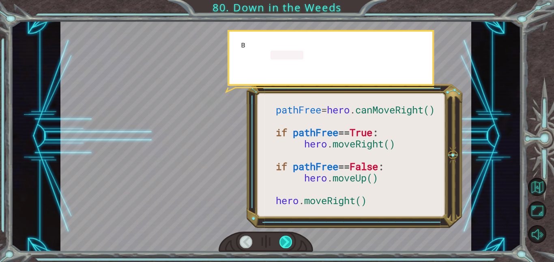
click at [289, 241] on div at bounding box center [285, 242] width 13 height 13
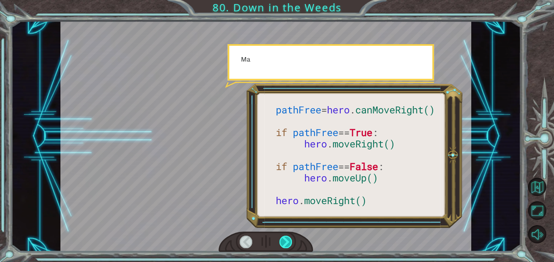
click at [289, 241] on div at bounding box center [285, 242] width 13 height 13
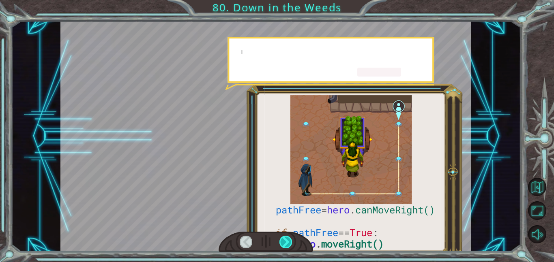
click at [289, 241] on div at bounding box center [285, 242] width 13 height 13
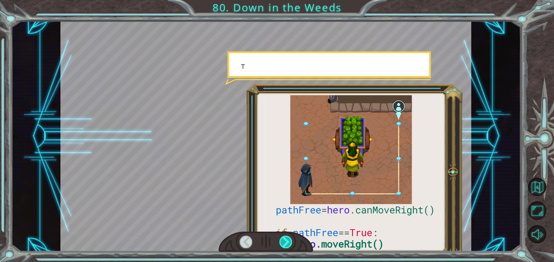
click at [289, 241] on div at bounding box center [285, 242] width 13 height 13
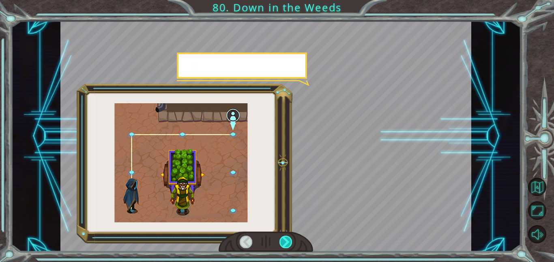
click at [289, 241] on div at bounding box center [285, 242] width 13 height 13
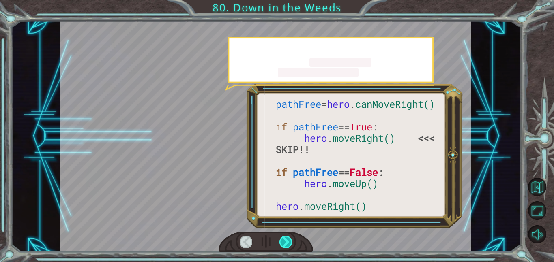
click at [289, 241] on div at bounding box center [285, 242] width 13 height 13
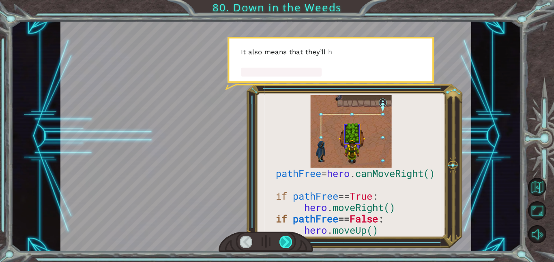
click at [289, 241] on div at bounding box center [285, 242] width 13 height 13
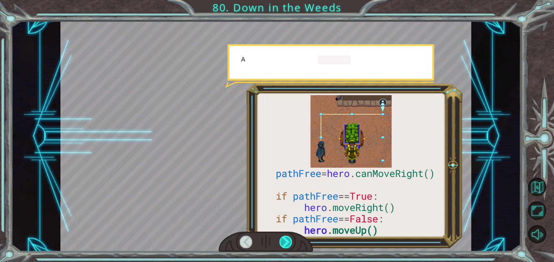
click at [289, 241] on div at bounding box center [285, 242] width 13 height 13
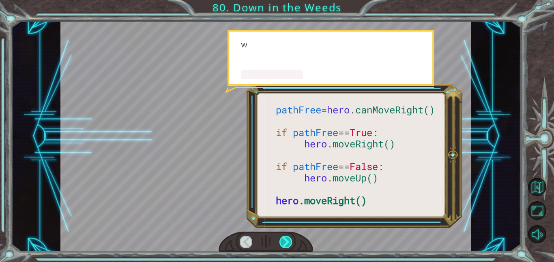
click at [289, 241] on div at bounding box center [285, 242] width 13 height 13
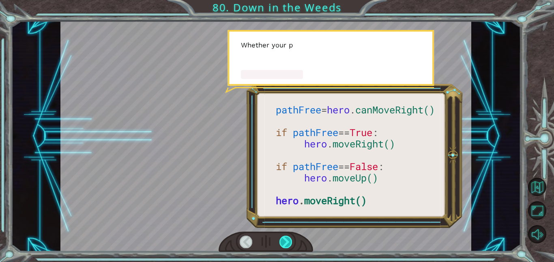
click at [289, 241] on div at bounding box center [285, 242] width 13 height 13
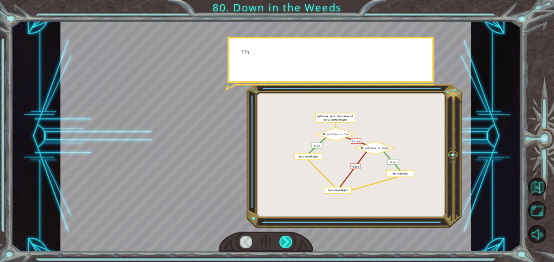
click at [289, 241] on div at bounding box center [285, 242] width 13 height 13
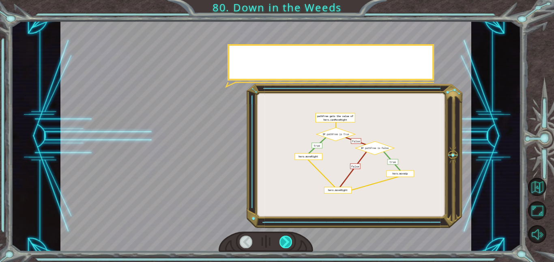
click at [289, 241] on div at bounding box center [285, 242] width 13 height 13
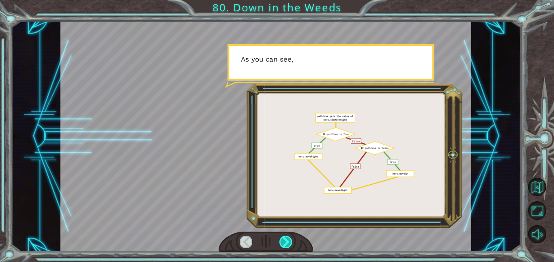
click at [289, 241] on div at bounding box center [285, 242] width 13 height 13
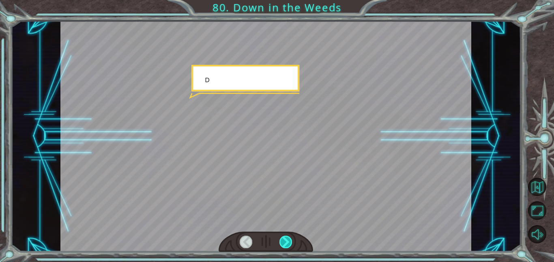
click at [289, 241] on div at bounding box center [285, 242] width 13 height 13
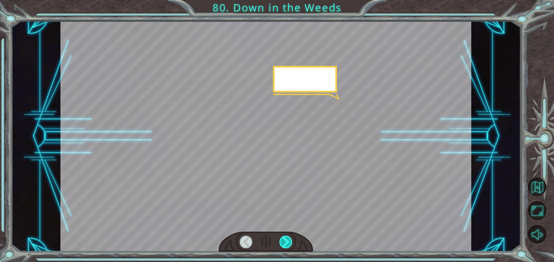
click at [289, 241] on div at bounding box center [285, 242] width 13 height 13
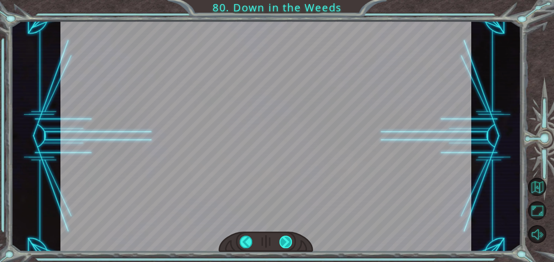
click at [289, 241] on div at bounding box center [285, 242] width 13 height 13
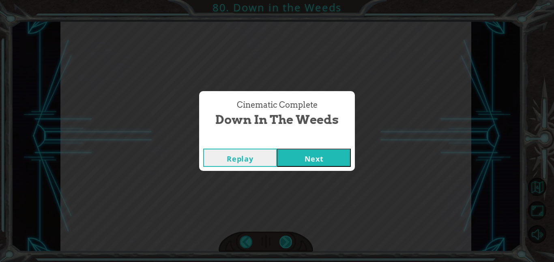
click at [289, 241] on div "Cinematic Complete Down in the Weeds Replay Next" at bounding box center [277, 131] width 554 height 262
click at [303, 165] on button "Next" at bounding box center [314, 158] width 74 height 18
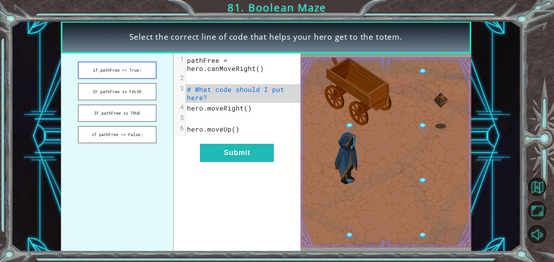
click at [122, 71] on button "if pathFree == True:" at bounding box center [117, 70] width 79 height 17
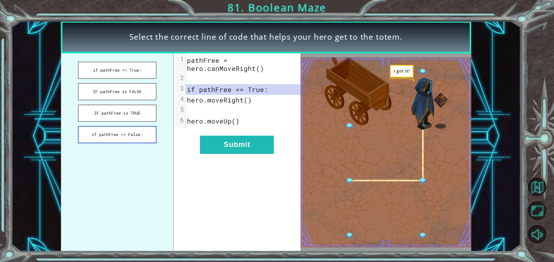
click at [133, 139] on button "if pathFree == False:" at bounding box center [117, 134] width 79 height 17
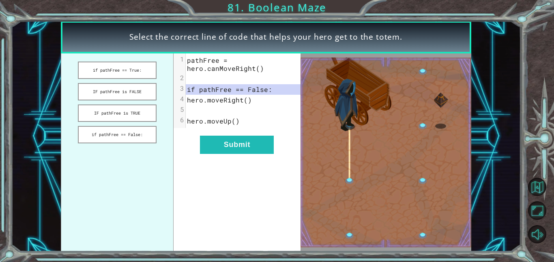
click at [214, 134] on div "xxxxxxxxxx 6 1 pathFree = hero.canMoveRight() 2 ​ 3 if pathFree == False: 4 her…" at bounding box center [236, 152] width 126 height 198
click at [220, 137] on button "Submit" at bounding box center [237, 145] width 74 height 18
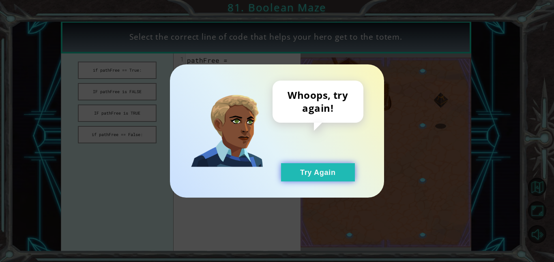
click at [319, 178] on button "Try Again" at bounding box center [318, 172] width 74 height 18
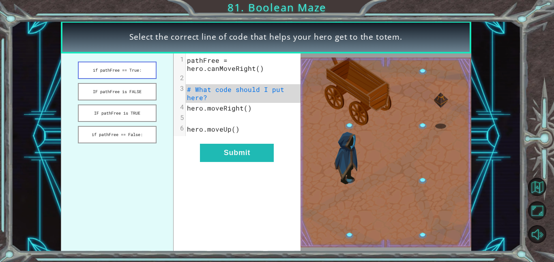
click at [129, 69] on button "if pathFree == True:" at bounding box center [117, 70] width 79 height 17
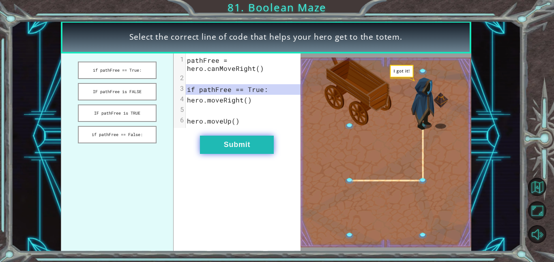
click at [216, 150] on button "Submit" at bounding box center [237, 145] width 74 height 18
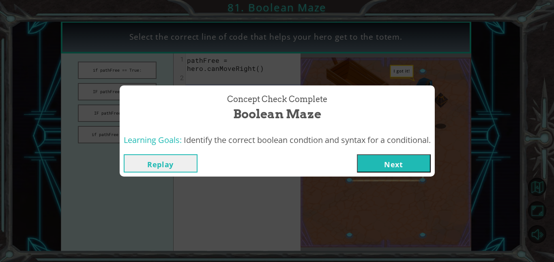
click at [382, 160] on button "Next" at bounding box center [394, 163] width 74 height 18
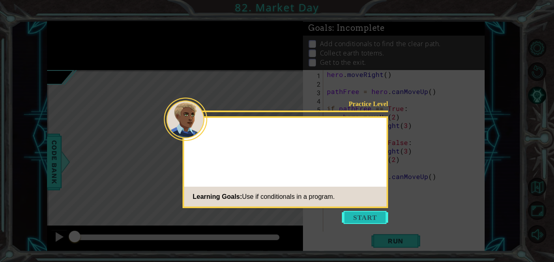
click at [349, 220] on button "Start" at bounding box center [365, 217] width 46 height 13
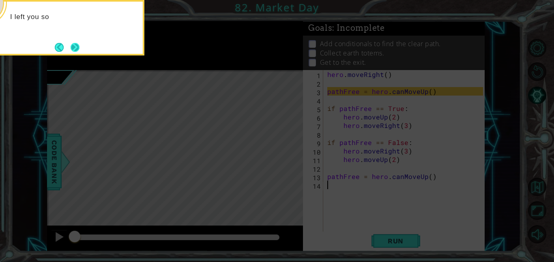
click at [78, 50] on button "Next" at bounding box center [75, 47] width 9 height 9
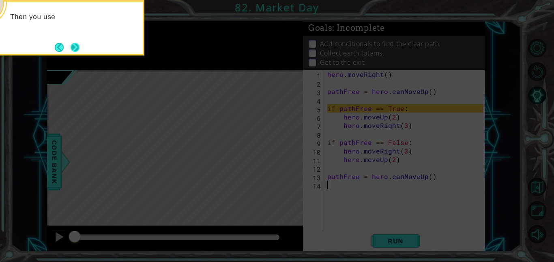
click at [77, 49] on button "Next" at bounding box center [75, 47] width 9 height 9
click at [77, 50] on button "Next" at bounding box center [75, 47] width 9 height 9
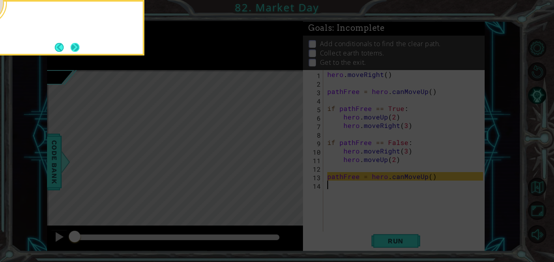
click at [77, 50] on button "Next" at bounding box center [75, 47] width 9 height 9
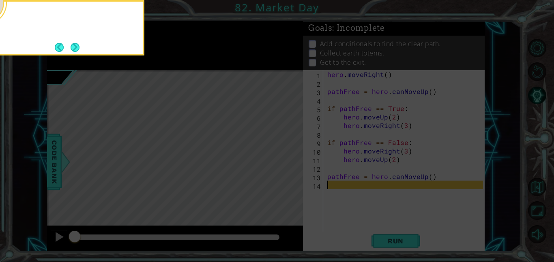
click at [77, 50] on button "Next" at bounding box center [75, 47] width 9 height 9
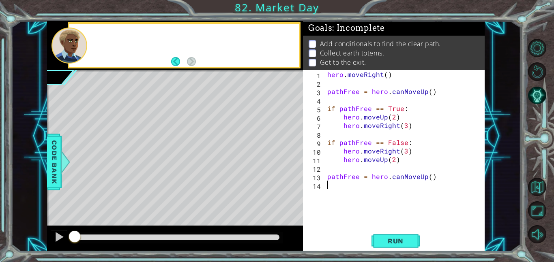
click at [77, 50] on div at bounding box center [69, 46] width 36 height 36
click at [383, 229] on div "hero . moveRight ( ) pathFree = hero . canMoveUp ( ) if pathFree == True : hero…" at bounding box center [405, 159] width 161 height 179
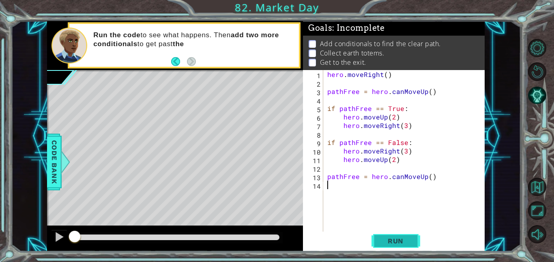
click at [385, 235] on button "Run" at bounding box center [395, 241] width 49 height 18
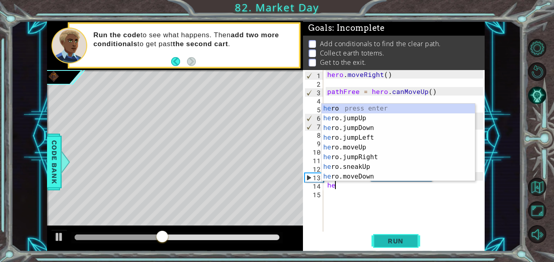
type textarea "h"
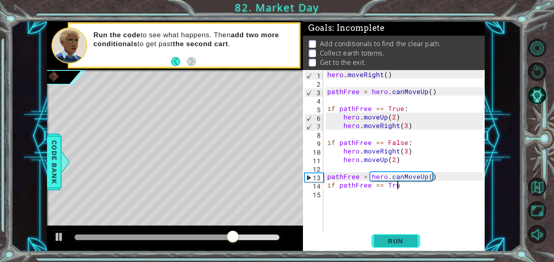
scroll to position [0, 4]
type textarea "if pathFree == True:"
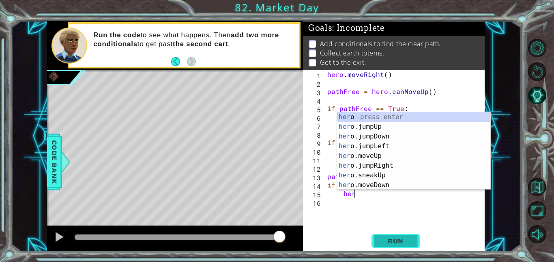
scroll to position [0, 1]
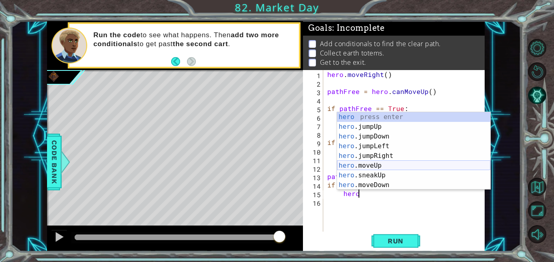
click at [388, 168] on div "hero press enter hero .jumpUp press enter hero .jumpDown press enter hero .jump…" at bounding box center [413, 160] width 153 height 97
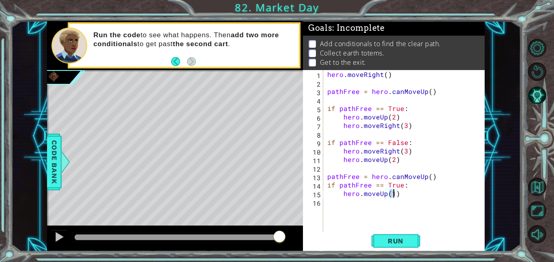
type textarea "hero.moveUp(2)"
click at [392, 204] on div "hero . moveRight ( ) pathFree = hero . canMoveUp ( ) if pathFree == True : hero…" at bounding box center [405, 159] width 161 height 179
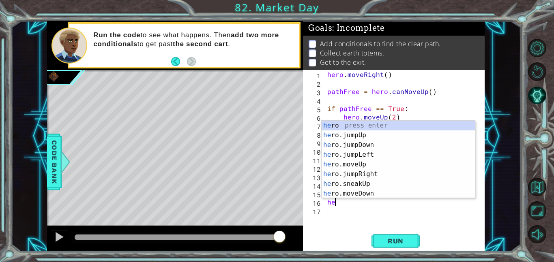
type textarea "hero"
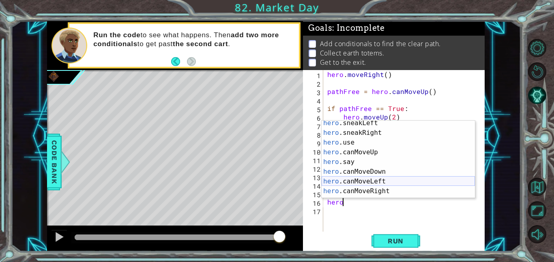
scroll to position [120, 0]
click at [411, 180] on div "hero .sneakRight press enter hero .use press enter hero .canMoveUp press enter …" at bounding box center [397, 166] width 153 height 97
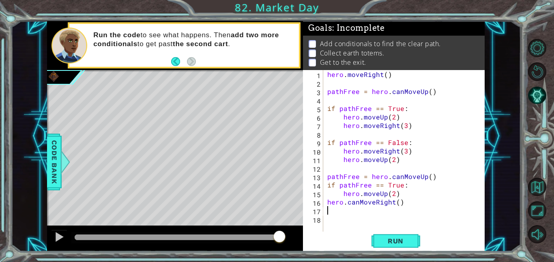
scroll to position [0, 0]
click at [394, 238] on span "Run" at bounding box center [395, 241] width 32 height 8
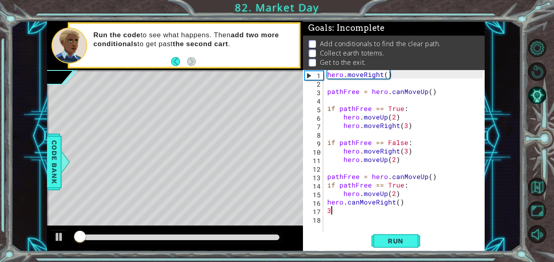
click at [396, 207] on div "hero . moveRight ( ) pathFree = hero . canMoveUp ( ) if pathFree == True : hero…" at bounding box center [405, 159] width 161 height 179
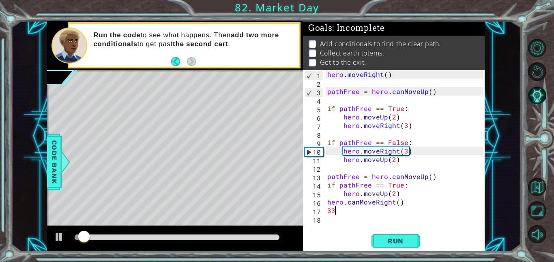
click at [402, 203] on div "hero . moveRight ( ) pathFree = hero . canMoveUp ( ) if pathFree == True : hero…" at bounding box center [405, 159] width 161 height 179
click at [397, 203] on div "hero . moveRight ( ) pathFree = hero . canMoveUp ( ) if pathFree == True : hero…" at bounding box center [405, 159] width 161 height 179
click at [368, 215] on div "hero . moveRight ( ) pathFree = hero . canMoveUp ( ) if pathFree == True : hero…" at bounding box center [405, 159] width 161 height 179
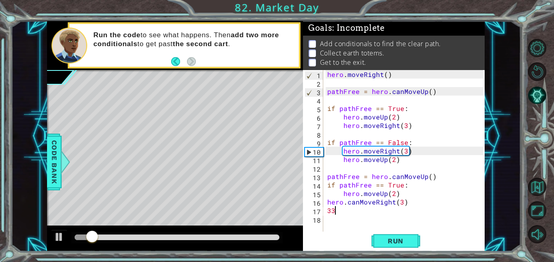
type textarea "3"
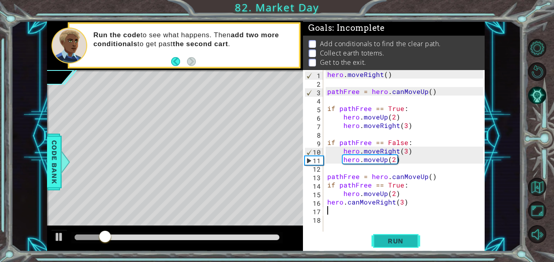
click at [391, 236] on button "Run" at bounding box center [395, 241] width 49 height 18
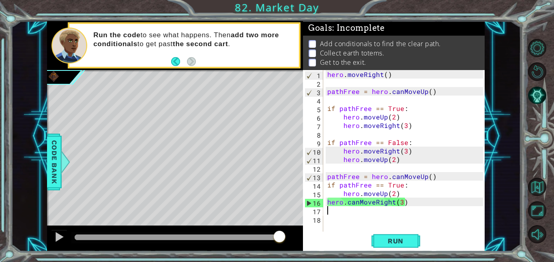
drag, startPoint x: 251, startPoint y: 235, endPoint x: 288, endPoint y: 243, distance: 37.6
click at [288, 243] on div at bounding box center [175, 239] width 256 height 26
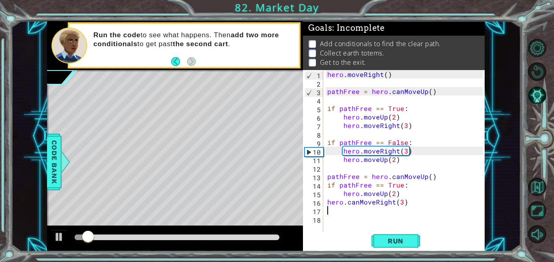
click at [414, 214] on div "hero . moveRight ( ) pathFree = hero . canMoveUp ( ) if pathFree == True : hero…" at bounding box center [405, 159] width 161 height 179
click at [418, 206] on div "hero . moveRight ( ) pathFree = hero . canMoveUp ( ) if pathFree == True : hero…" at bounding box center [405, 159] width 161 height 179
type textarea "hero.canMoveRight(3)"
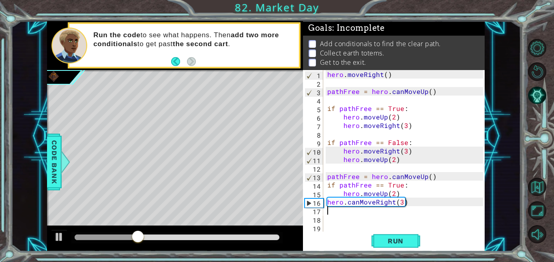
click at [449, 175] on div "hero . moveRight ( ) pathFree = hero . canMoveUp ( ) if pathFree == True : hero…" at bounding box center [405, 159] width 161 height 179
type textarea "pathFree = hero.canMoveUp()"
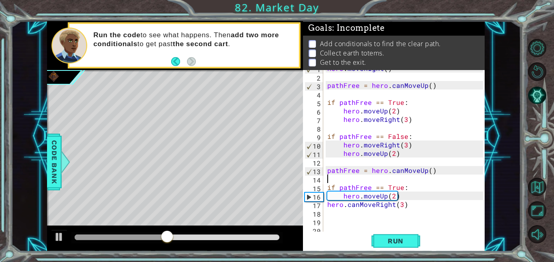
scroll to position [9, 0]
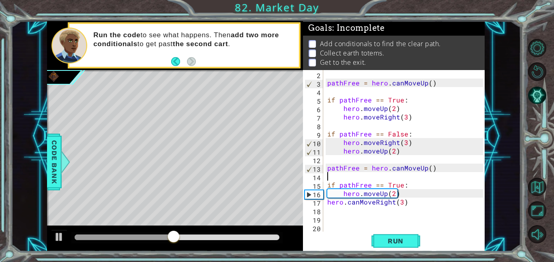
click at [338, 219] on div "pathFree = hero . canMoveUp ( ) if pathFree == True : hero . moveUp ( 2 ) hero …" at bounding box center [405, 159] width 161 height 179
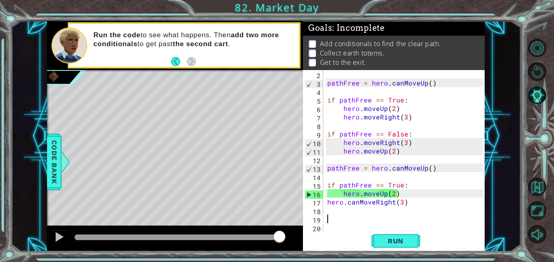
click at [425, 205] on div "pathFree = hero . canMoveUp ( ) if pathFree == True : hero . moveUp ( 2 ) hero …" at bounding box center [405, 159] width 161 height 179
type textarea "hero.canMoveRight(3)"
click at [410, 162] on div "pathFree = hero . canMoveUp ( ) if pathFree == True : hero . moveUp ( 2 ) hero …" at bounding box center [405, 159] width 161 height 179
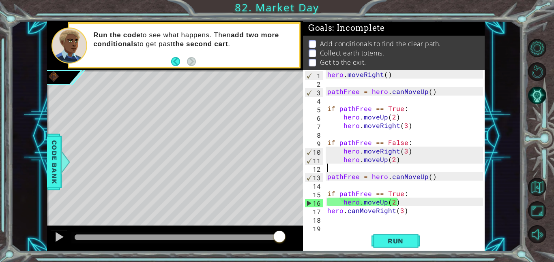
scroll to position [1, 0]
click at [410, 212] on div "hero . moveRight ( ) pathFree = hero . canMoveUp ( ) if pathFree == True : hero…" at bounding box center [405, 159] width 161 height 179
type textarea "hero.canMoveRight(3)"
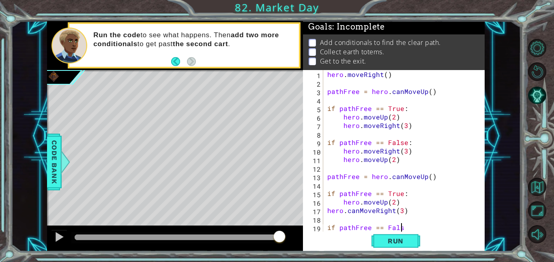
scroll to position [0, 4]
type textarea "if pathFree == False:"
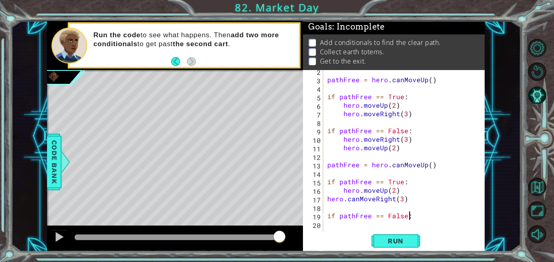
scroll to position [26, 0]
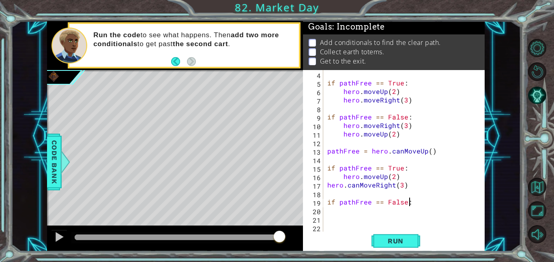
click at [402, 211] on div "if pathFree == True : hero . moveUp ( 2 ) hero . moveRight ( 3 ) if pathFree ==…" at bounding box center [405, 159] width 161 height 179
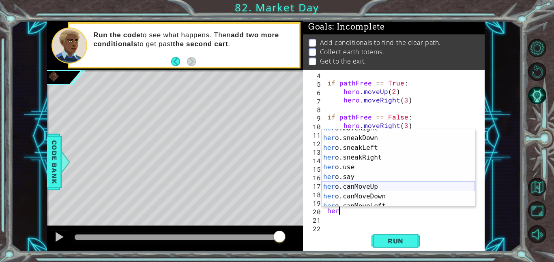
scroll to position [126, 0]
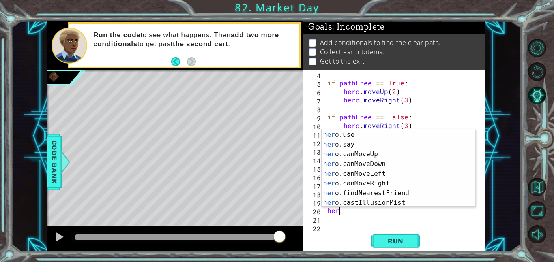
click at [379, 210] on div "if pathFree == True : hero . moveUp ( 2 ) hero . moveRight ( 3 ) if pathFree ==…" at bounding box center [405, 159] width 161 height 179
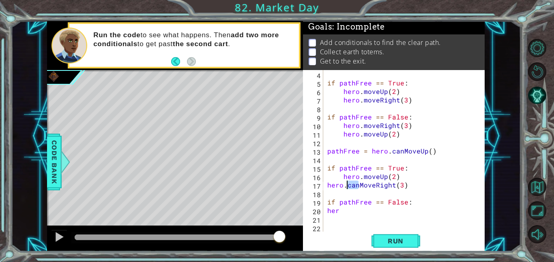
drag, startPoint x: 357, startPoint y: 184, endPoint x: 346, endPoint y: 186, distance: 11.5
click at [346, 186] on div "if pathFree == True : hero . moveUp ( 2 ) hero . moveRight ( 3 ) if pathFree ==…" at bounding box center [405, 159] width 161 height 179
type textarea "hero.MoveRight(3)"
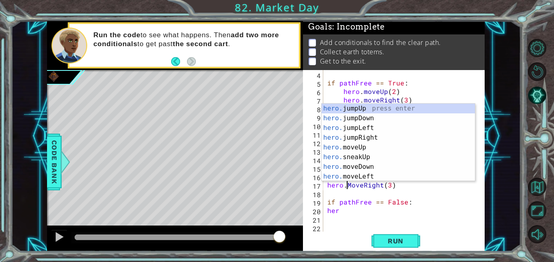
click at [359, 218] on div "if pathFree == True : hero . moveUp ( 2 ) hero . moveRight ( 3 ) if pathFree ==…" at bounding box center [405, 159] width 161 height 179
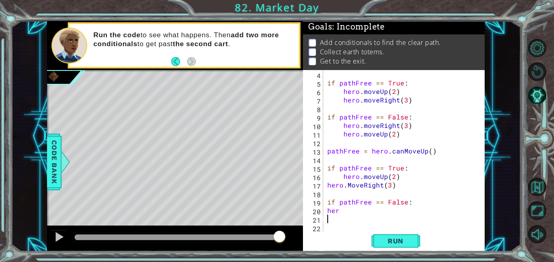
click at [358, 214] on div "if pathFree == True : hero . moveUp ( 2 ) hero . moveRight ( 3 ) if pathFree ==…" at bounding box center [405, 159] width 161 height 179
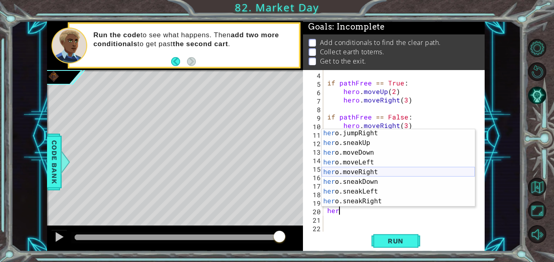
scroll to position [44, 0]
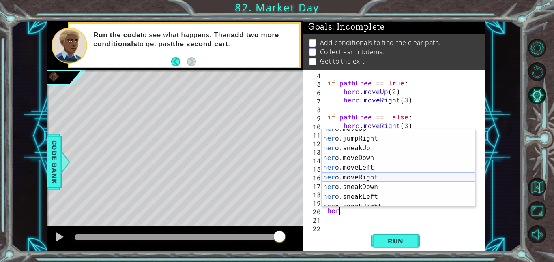
click at [373, 177] on div "her o.moveUp press enter her o.jumpRight press enter her o.sneakUp press enter …" at bounding box center [397, 172] width 153 height 97
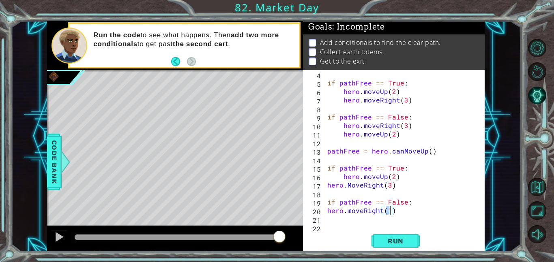
type textarea "hero.moveRight(2)"
click at [422, 218] on div "if pathFree == True : hero . moveUp ( 2 ) hero . moveRight ( 3 ) if pathFree ==…" at bounding box center [405, 159] width 161 height 179
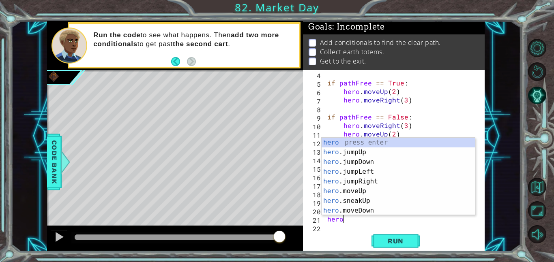
scroll to position [0, 0]
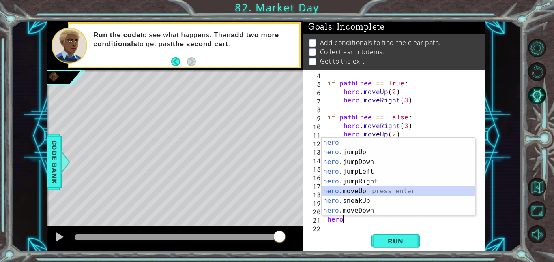
click at [376, 191] on div "hero press enter hero .jumpUp press enter hero .jumpDown press enter hero .jump…" at bounding box center [397, 186] width 153 height 97
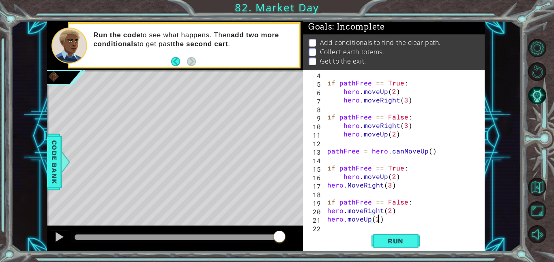
scroll to position [0, 3]
click at [383, 246] on button "Run" at bounding box center [395, 241] width 49 height 18
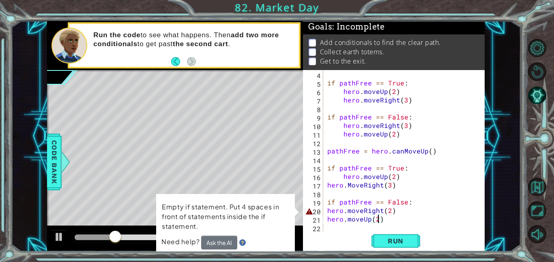
click at [323, 209] on div "hero.moveUp(2) 4 5 6 7 8 9 10 11 12 13 14 15 16 17 18 19 20 21 22 if pathFree =…" at bounding box center [393, 151] width 180 height 162
click at [325, 210] on div "if pathFree == True : hero . moveUp ( 2 ) hero . moveRight ( 3 ) if pathFree ==…" at bounding box center [405, 159] width 161 height 179
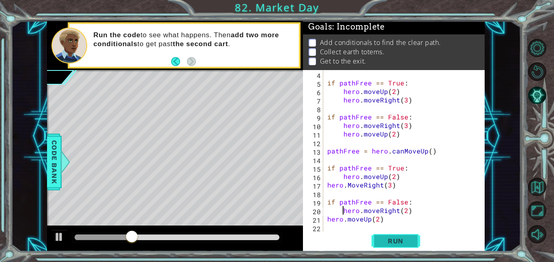
click at [388, 235] on button "Run" at bounding box center [395, 241] width 49 height 18
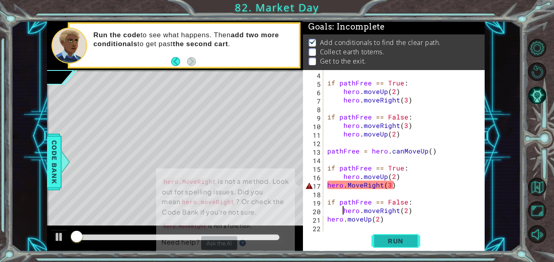
scroll to position [1, 0]
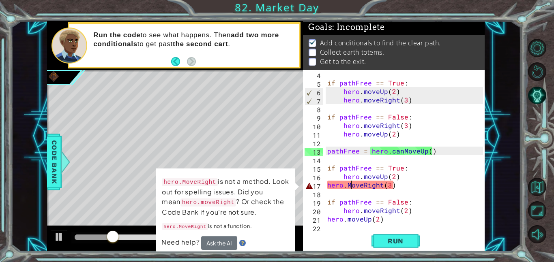
click at [351, 186] on div "if pathFree == True : hero . moveUp ( 2 ) hero . moveRight ( 3 ) if pathFree ==…" at bounding box center [405, 159] width 161 height 179
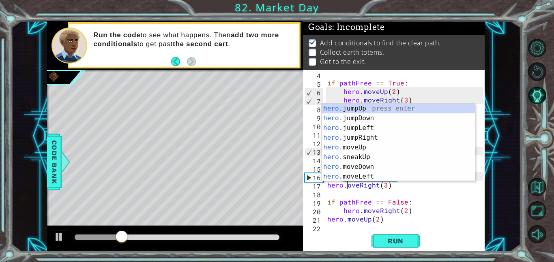
scroll to position [0, 1]
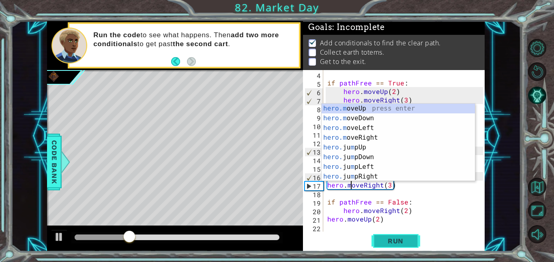
type textarea "hero.moveRight(3)"
click at [379, 246] on button "Run" at bounding box center [395, 241] width 49 height 18
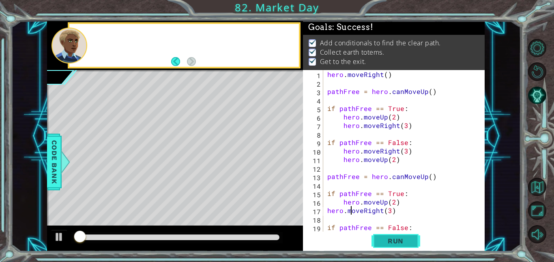
scroll to position [0, 0]
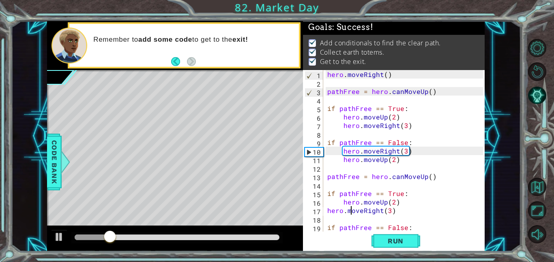
click at [264, 233] on div at bounding box center [176, 237] width 211 height 11
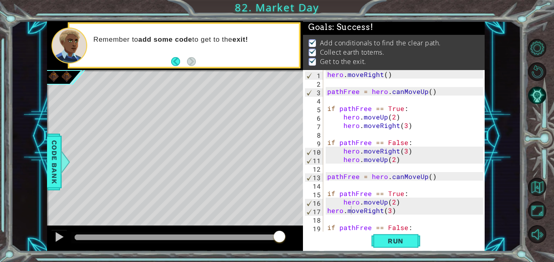
drag, startPoint x: 267, startPoint y: 237, endPoint x: 294, endPoint y: 237, distance: 27.2
click at [294, 237] on div at bounding box center [175, 239] width 256 height 26
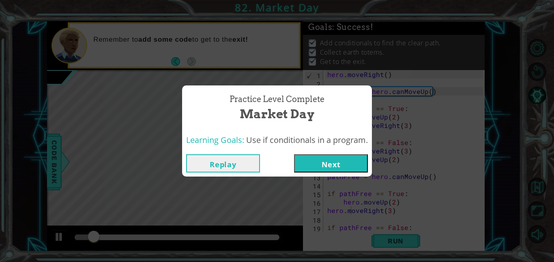
click at [314, 169] on button "Next" at bounding box center [331, 163] width 74 height 18
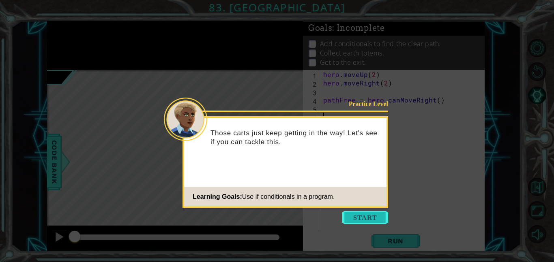
click at [355, 211] on button "Start" at bounding box center [365, 217] width 46 height 13
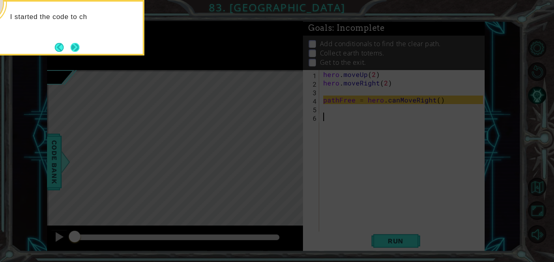
click at [71, 48] on button "Next" at bounding box center [75, 47] width 9 height 9
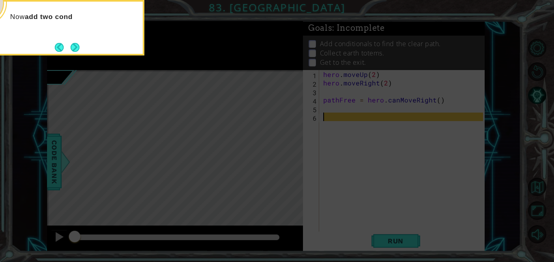
click at [66, 55] on div "Now add two cond" at bounding box center [63, 28] width 162 height 56
click at [71, 52] on button "Next" at bounding box center [75, 47] width 9 height 9
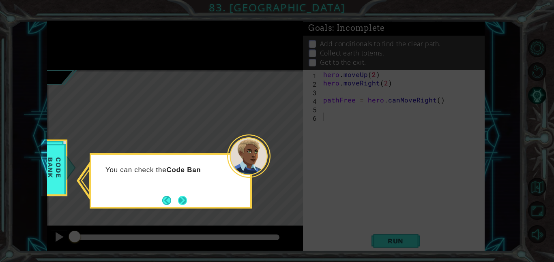
click at [183, 202] on button "Next" at bounding box center [182, 200] width 9 height 9
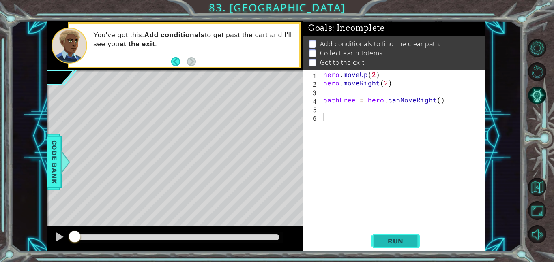
click at [393, 243] on span "Run" at bounding box center [395, 241] width 32 height 8
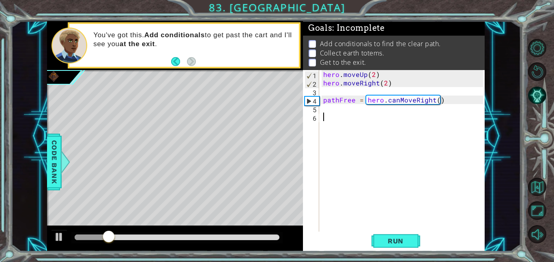
click at [381, 123] on div "hero . moveUp ( 2 ) hero . moveRight ( 2 ) pathFree = hero . canMoveRight ( )" at bounding box center [403, 159] width 165 height 179
click at [375, 115] on div "hero . moveUp ( 2 ) hero . moveRight ( 2 ) pathFree = hero . canMoveRight ( )" at bounding box center [403, 159] width 165 height 179
type textarea "if pathFree == True:"
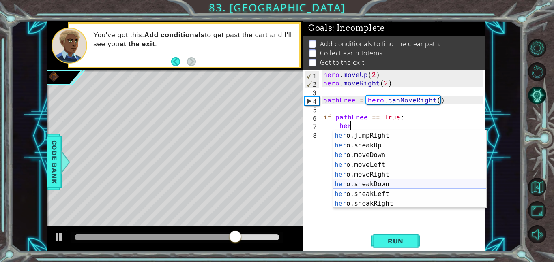
scroll to position [39, 0]
click at [379, 175] on div "her o.moveUp press enter her o.jumpRight press enter her o.sneakUp press enter …" at bounding box center [409, 169] width 153 height 97
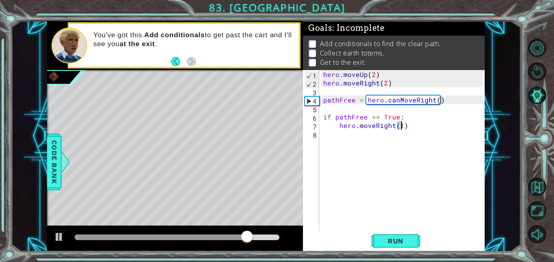
type textarea "hero.moveRight(2)"
click at [410, 125] on div "hero . moveUp ( 2 ) hero . moveRight ( 2 ) pathFree = hero . canMoveRight ( ) i…" at bounding box center [403, 159] width 165 height 179
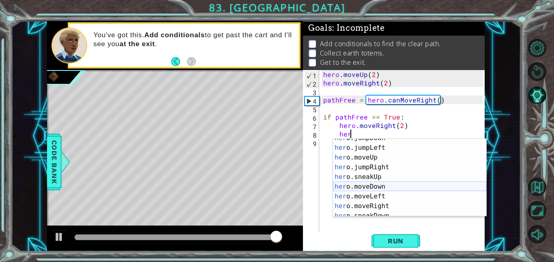
scroll to position [16, 0]
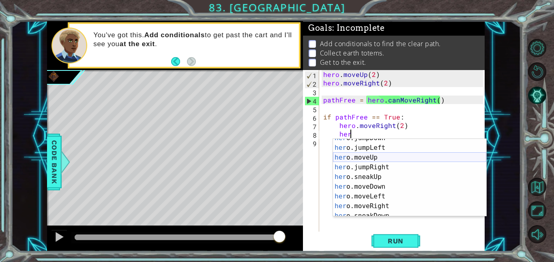
click at [385, 156] on div "her o.jumpDown press enter her o.jumpLeft press enter her o.moveUp press enter …" at bounding box center [409, 181] width 153 height 97
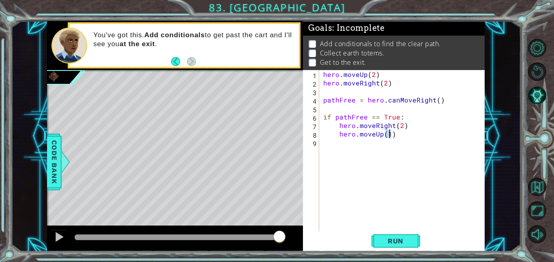
type textarea "hero.moveUp(3)"
click at [415, 137] on div "hero . moveUp ( 2 ) hero . moveRight ( 2 ) pathFree = hero . canMoveRight ( ) i…" at bounding box center [403, 159] width 165 height 179
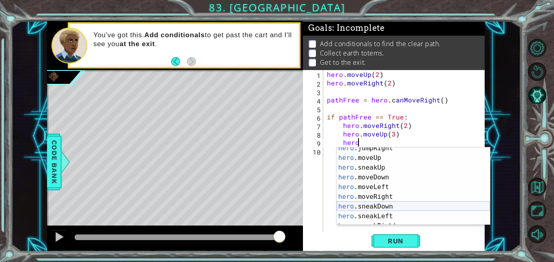
scroll to position [43, 0]
click at [384, 200] on div "hero .jumpRight press enter hero .moveUp press enter hero .sneakUp press enter …" at bounding box center [412, 191] width 153 height 97
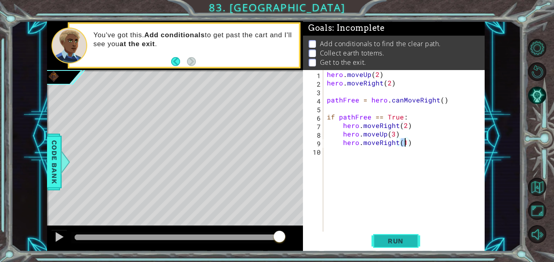
type textarea "hero.moveRight(1)"
click at [393, 237] on span "Run" at bounding box center [395, 241] width 32 height 8
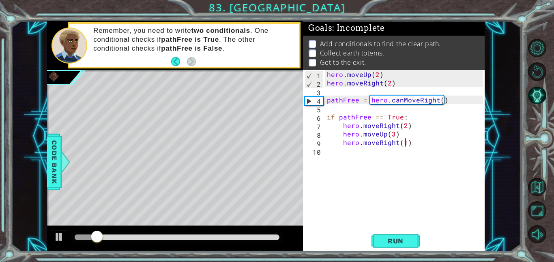
click at [434, 142] on div "hero . moveUp ( 2 ) hero . moveRight ( 2 ) pathFree = hero . canMoveRight ( ) i…" at bounding box center [406, 159] width 162 height 179
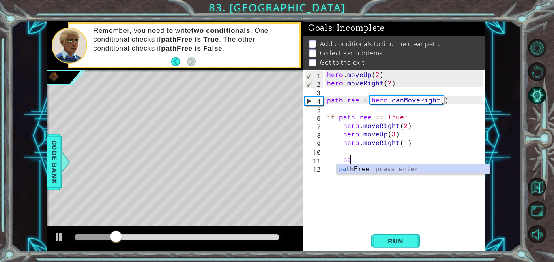
type textarea "p"
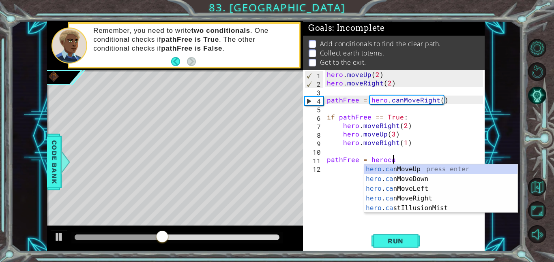
scroll to position [0, 4]
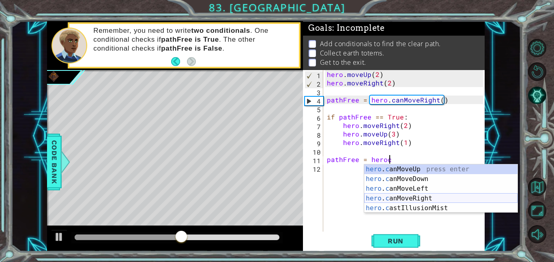
click at [430, 201] on div "hero . c anMoveUp press enter hero . c anMoveDown press enter hero . c anMoveLe…" at bounding box center [440, 199] width 153 height 68
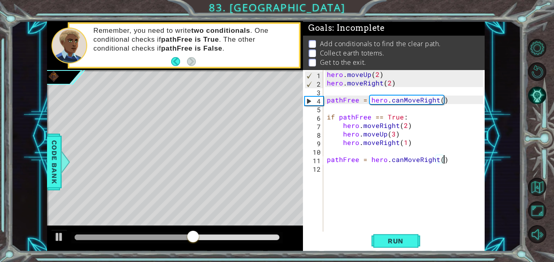
click at [447, 163] on div "hero . moveUp ( 2 ) hero . moveRight ( 2 ) pathFree = hero . canMoveRight ( ) i…" at bounding box center [406, 159] width 162 height 179
drag, startPoint x: 447, startPoint y: 163, endPoint x: 425, endPoint y: 162, distance: 21.9
click at [425, 162] on div "hero . moveUp ( 2 ) hero . moveRight ( 2 ) pathFree = hero . canMoveRight ( ) i…" at bounding box center [406, 159] width 162 height 179
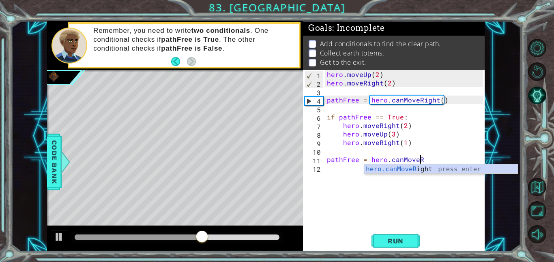
type textarea "pathFree = hero.canMov"
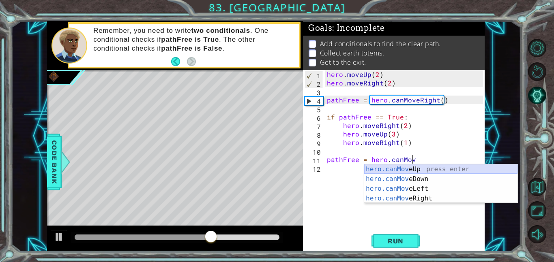
click at [425, 169] on div "hero.canMov eUp press enter hero.canMov eDown press enter hero.canMov eLeft pre…" at bounding box center [440, 194] width 153 height 58
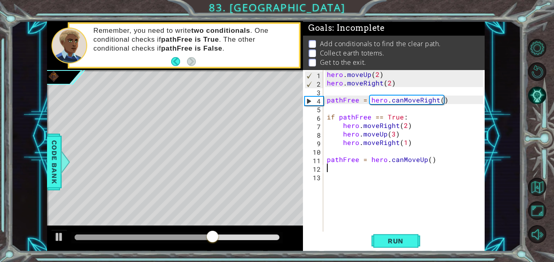
scroll to position [0, 0]
click at [423, 169] on div "hero . moveUp ( 2 ) hero . moveRight ( 2 ) pathFree = hero . canMoveRight ( ) i…" at bounding box center [406, 159] width 162 height 179
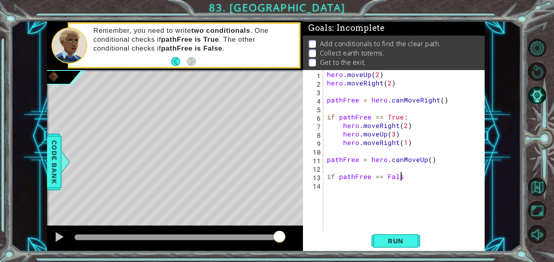
scroll to position [0, 4]
type textarea "if pathFree == False:"
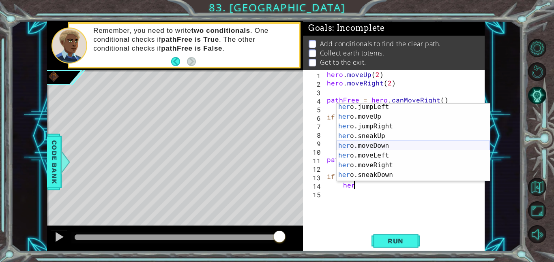
scroll to position [28, 0]
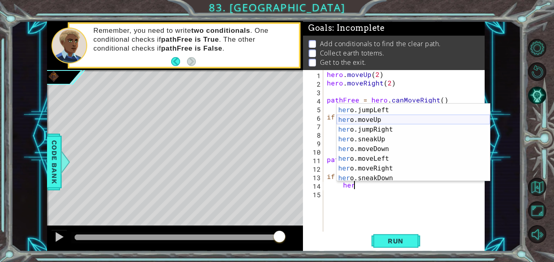
click at [385, 118] on div "her o.jumpDown press enter her o.jumpLeft press enter her o.moveUp press enter …" at bounding box center [412, 144] width 153 height 97
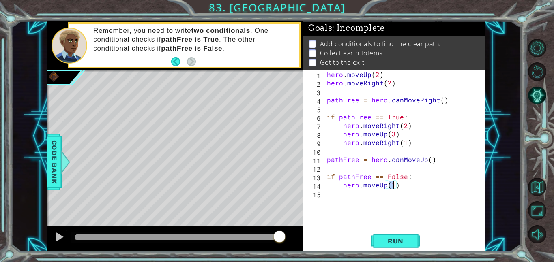
type textarea "hero.moveUp(2)"
click at [407, 191] on div "hero . moveUp ( 2 ) hero . moveRight ( 2 ) pathFree = hero . canMoveRight ( ) i…" at bounding box center [406, 159] width 162 height 179
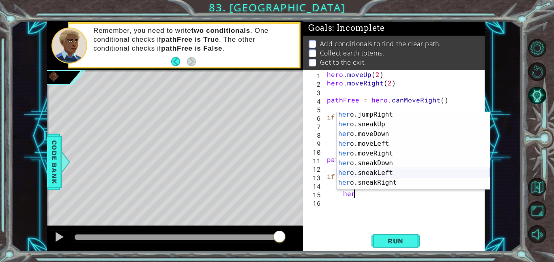
scroll to position [52, 0]
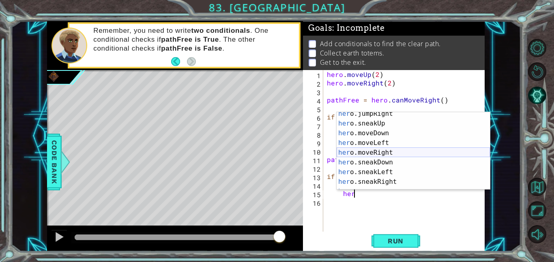
click at [398, 151] on div "her o.jumpRight press enter her o.sneakUp press enter her o.moveDown press ente…" at bounding box center [412, 157] width 153 height 97
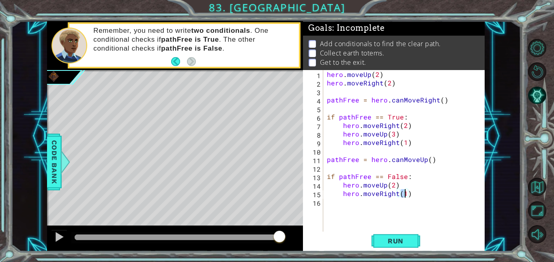
type textarea "hero.moveRight(2)"
click at [416, 193] on div "hero . moveUp ( 2 ) hero . moveRight ( 2 ) pathFree = hero . canMoveRight ( ) i…" at bounding box center [406, 159] width 162 height 179
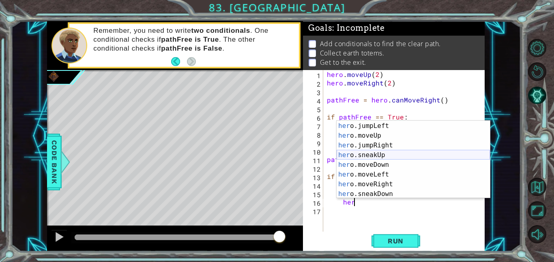
scroll to position [26, 0]
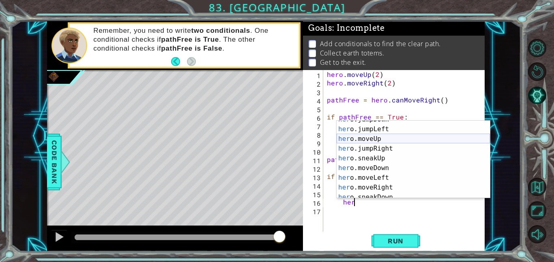
click at [388, 138] on div "her o.jumpDown press enter her o.jumpLeft press enter her o.moveUp press enter …" at bounding box center [412, 163] width 153 height 97
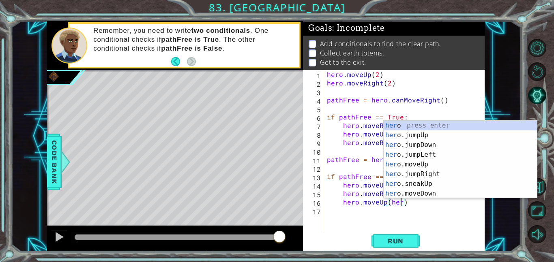
scroll to position [0, 4]
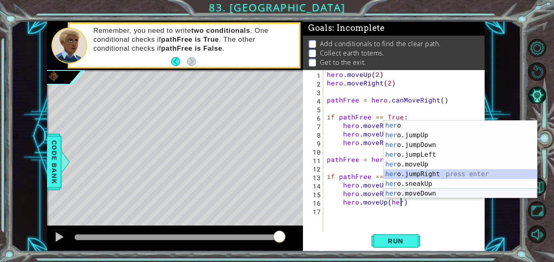
drag, startPoint x: 437, startPoint y: 174, endPoint x: 455, endPoint y: 204, distance: 34.7
click at [455, 204] on body "1 ההההההההההההההההההההההההההההההההההההההההההההההההההההההההההההההההההההההההההההה…" at bounding box center [277, 131] width 554 height 262
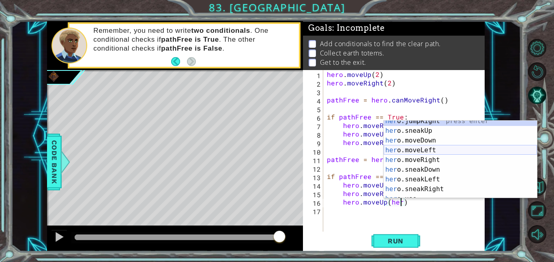
scroll to position [53, 0]
click at [437, 158] on div "her o.jumpRight press enter her o.sneakUp press enter her o.moveDown press ente…" at bounding box center [459, 164] width 153 height 97
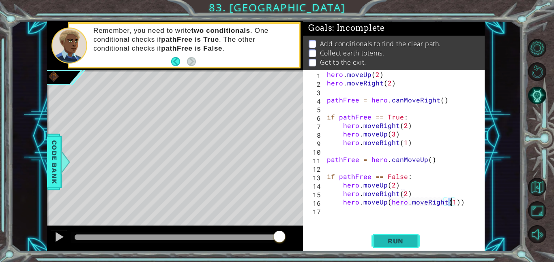
type textarea "hero.moveUp(hero.moveRight(1))"
click at [408, 237] on span "Run" at bounding box center [395, 241] width 32 height 8
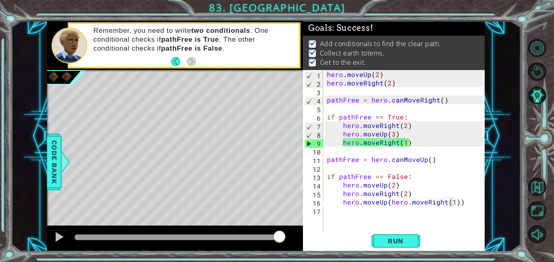
drag, startPoint x: 272, startPoint y: 235, endPoint x: 312, endPoint y: 237, distance: 40.6
click at [312, 237] on body "1 ההההההההההההההההההההההההההההההההההההההההההההההההההההההההההההההההההההההההההההה…" at bounding box center [277, 131] width 554 height 262
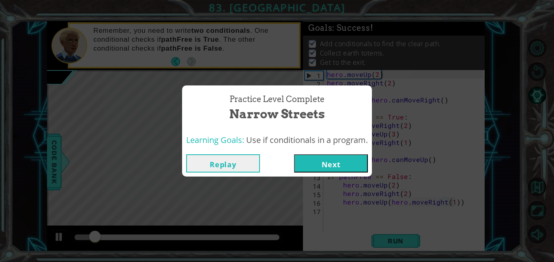
click at [327, 188] on div "Practice Level Complete Narrow Streets Learning Goals: Use if conditionals in a…" at bounding box center [277, 131] width 554 height 262
click at [329, 163] on button "Next" at bounding box center [331, 163] width 74 height 18
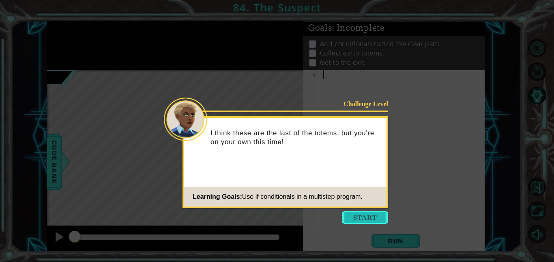
click at [368, 214] on button "Start" at bounding box center [365, 217] width 46 height 13
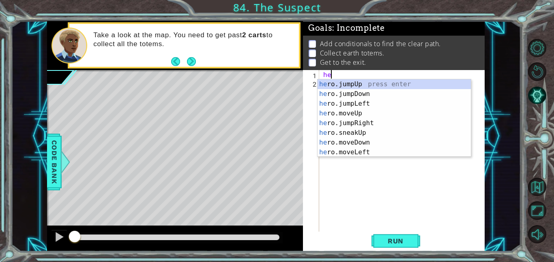
type textarea "h"
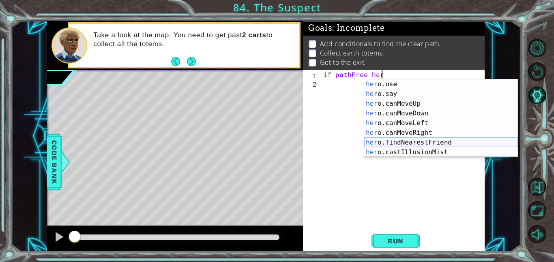
scroll to position [117, 0]
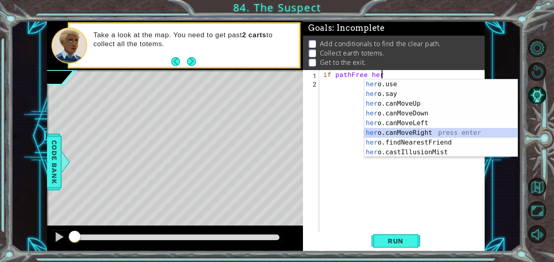
click at [431, 136] on div "her o.use press enter her o.say press enter her o.canMoveUp press enter her o.c…" at bounding box center [440, 127] width 153 height 97
type textarea "if pathFree hero.canMoveRight()"
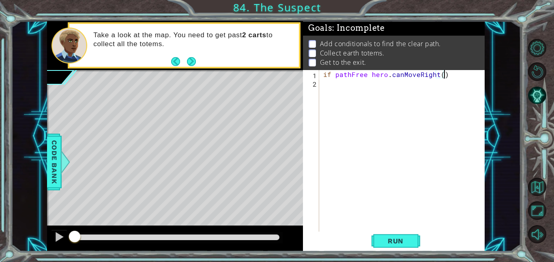
click at [371, 75] on div "if pathFree hero . canMoveRight ( )" at bounding box center [403, 159] width 165 height 179
click at [450, 77] on div "if pathFree hero . canMoveRight ( )" at bounding box center [403, 159] width 165 height 179
